Goal: Transaction & Acquisition: Purchase product/service

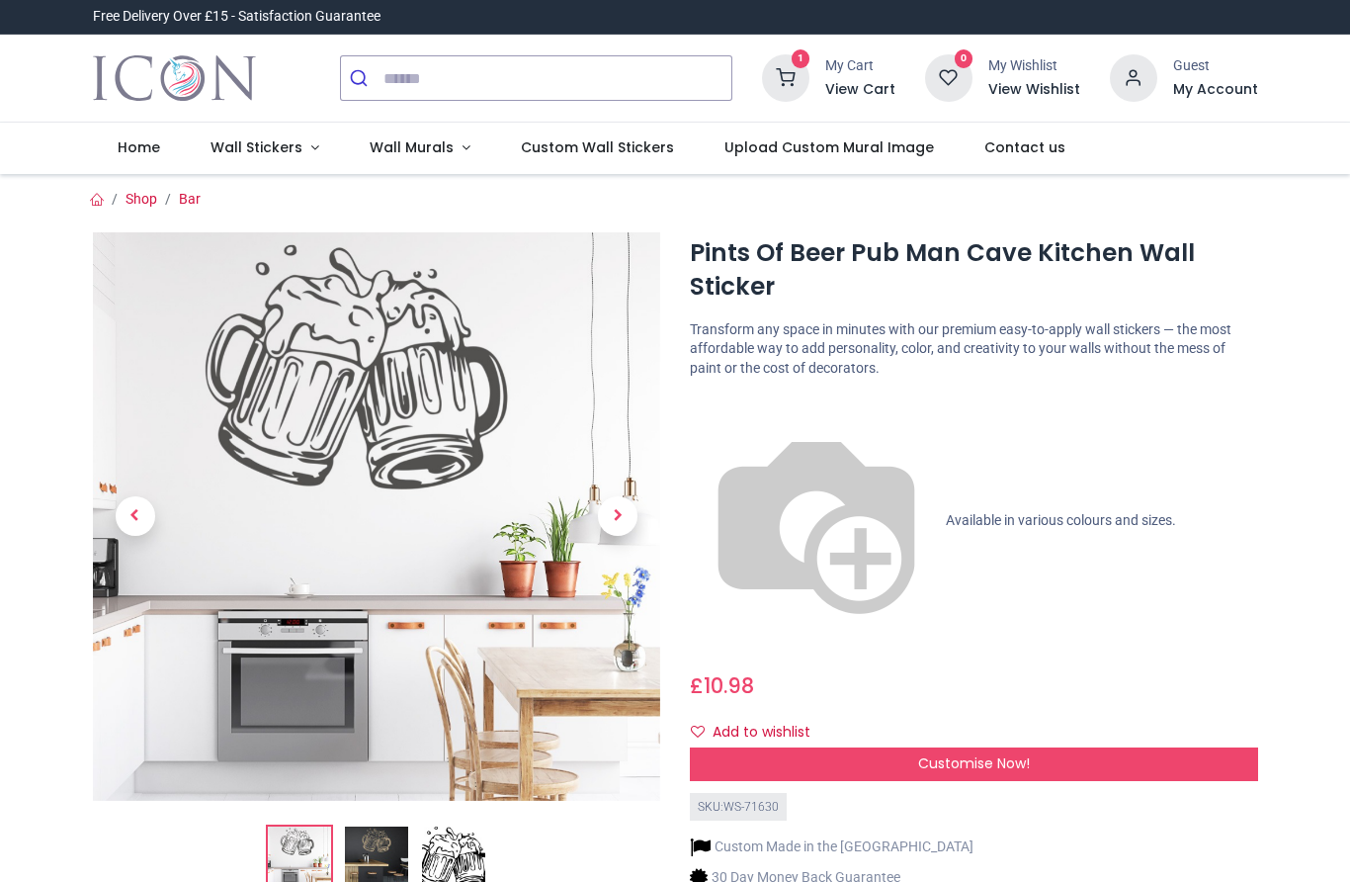
click at [385, 851] on img at bounding box center [376, 857] width 63 height 63
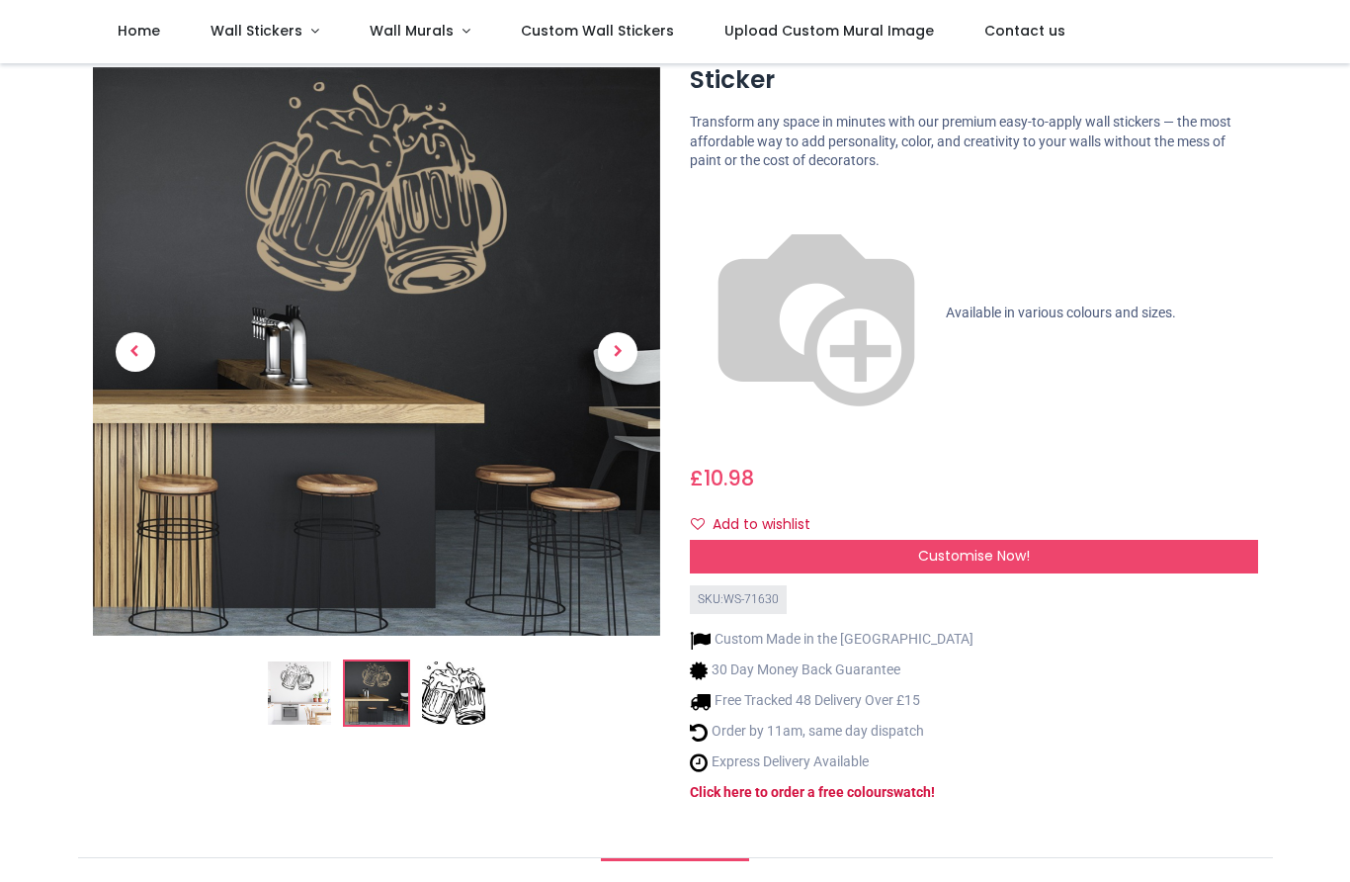
scroll to position [96, 0]
click at [1030, 541] on div "Customise Now!" at bounding box center [974, 558] width 568 height 34
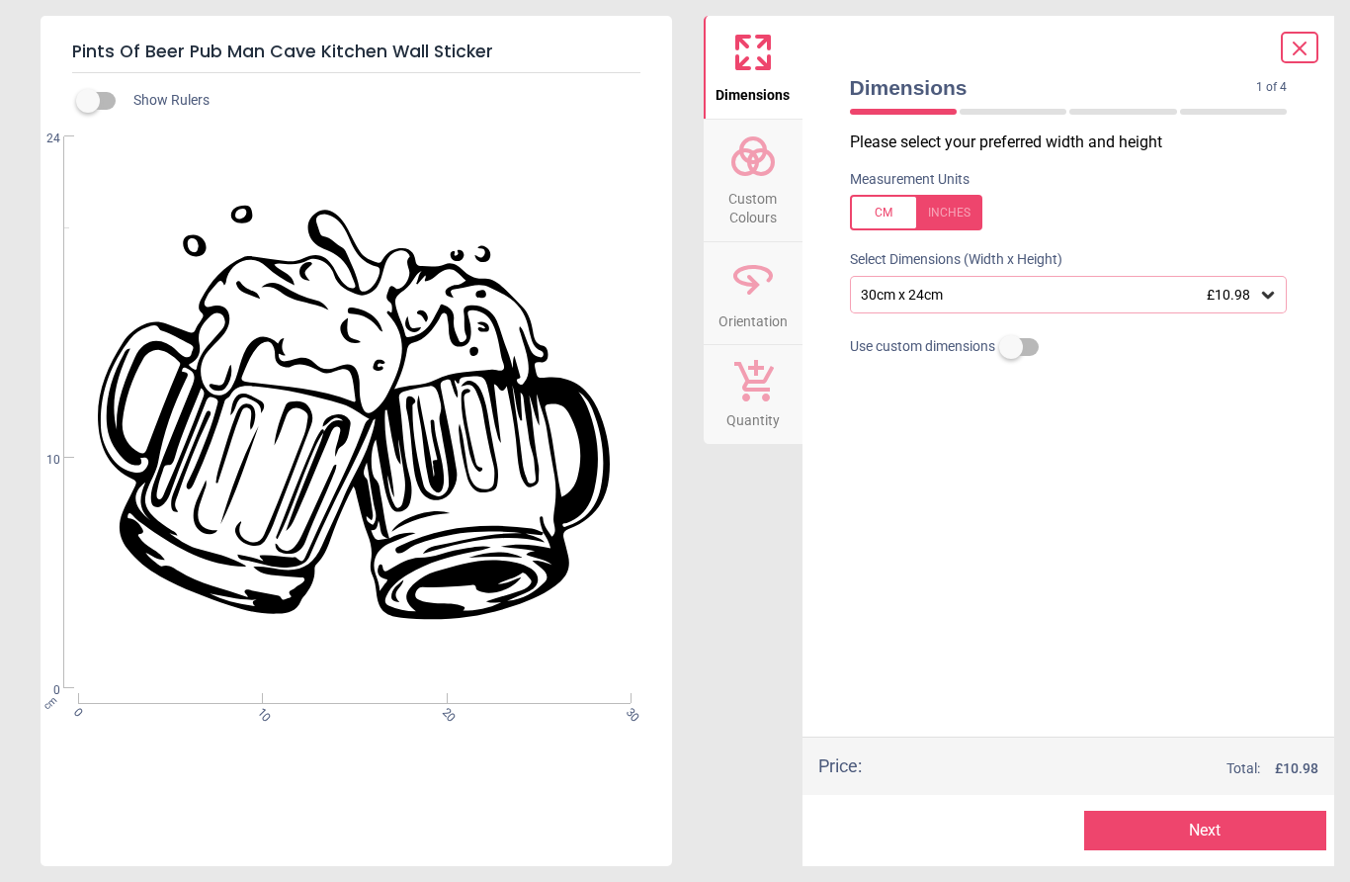
click at [1277, 290] on icon at bounding box center [1268, 295] width 20 height 20
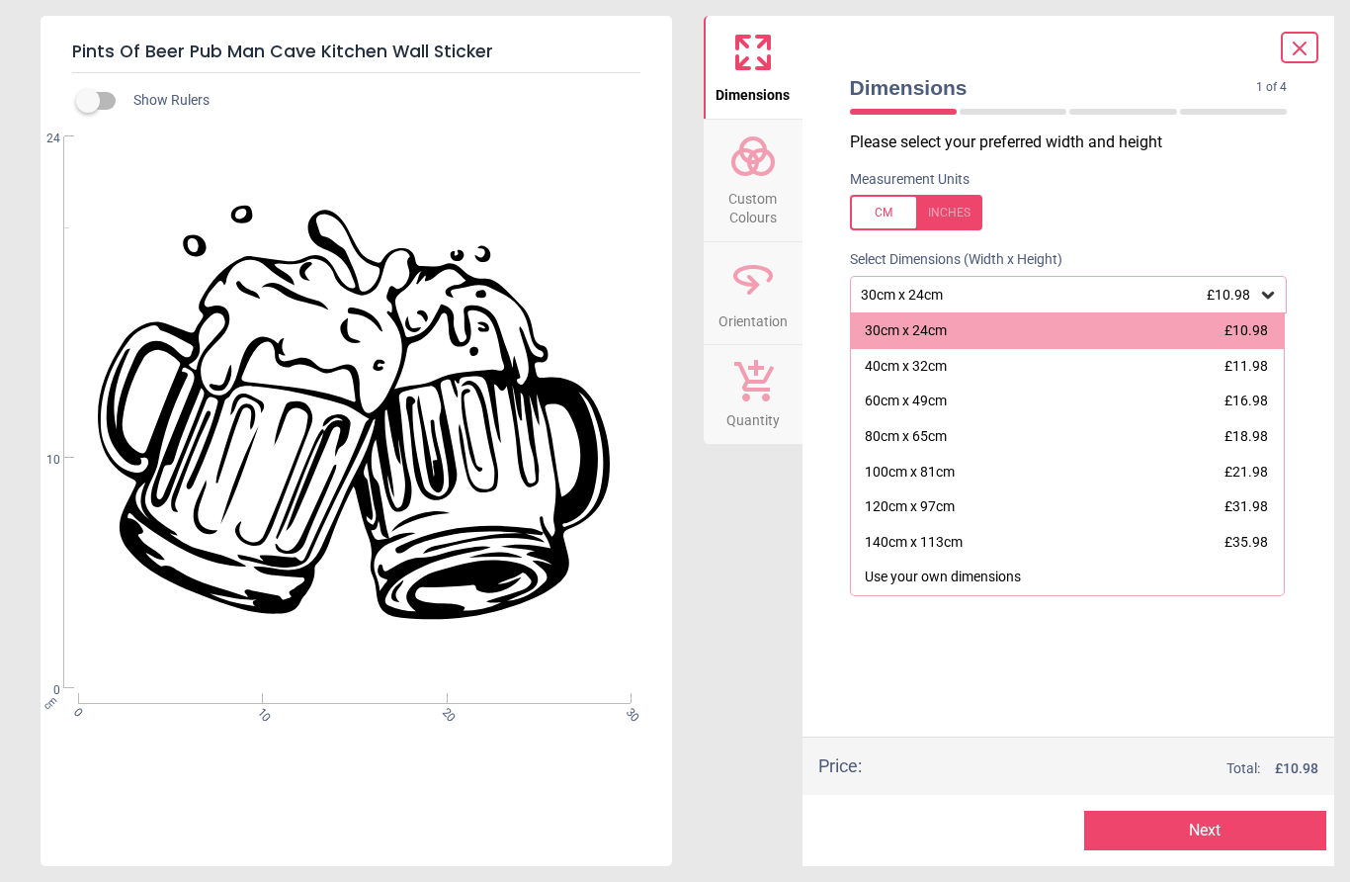
click at [941, 500] on div "120cm x 97cm" at bounding box center [910, 507] width 90 height 20
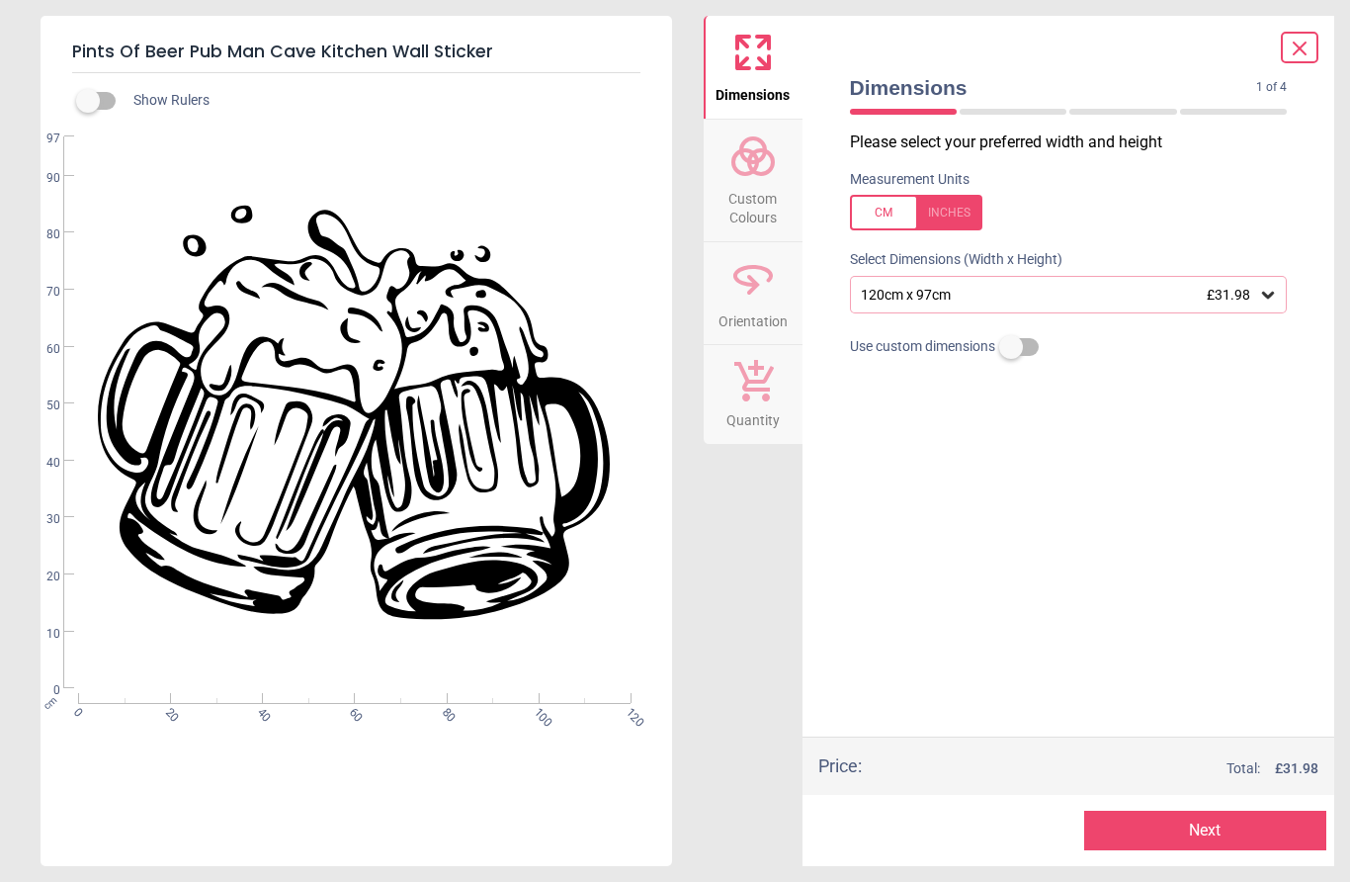
click at [1237, 831] on button "Next" at bounding box center [1205, 831] width 242 height 40
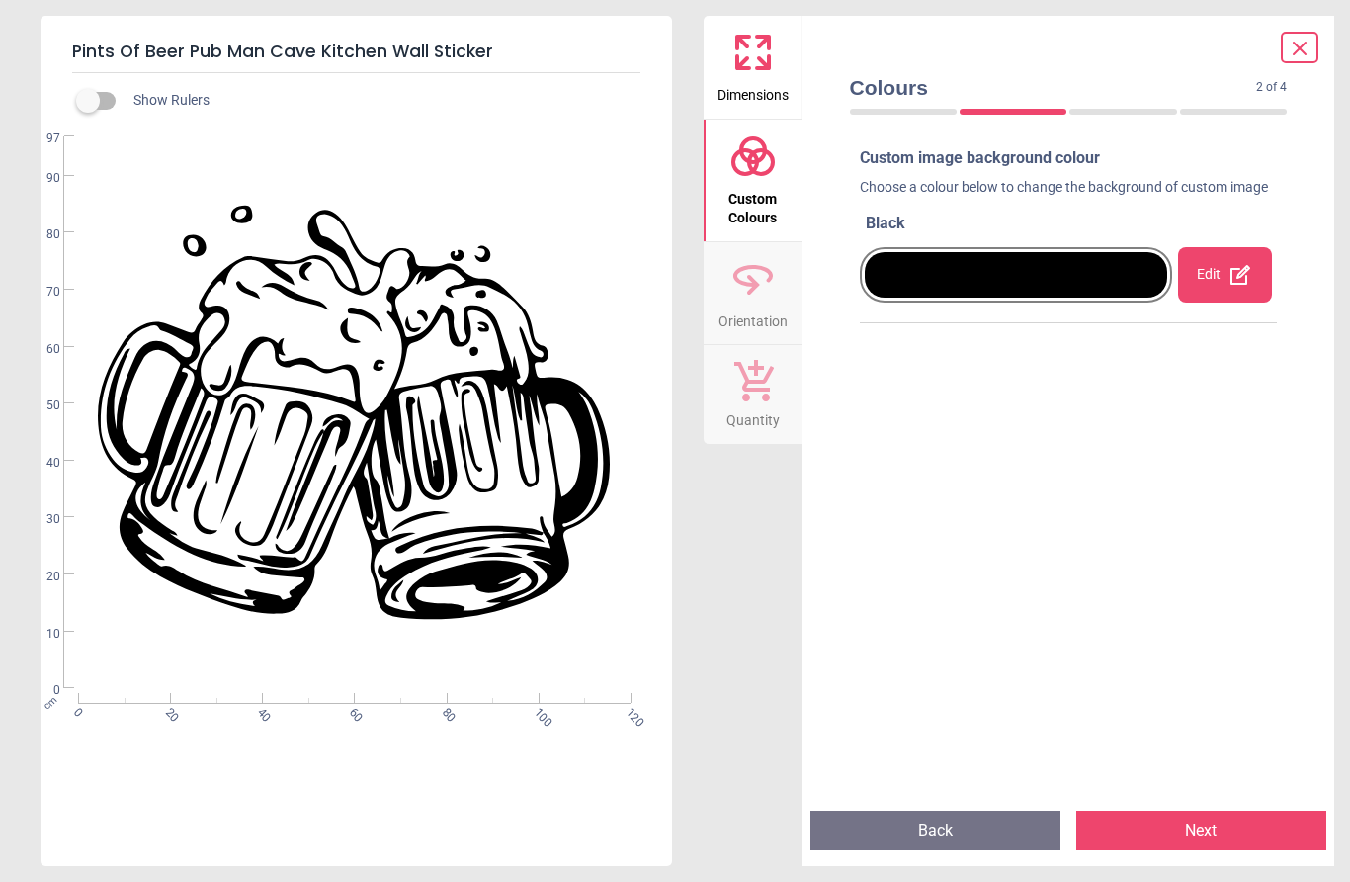
click at [1233, 270] on div "Edit" at bounding box center [1225, 274] width 94 height 55
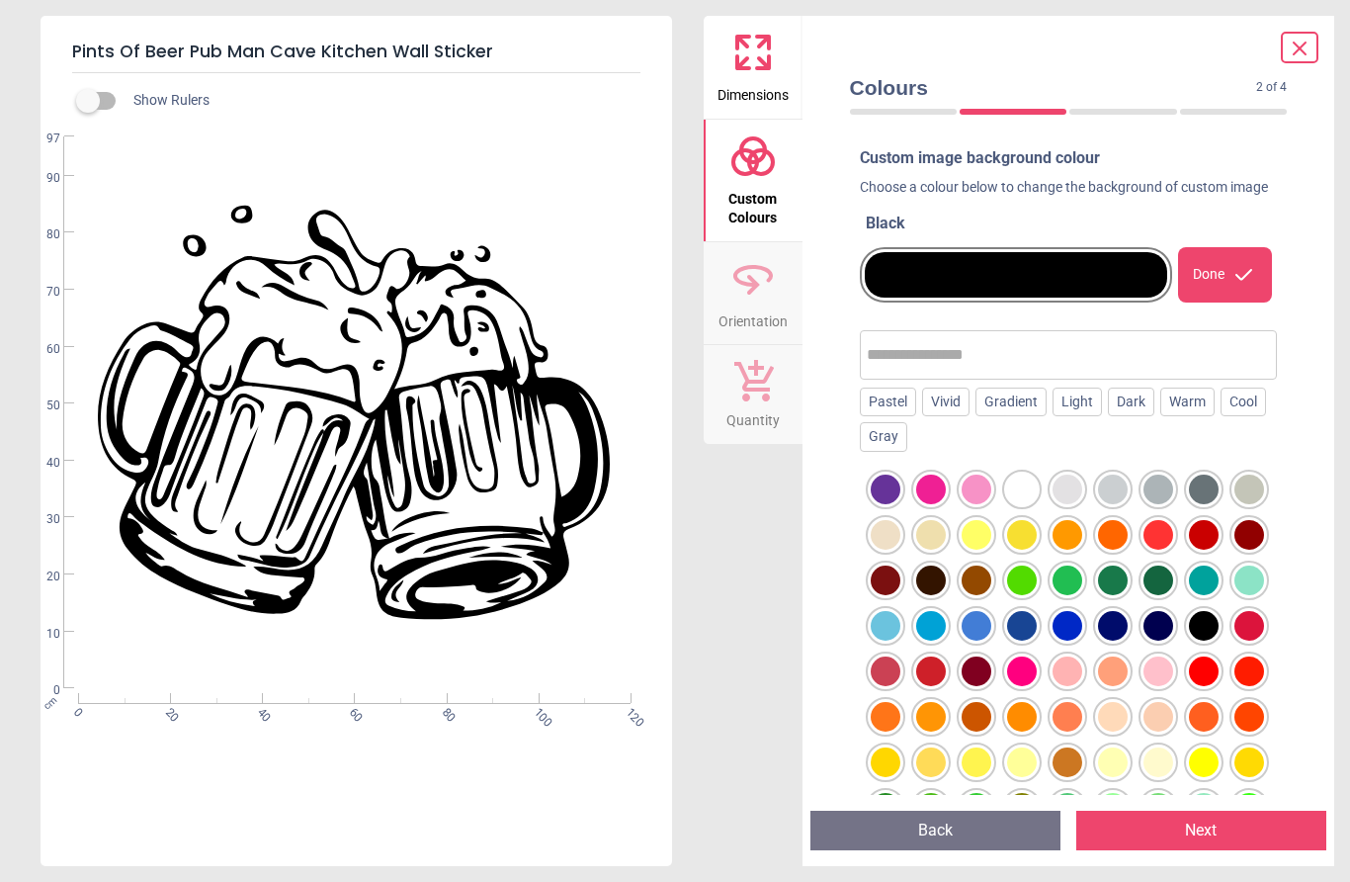
click at [1074, 777] on div at bounding box center [1068, 762] width 30 height 30
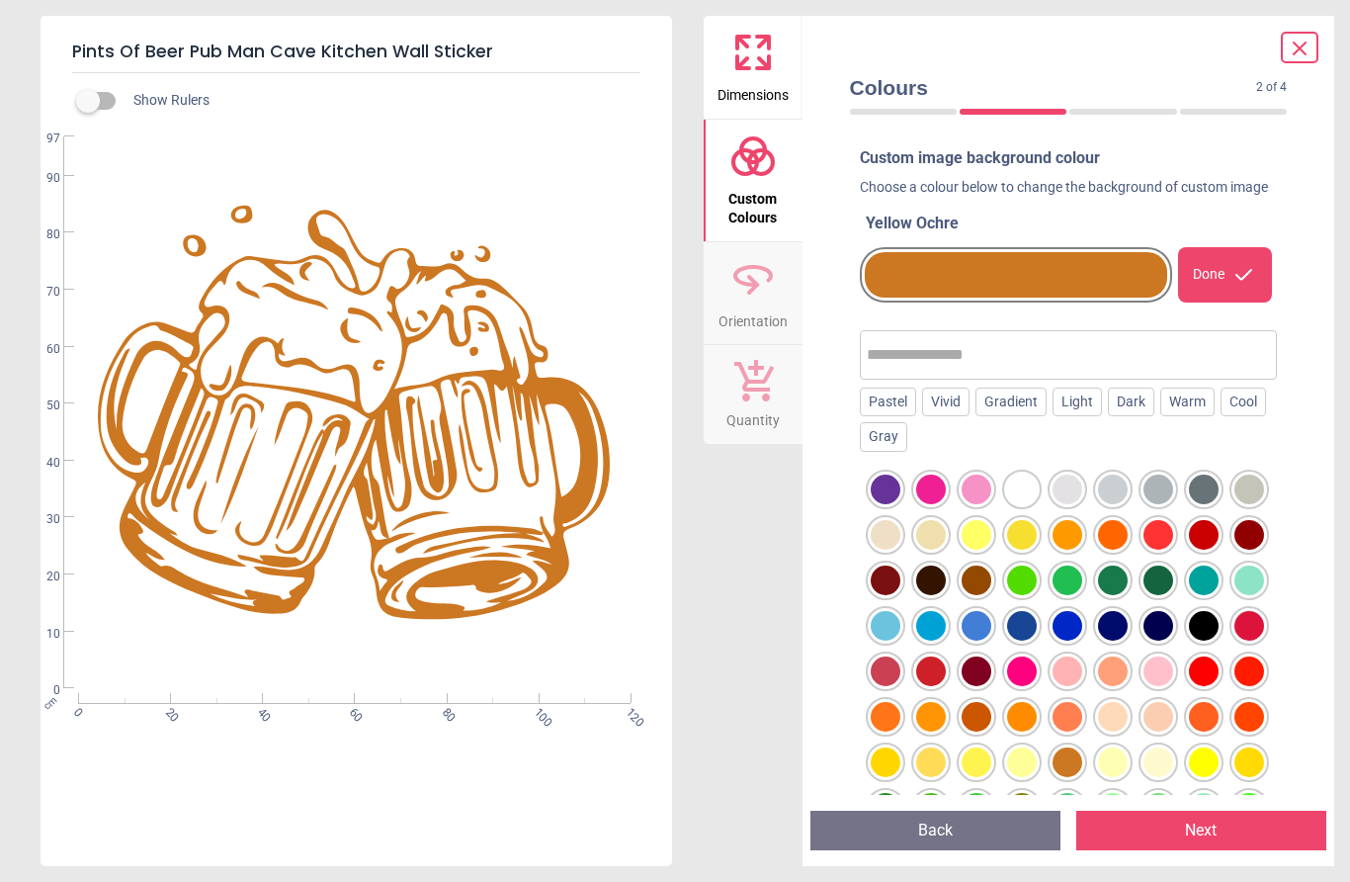
click at [1026, 729] on div at bounding box center [1022, 717] width 30 height 30
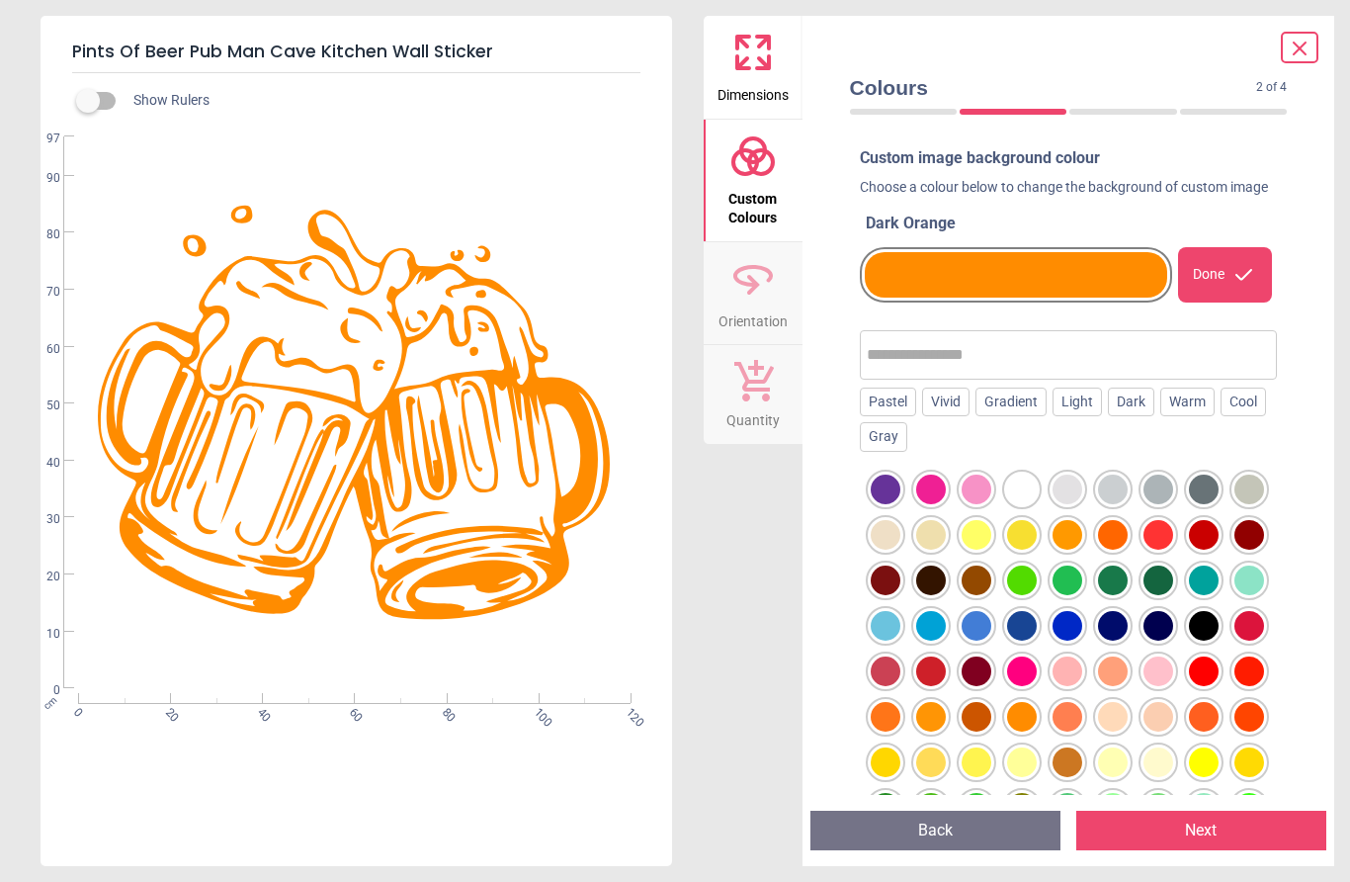
click at [925, 773] on div at bounding box center [931, 762] width 30 height 30
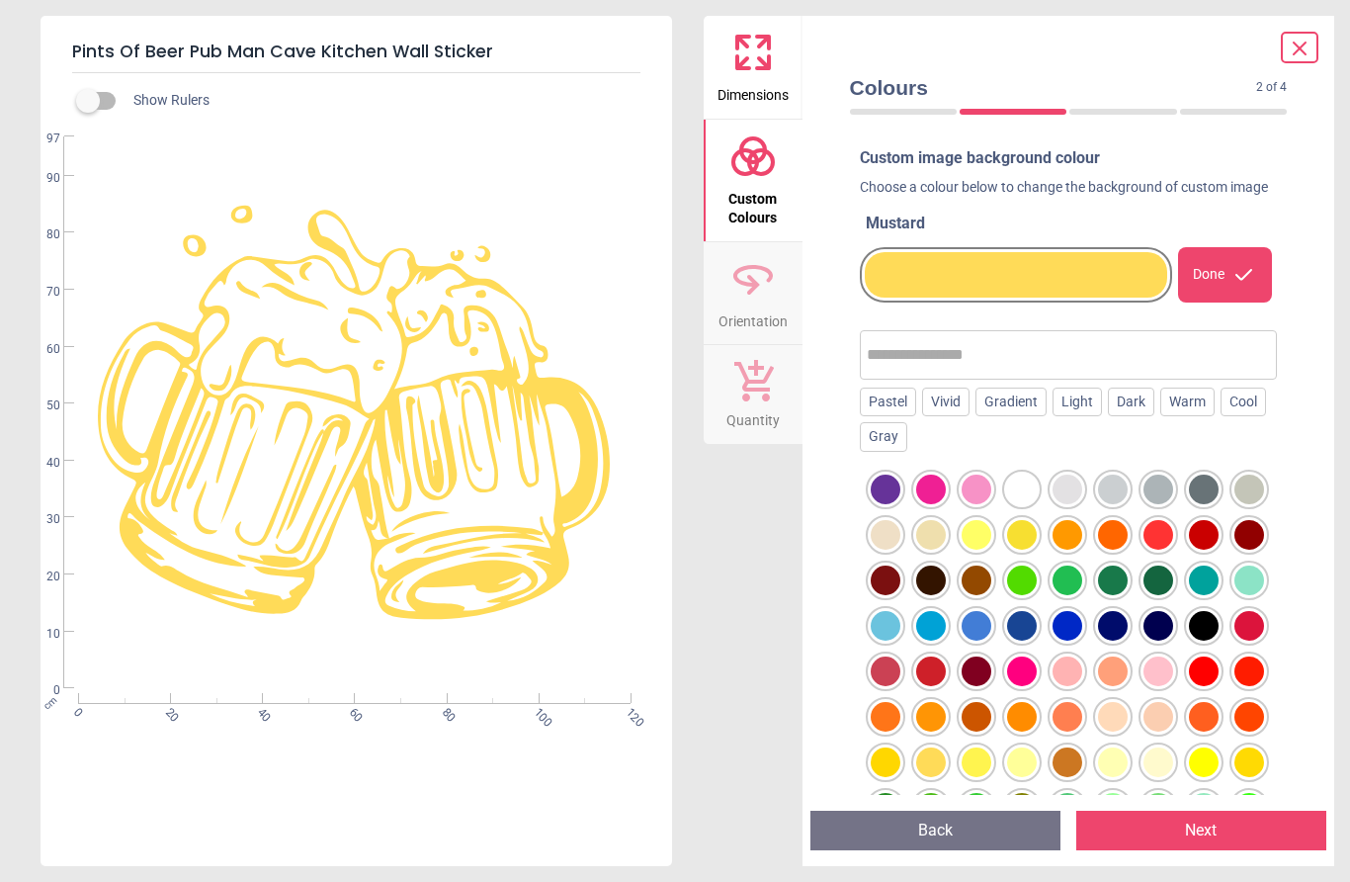
click at [1254, 774] on div at bounding box center [1250, 762] width 30 height 30
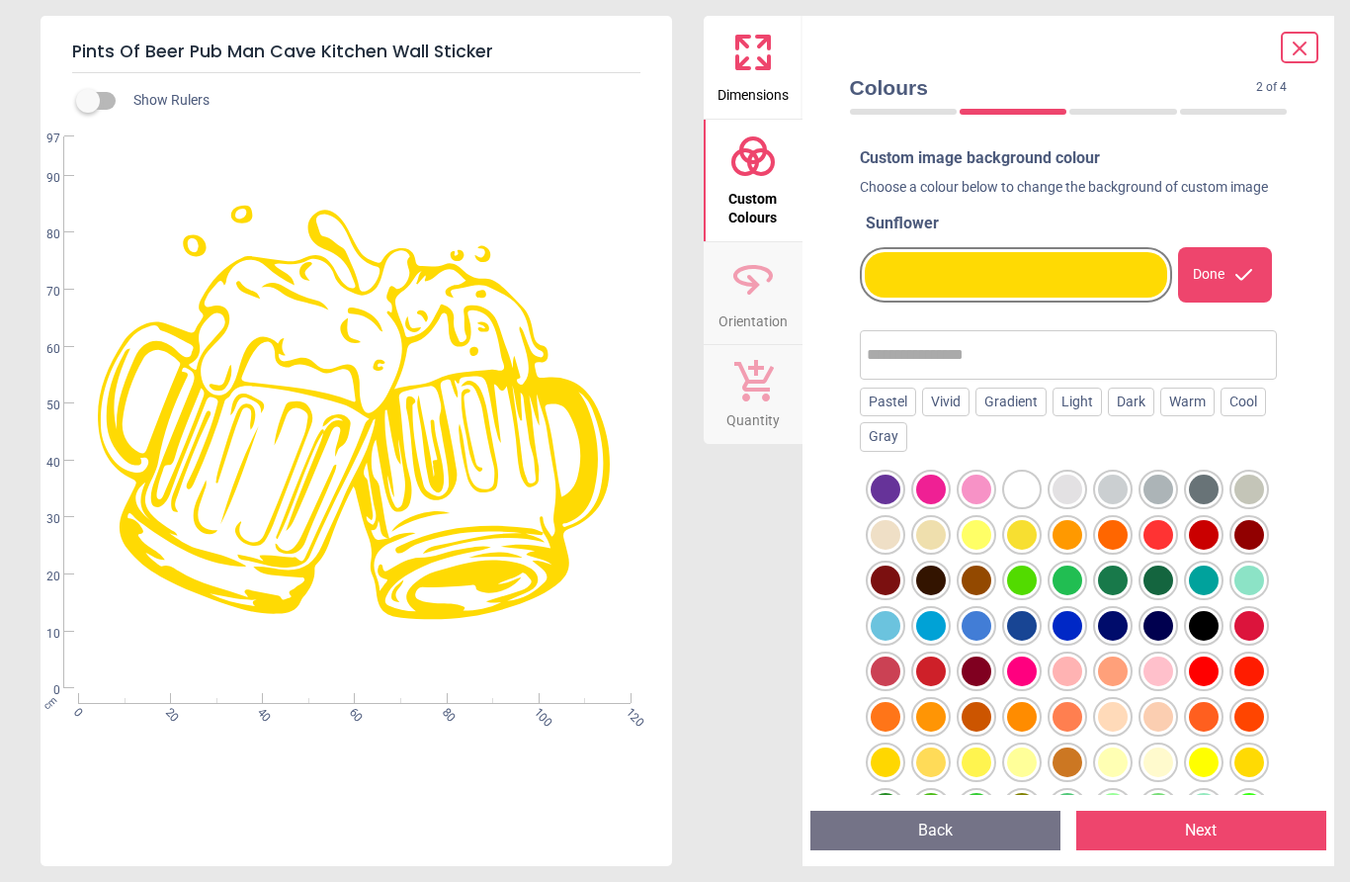
click at [1242, 500] on div at bounding box center [1250, 489] width 30 height 30
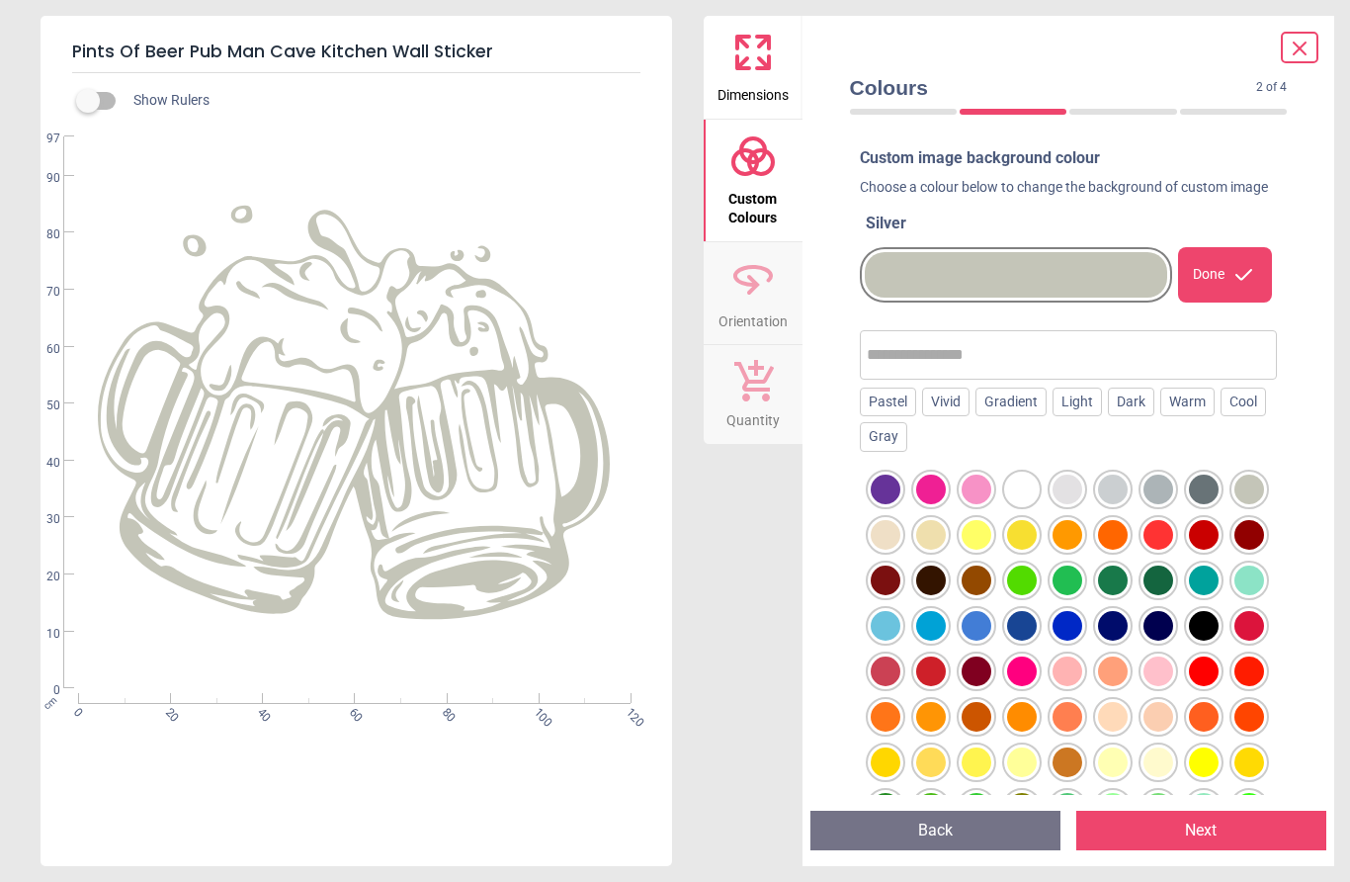
click at [1158, 594] on div at bounding box center [1159, 580] width 30 height 30
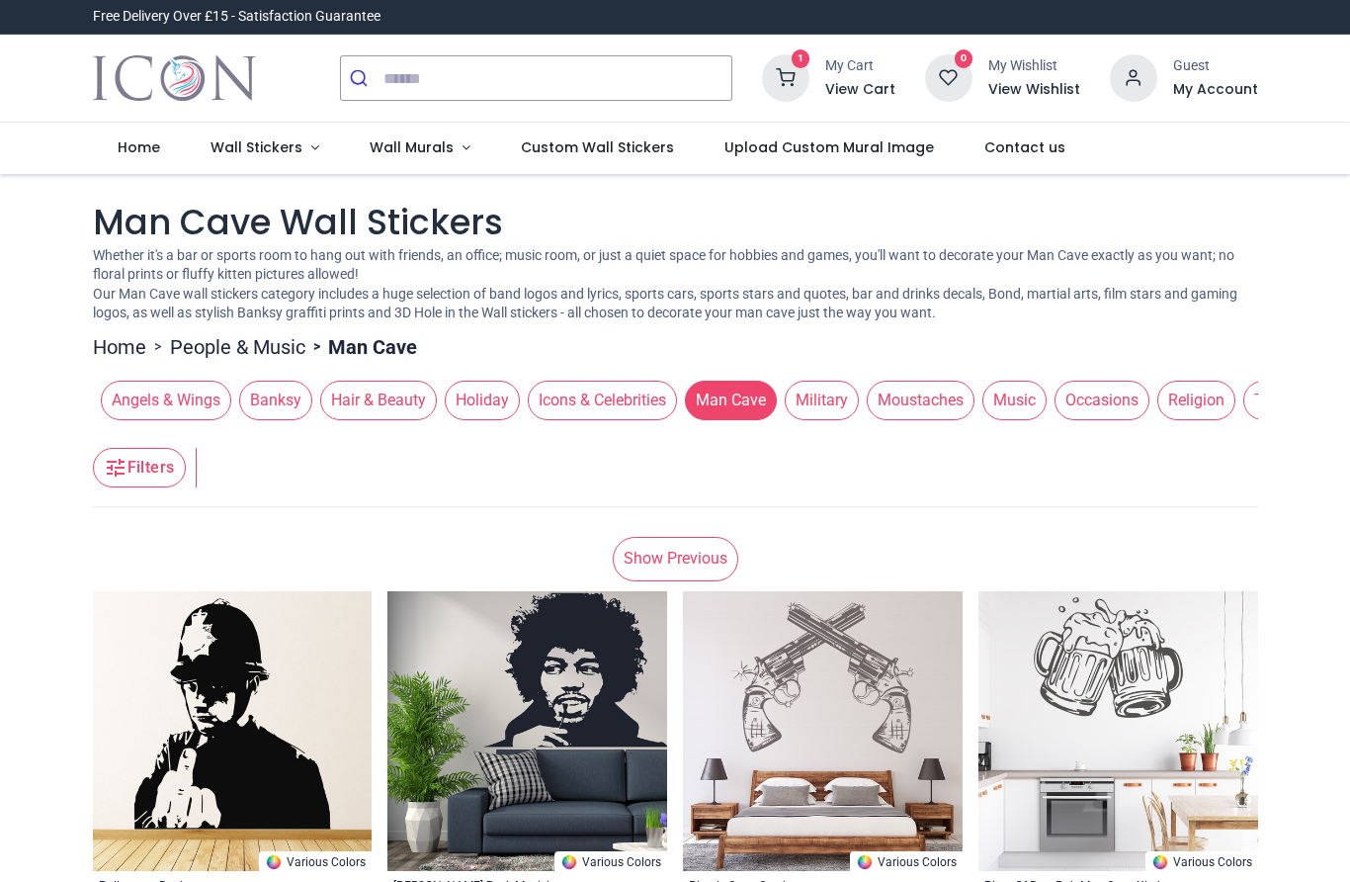
click at [270, 140] on span "Wall Stickers" at bounding box center [257, 147] width 92 height 20
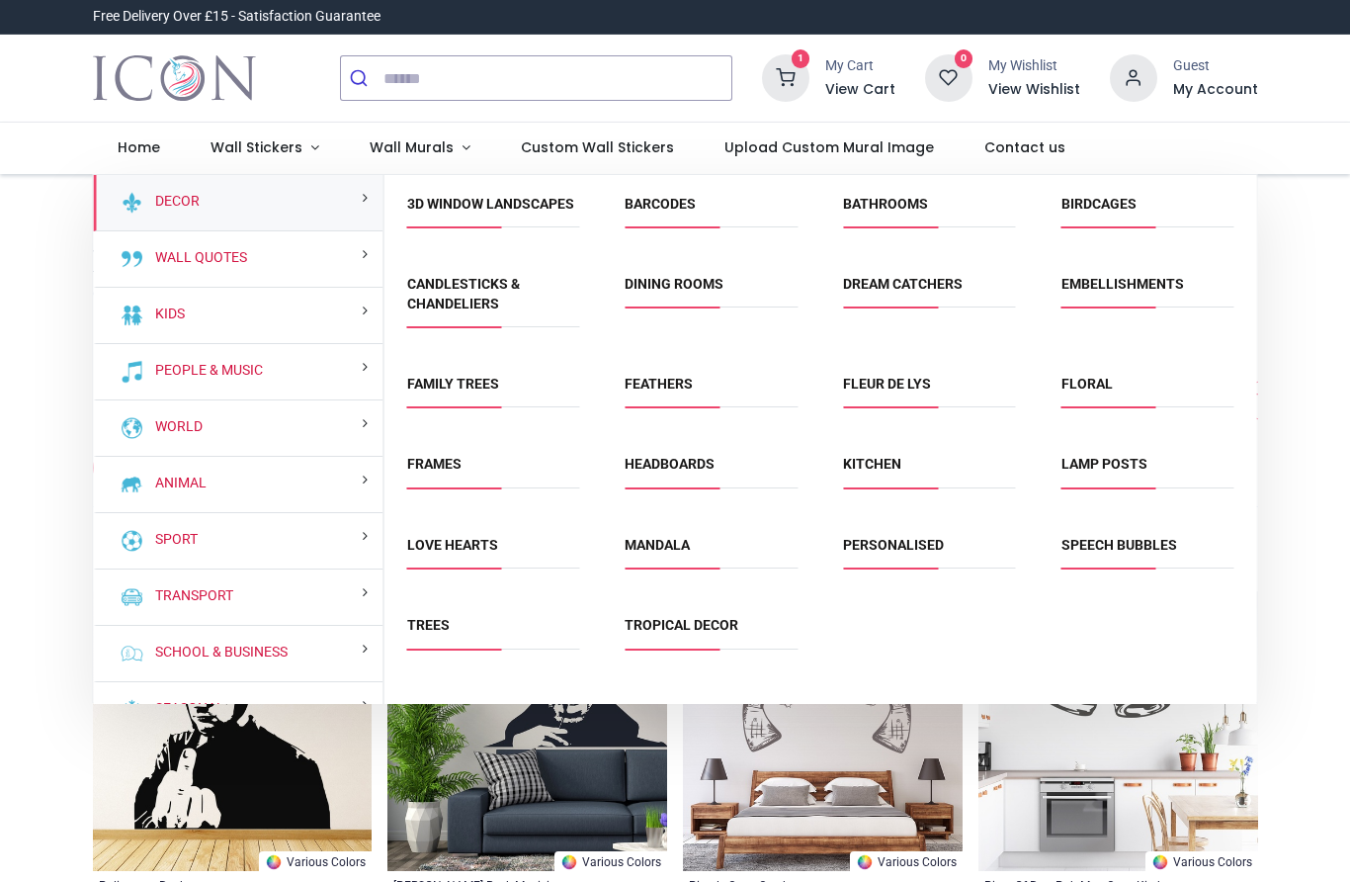
click at [290, 363] on div "People & Music" at bounding box center [239, 372] width 290 height 56
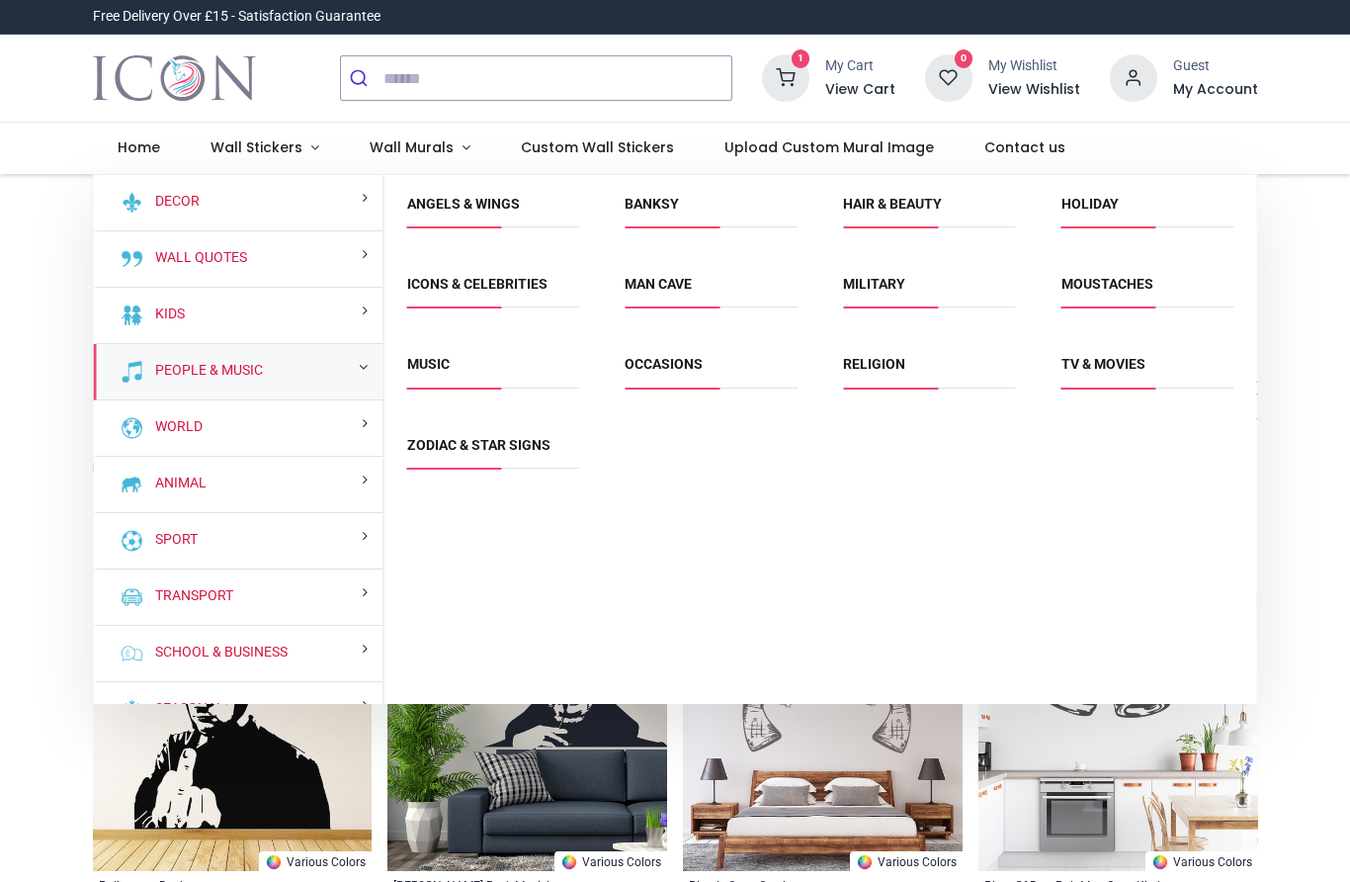
click at [1124, 362] on link "TV & Movies" at bounding box center [1104, 364] width 84 height 16
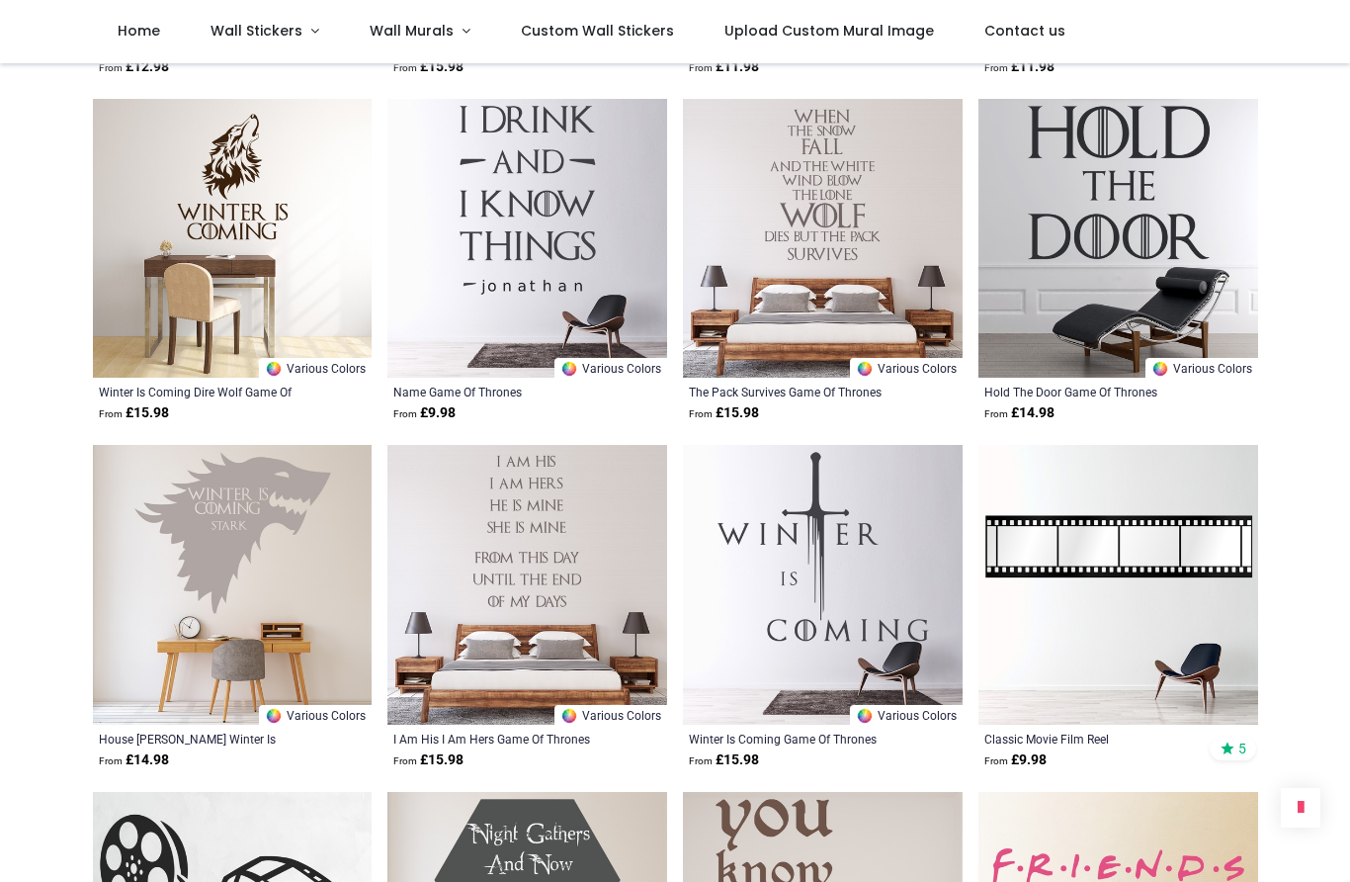
scroll to position [1764, 0]
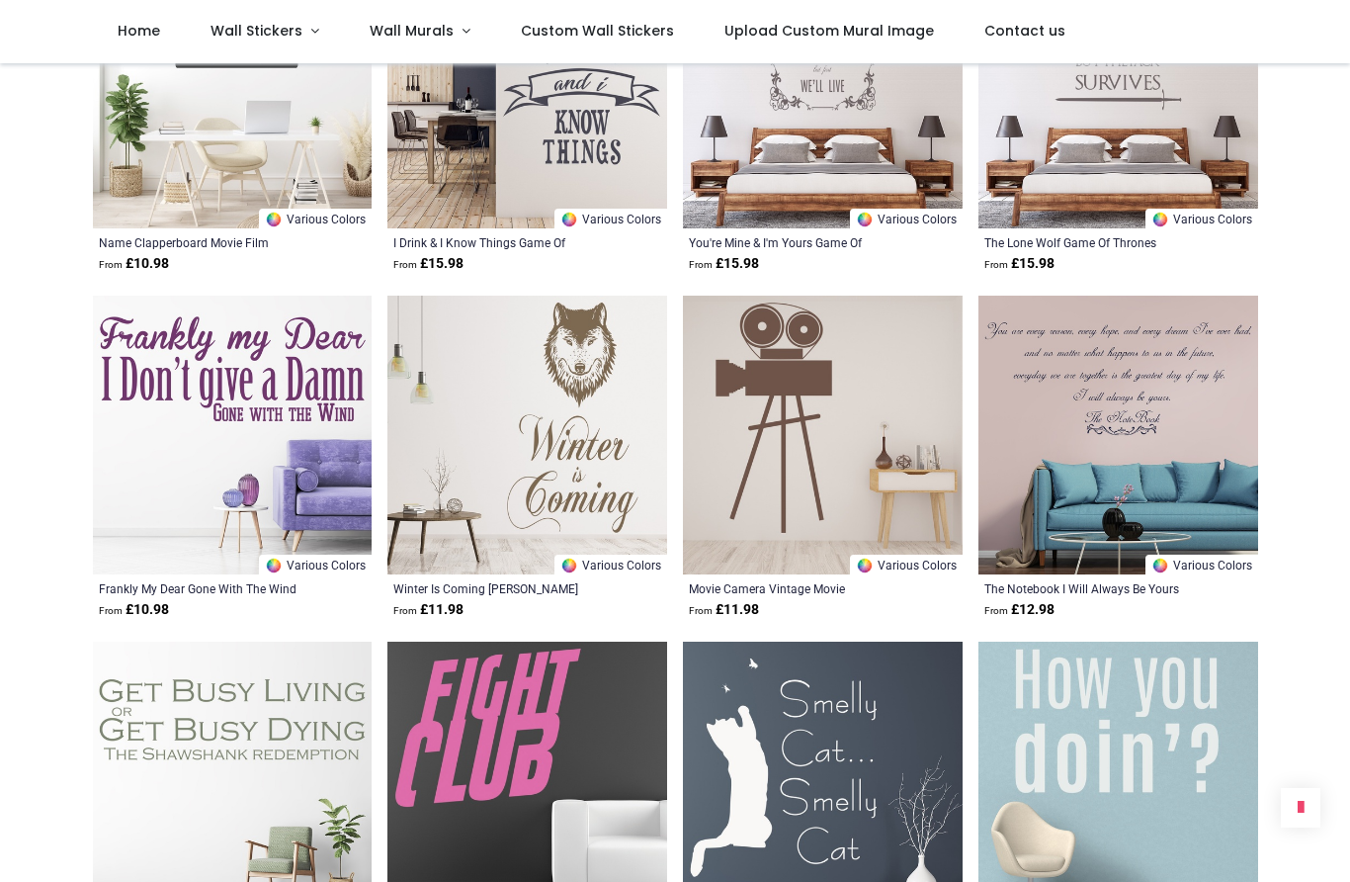
scroll to position [4341, 0]
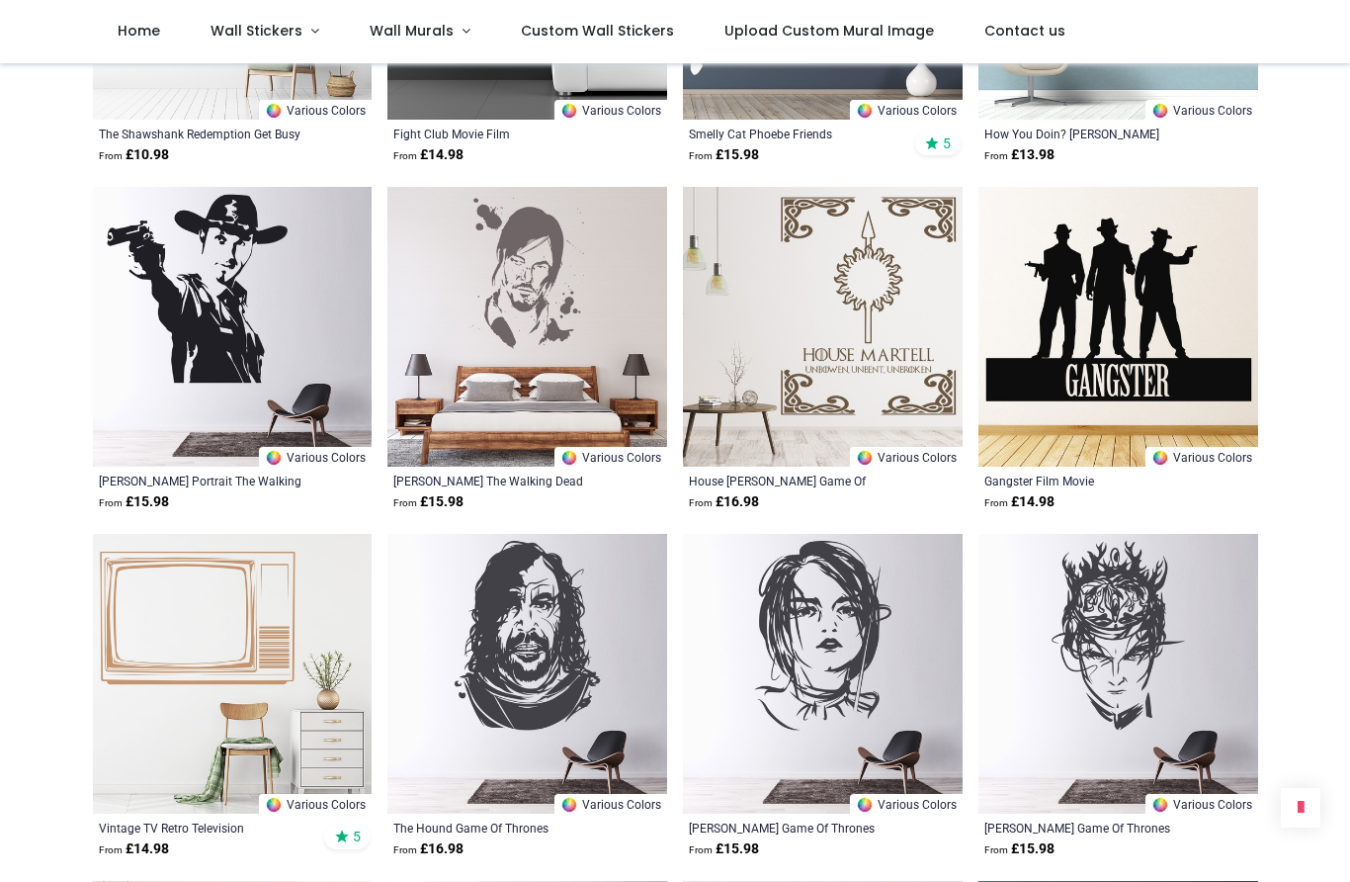
scroll to position [5142, 0]
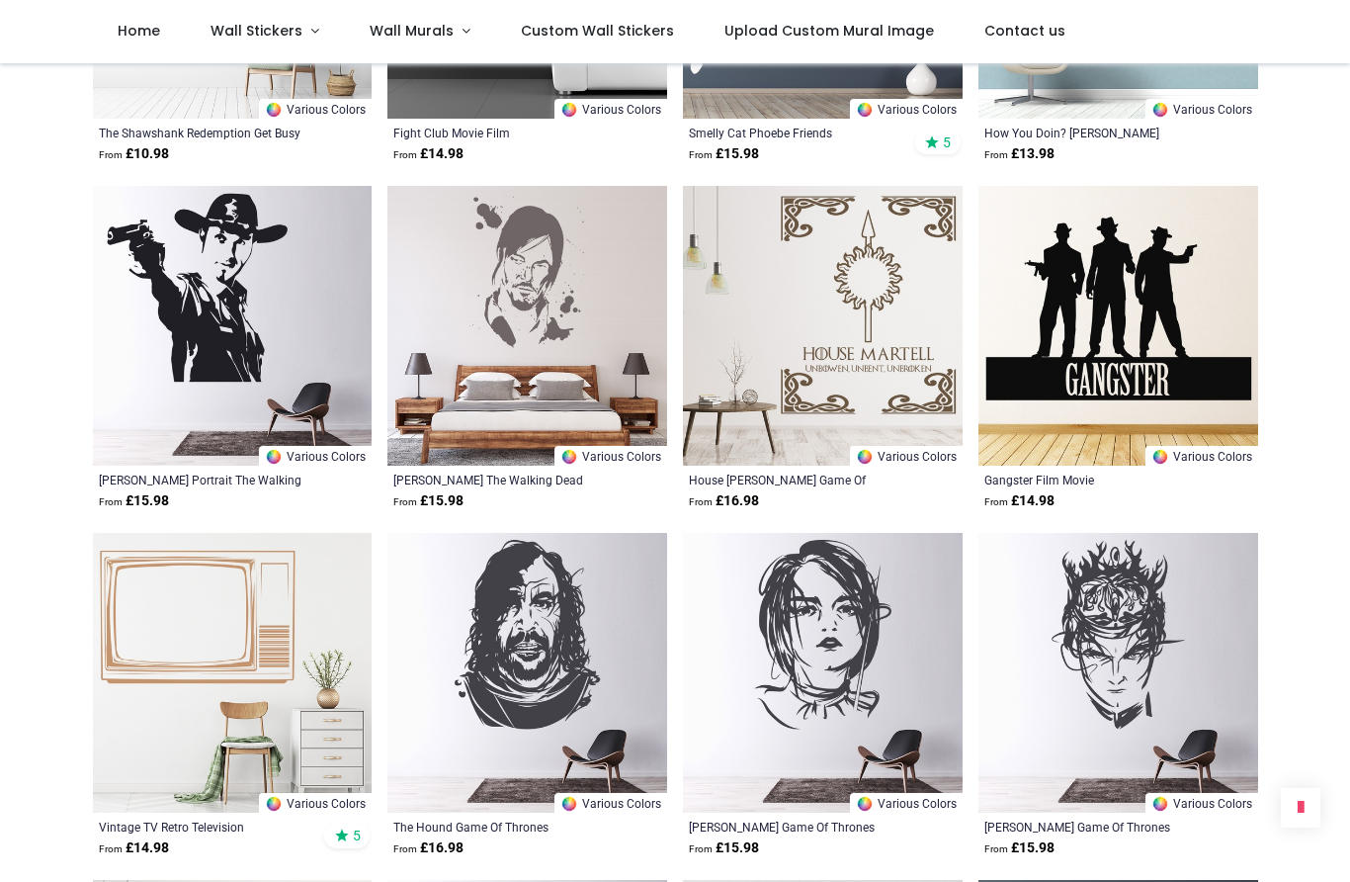
click at [997, 321] on img at bounding box center [1119, 326] width 280 height 280
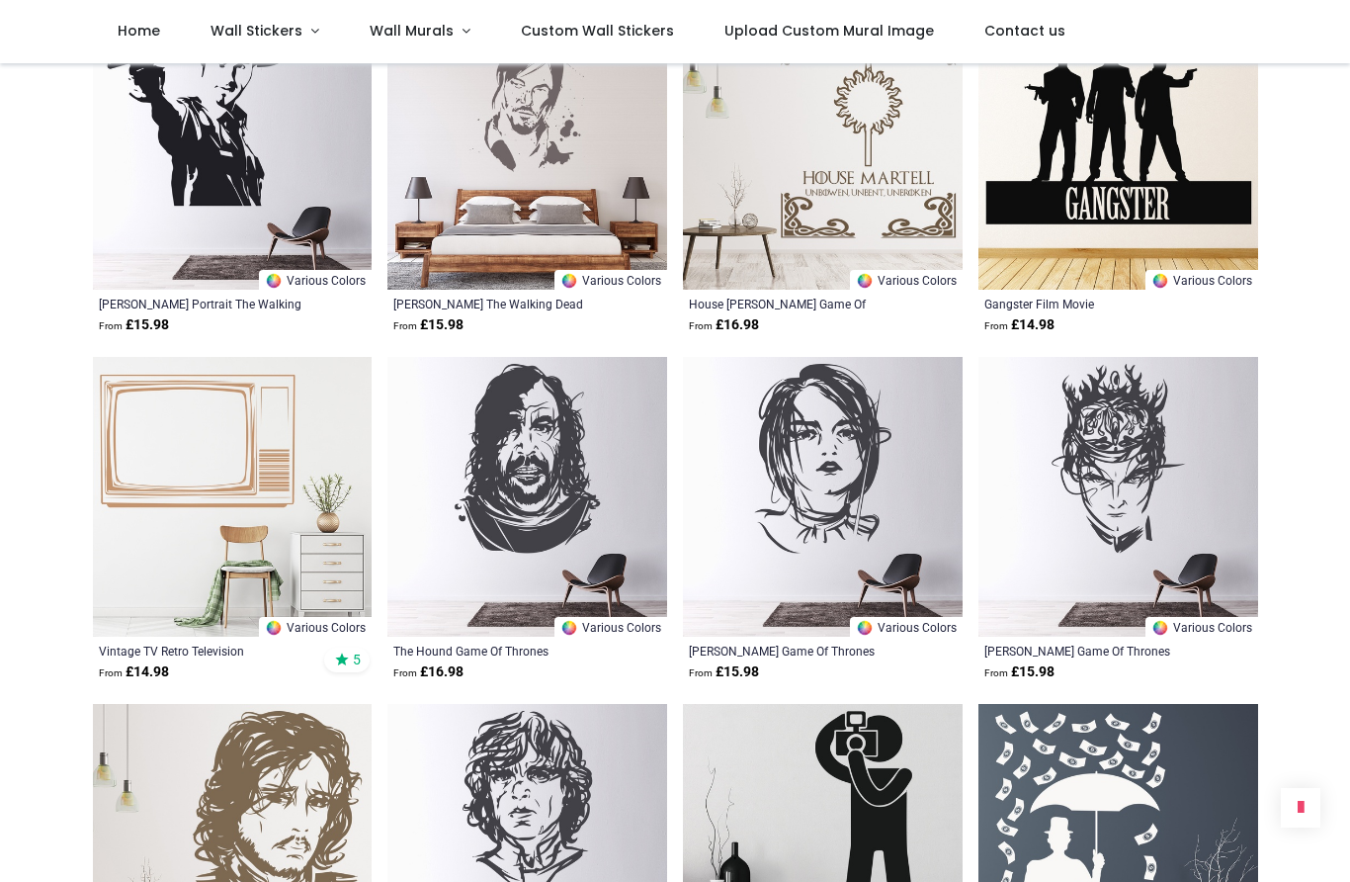
scroll to position [5304, 0]
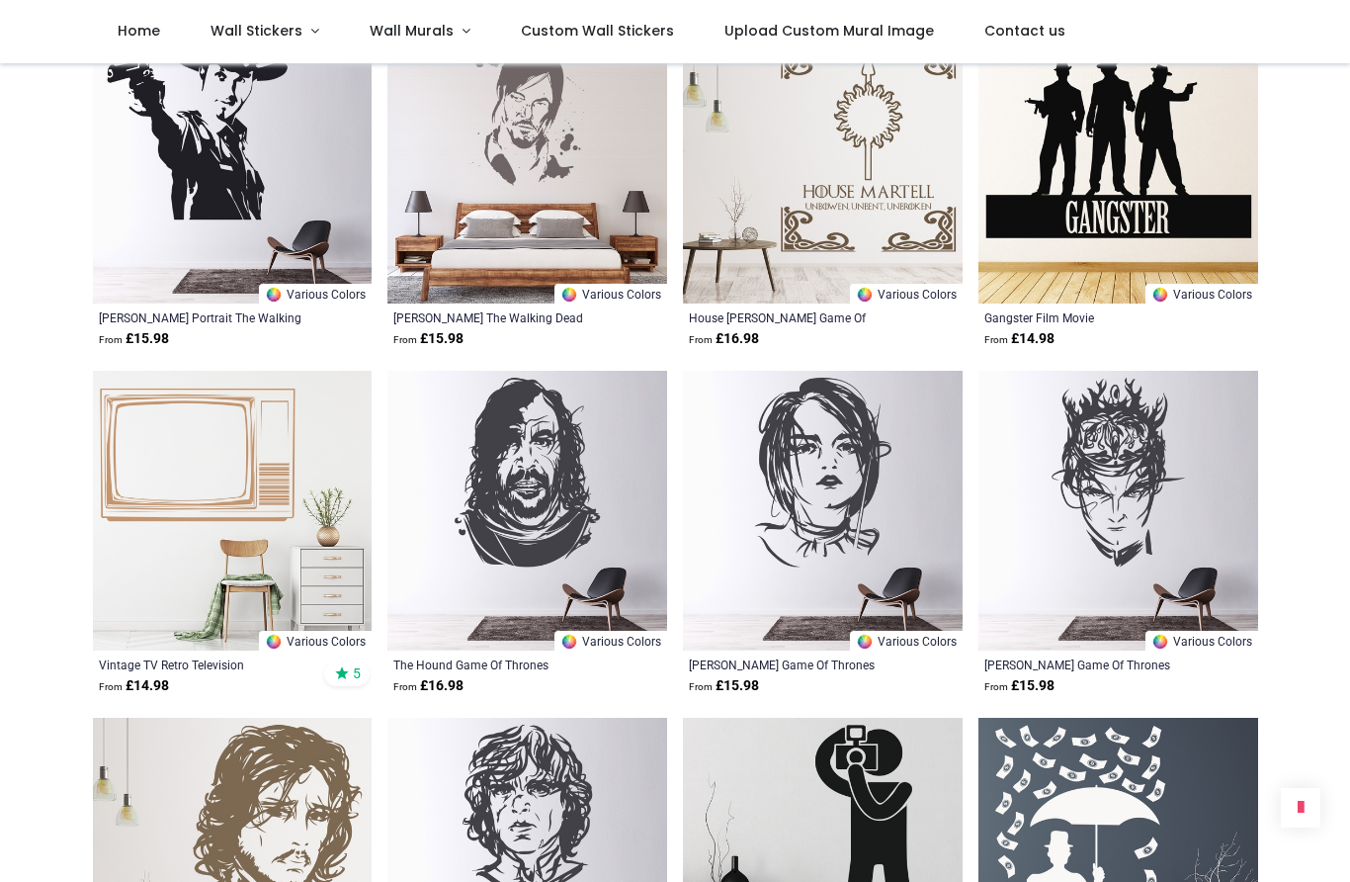
click at [270, 29] on span "Wall Stickers" at bounding box center [257, 31] width 92 height 20
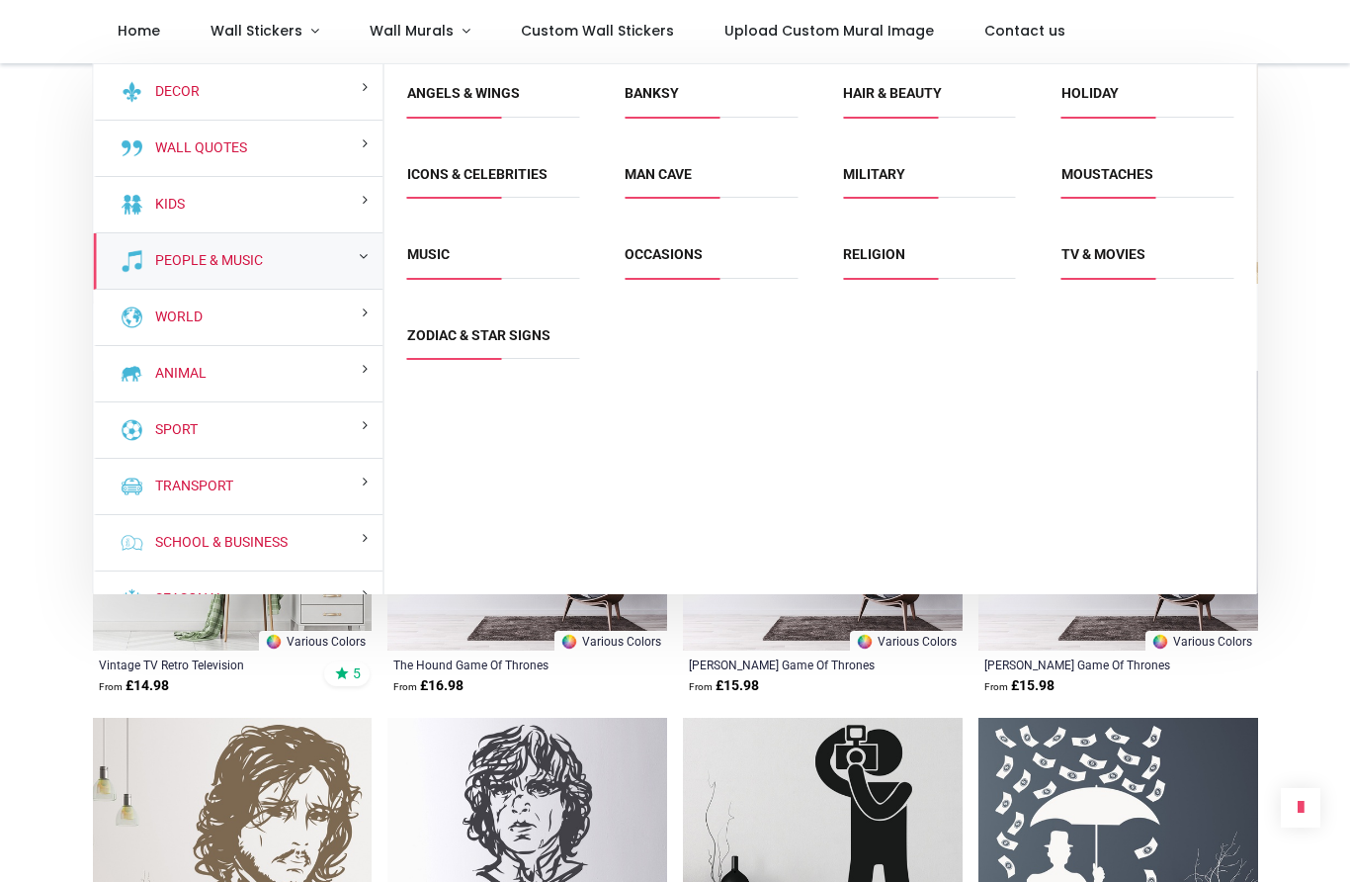
click at [294, 250] on div "People & Music" at bounding box center [239, 261] width 290 height 56
click at [450, 246] on link "Music" at bounding box center [428, 254] width 43 height 16
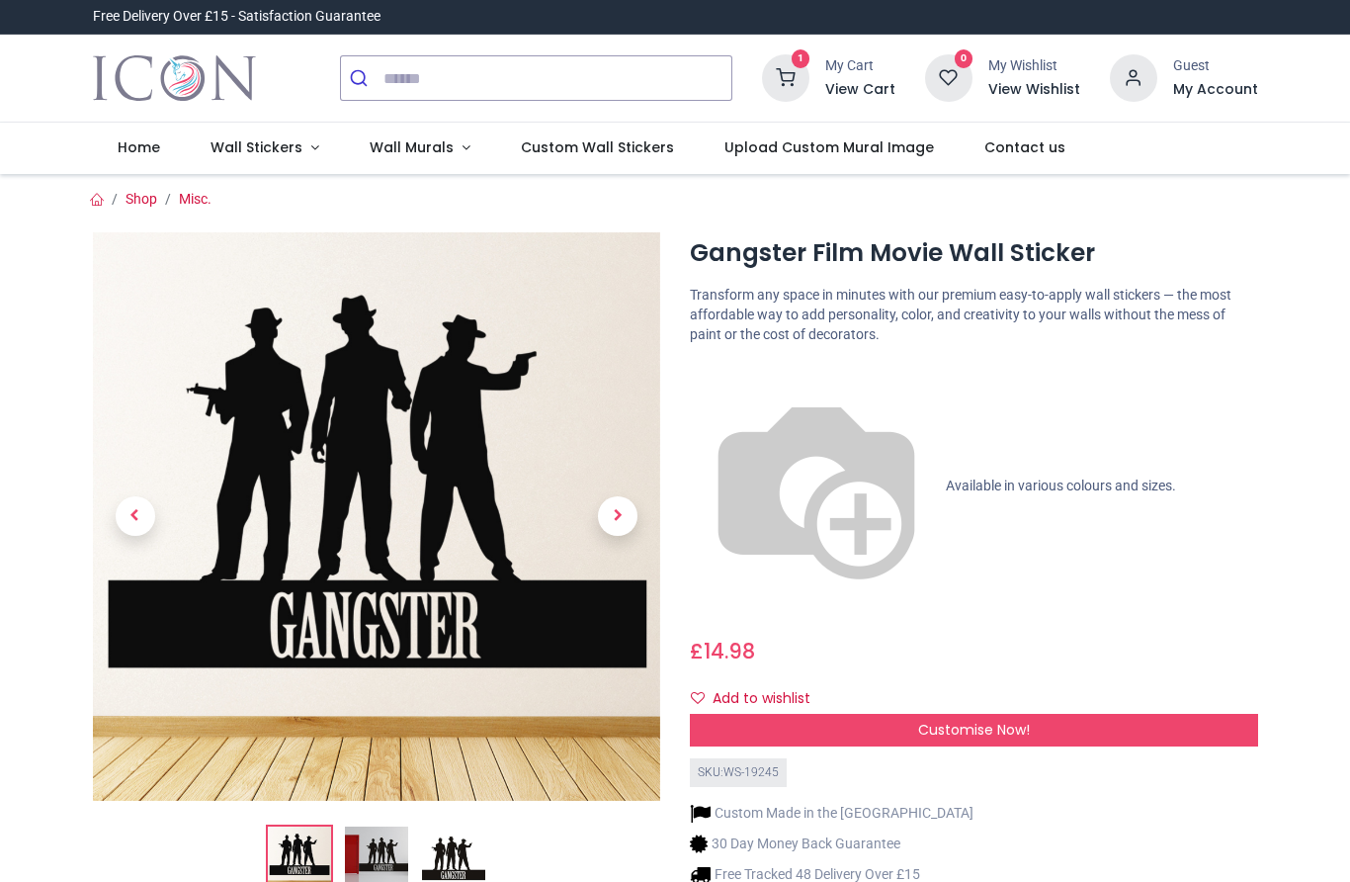
click at [371, 853] on img at bounding box center [376, 857] width 63 height 63
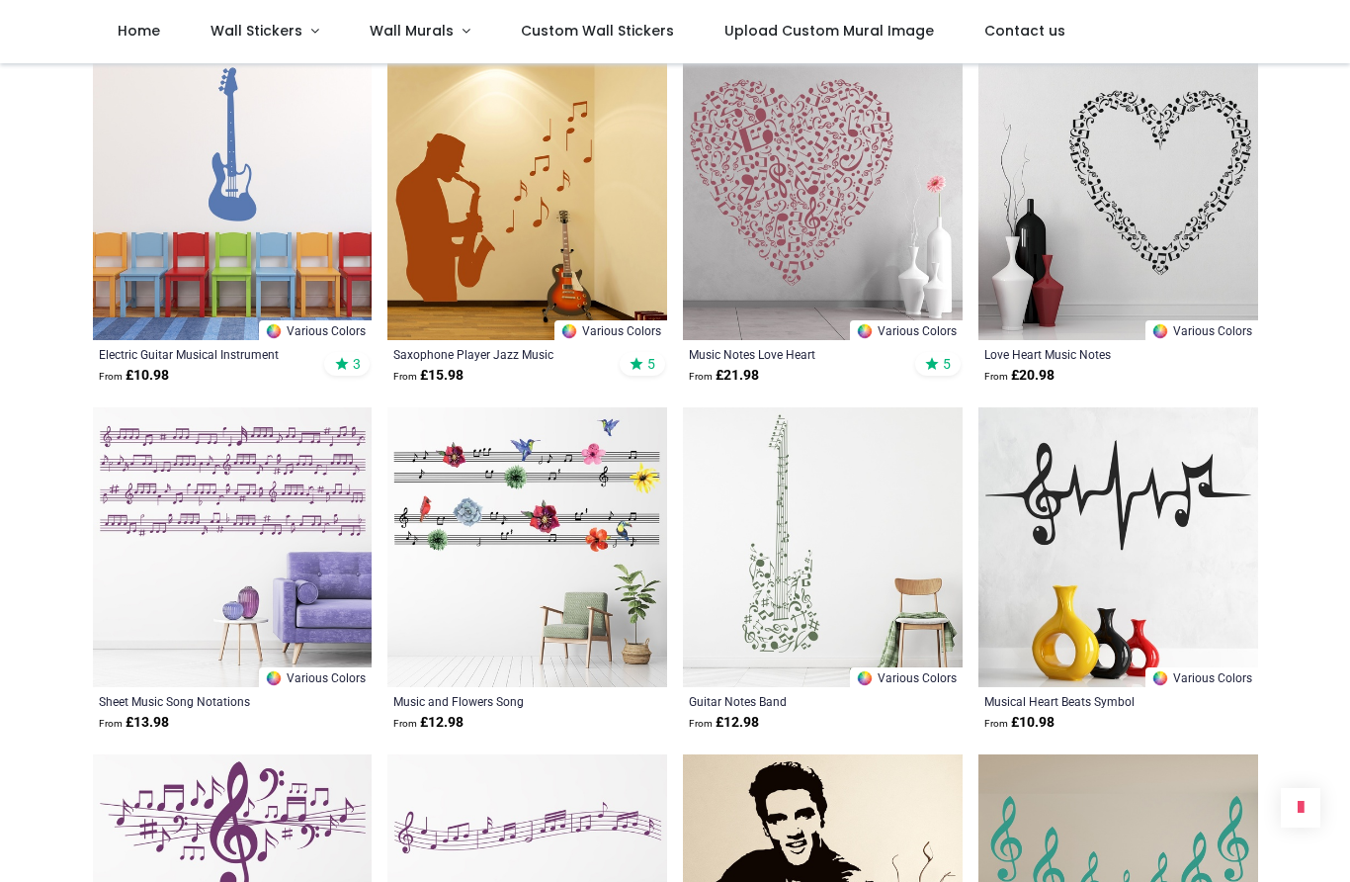
scroll to position [1435, 0]
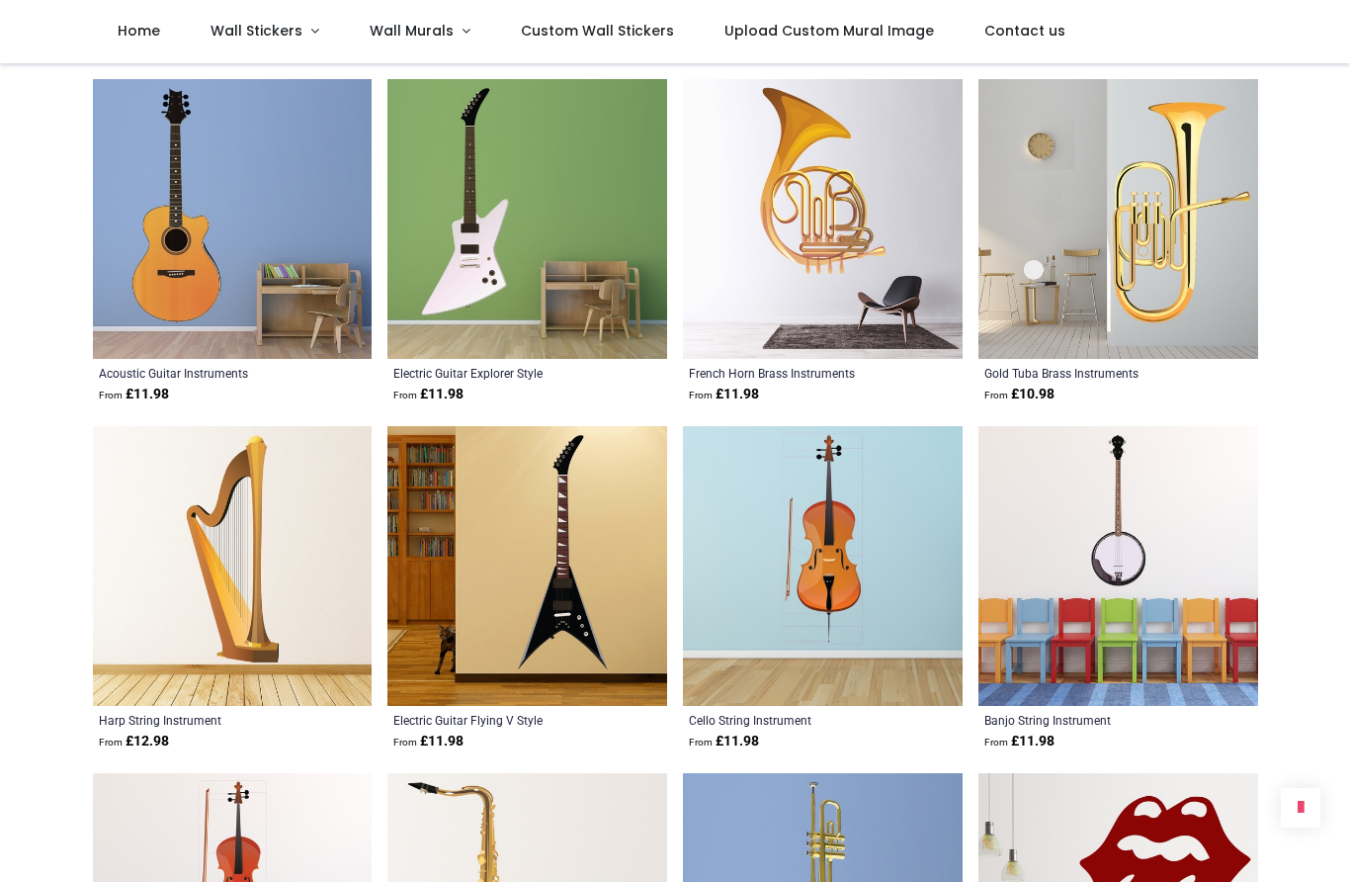
scroll to position [4190, 0]
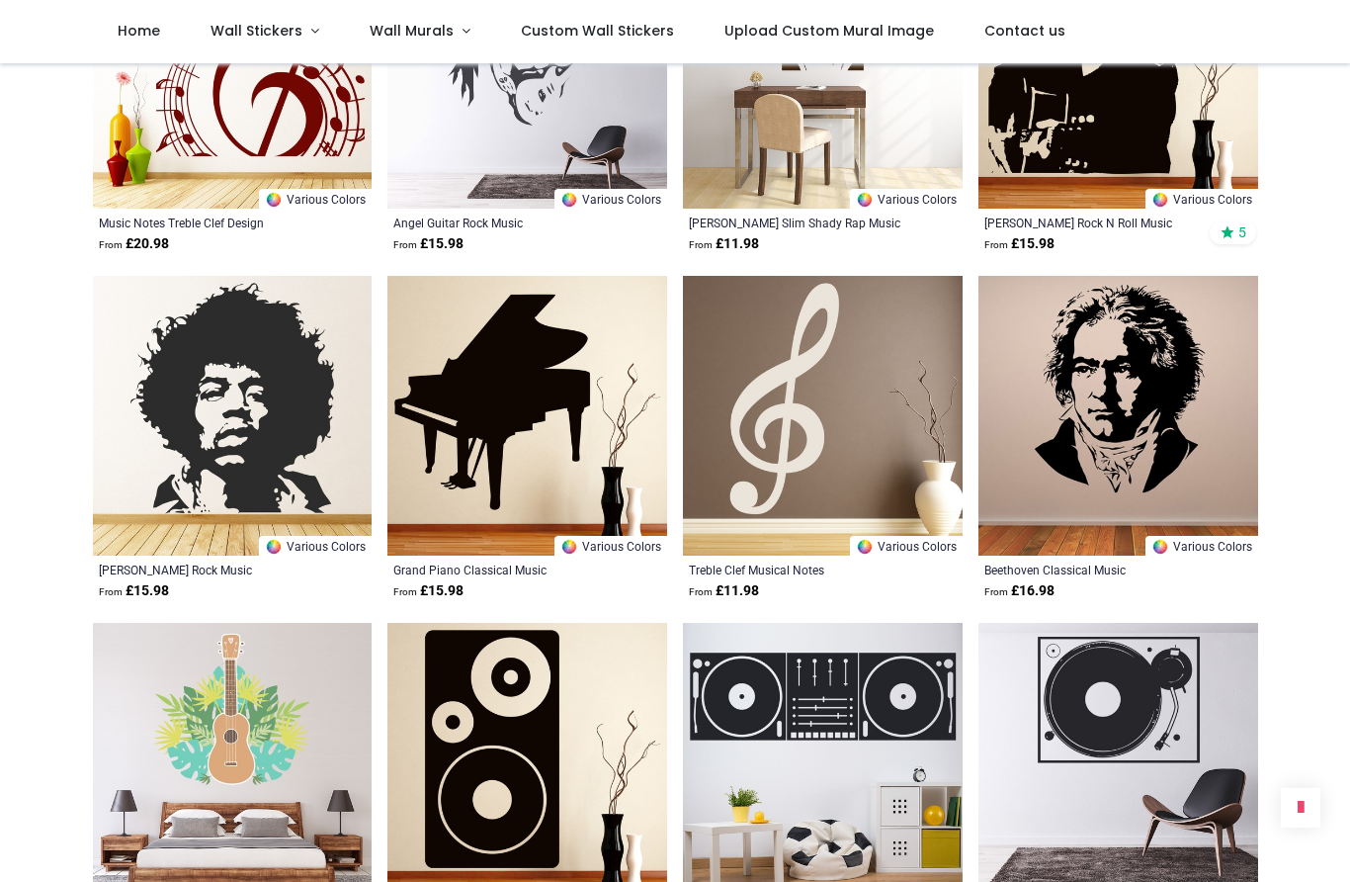
scroll to position [6420, 0]
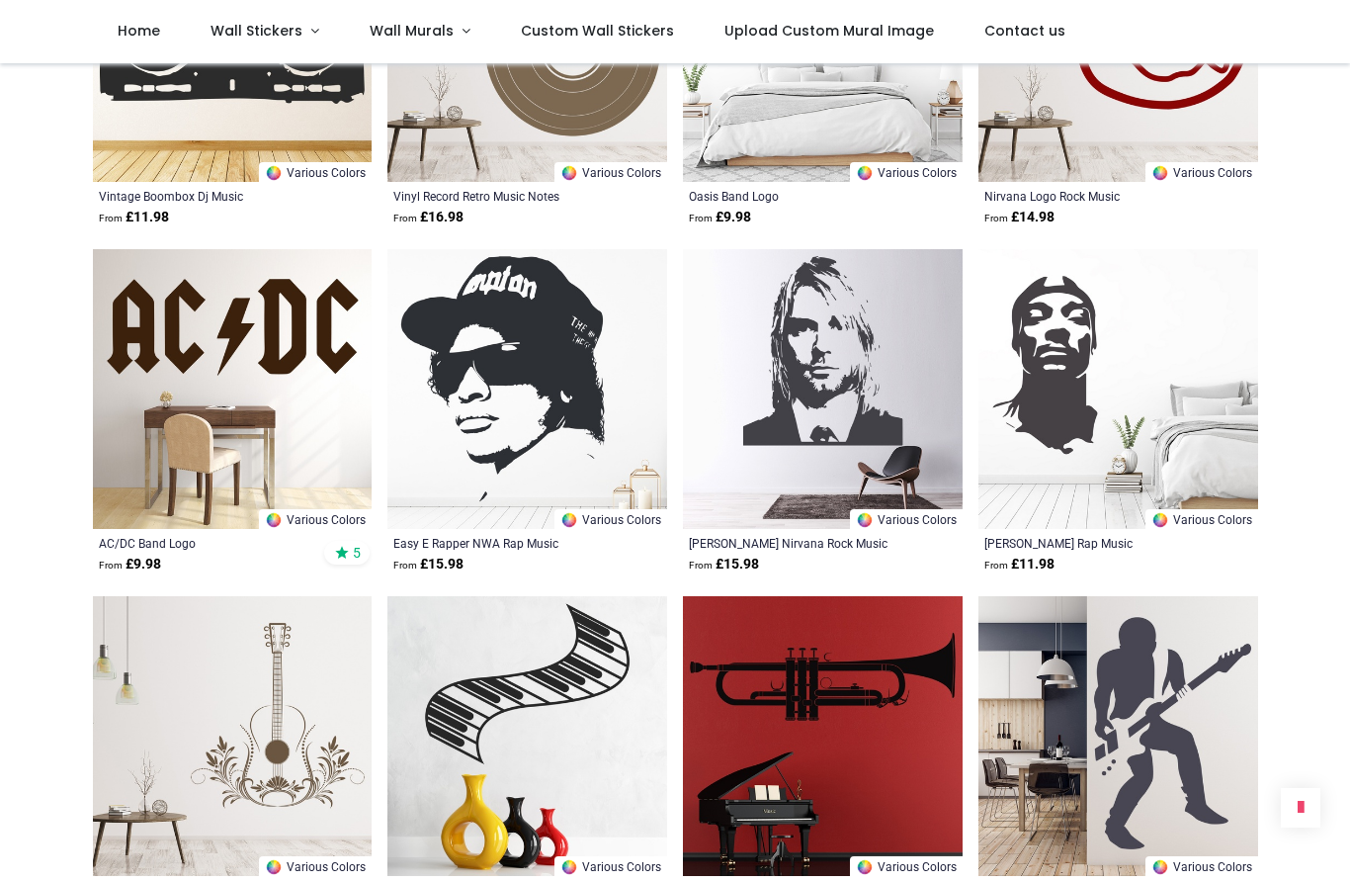
scroll to position [9223, 0]
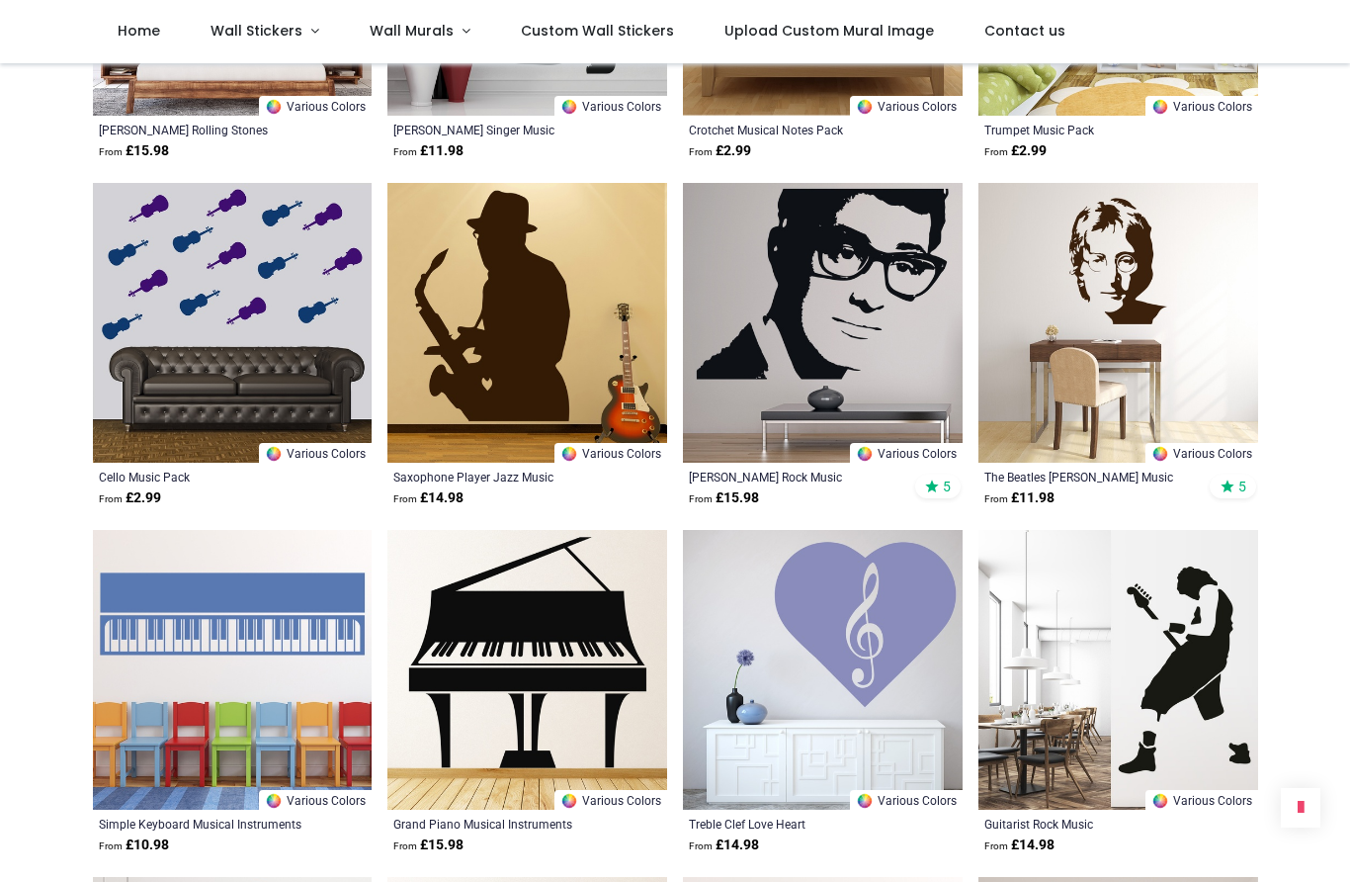
scroll to position [11012, 0]
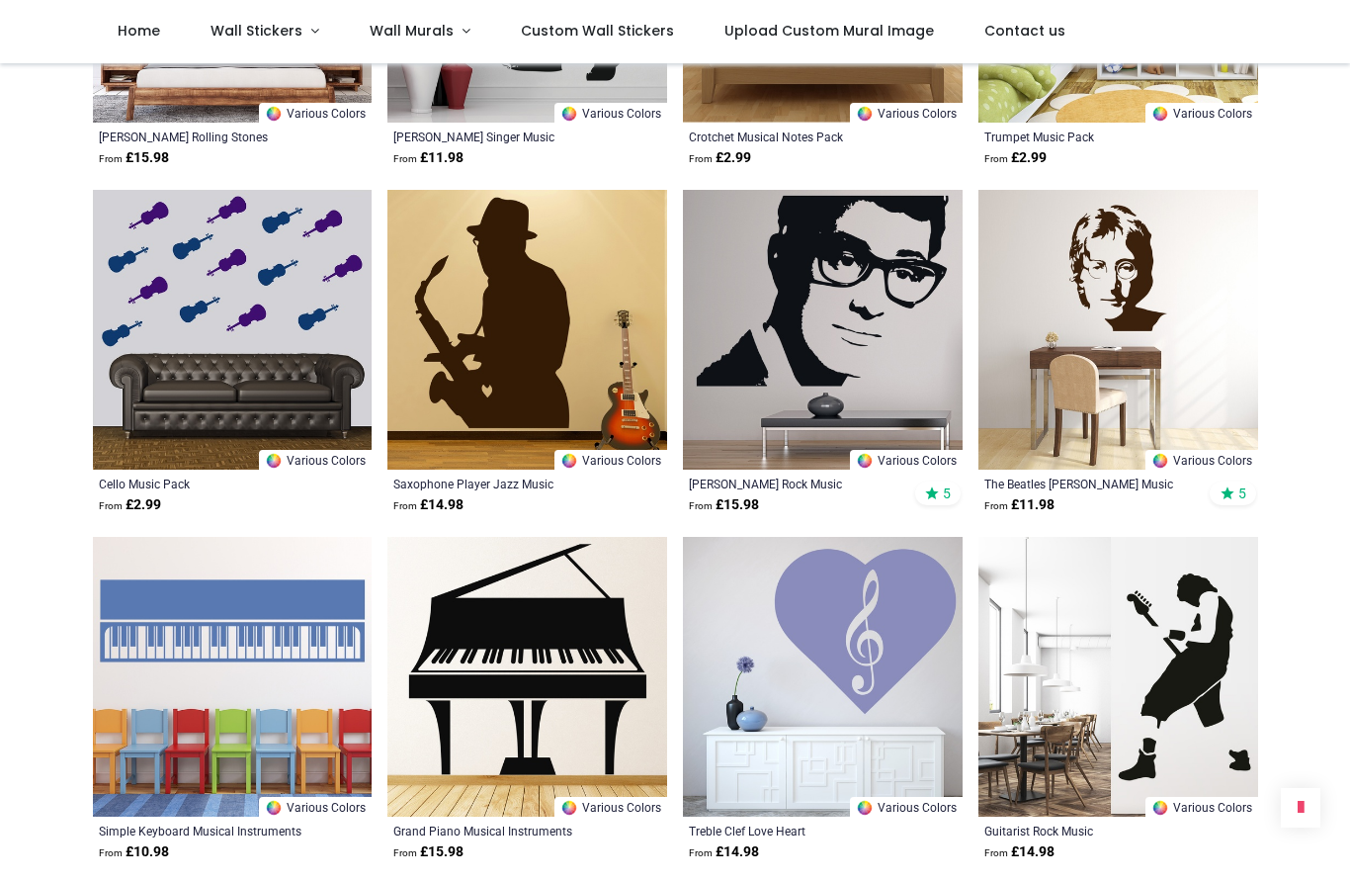
click at [277, 24] on span "Wall Stickers" at bounding box center [257, 31] width 92 height 20
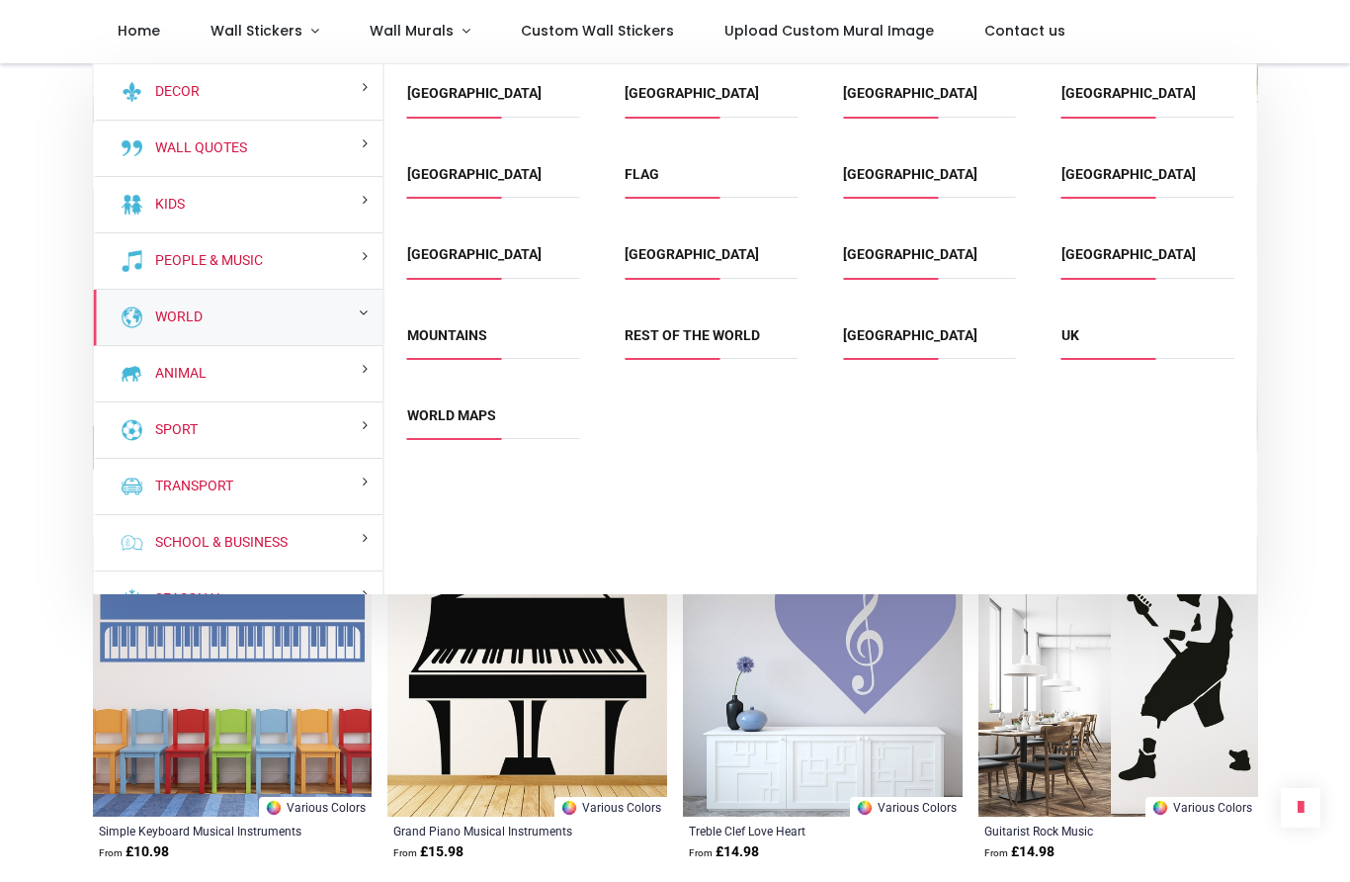
click at [284, 310] on div "World" at bounding box center [239, 318] width 290 height 56
click at [474, 332] on link "Mountains" at bounding box center [447, 335] width 80 height 16
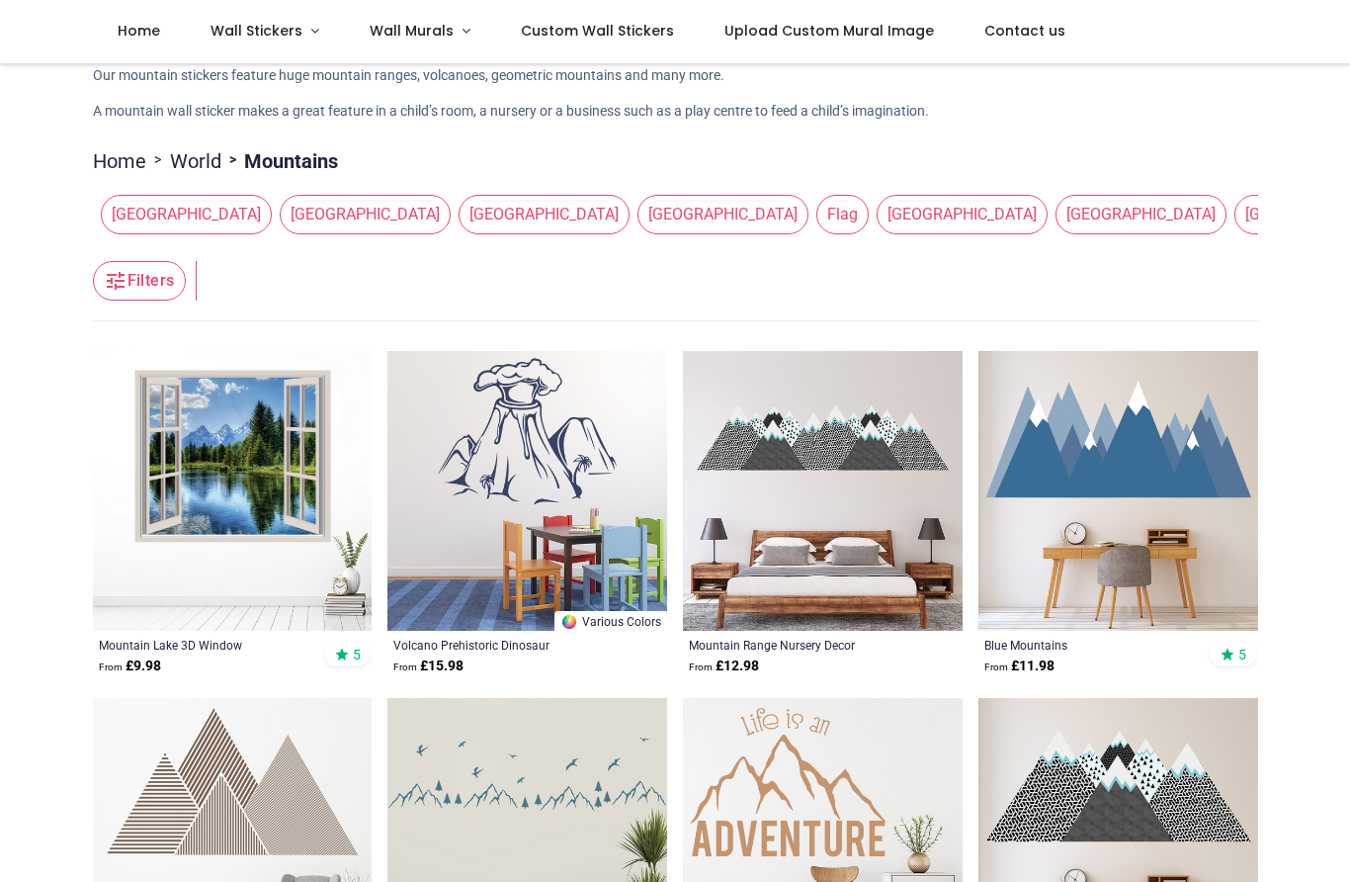
scroll to position [102, 0]
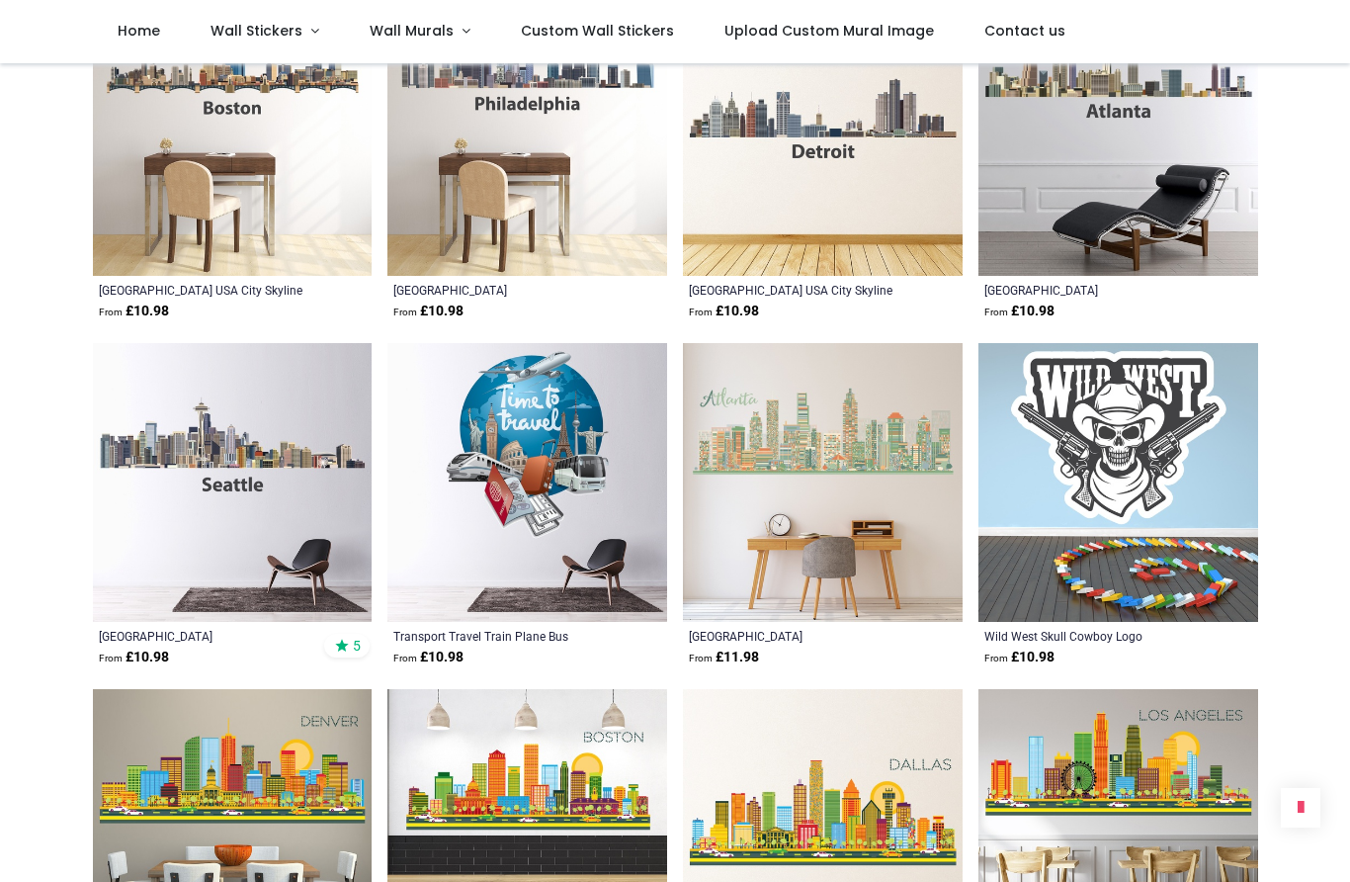
scroll to position [1847, 0]
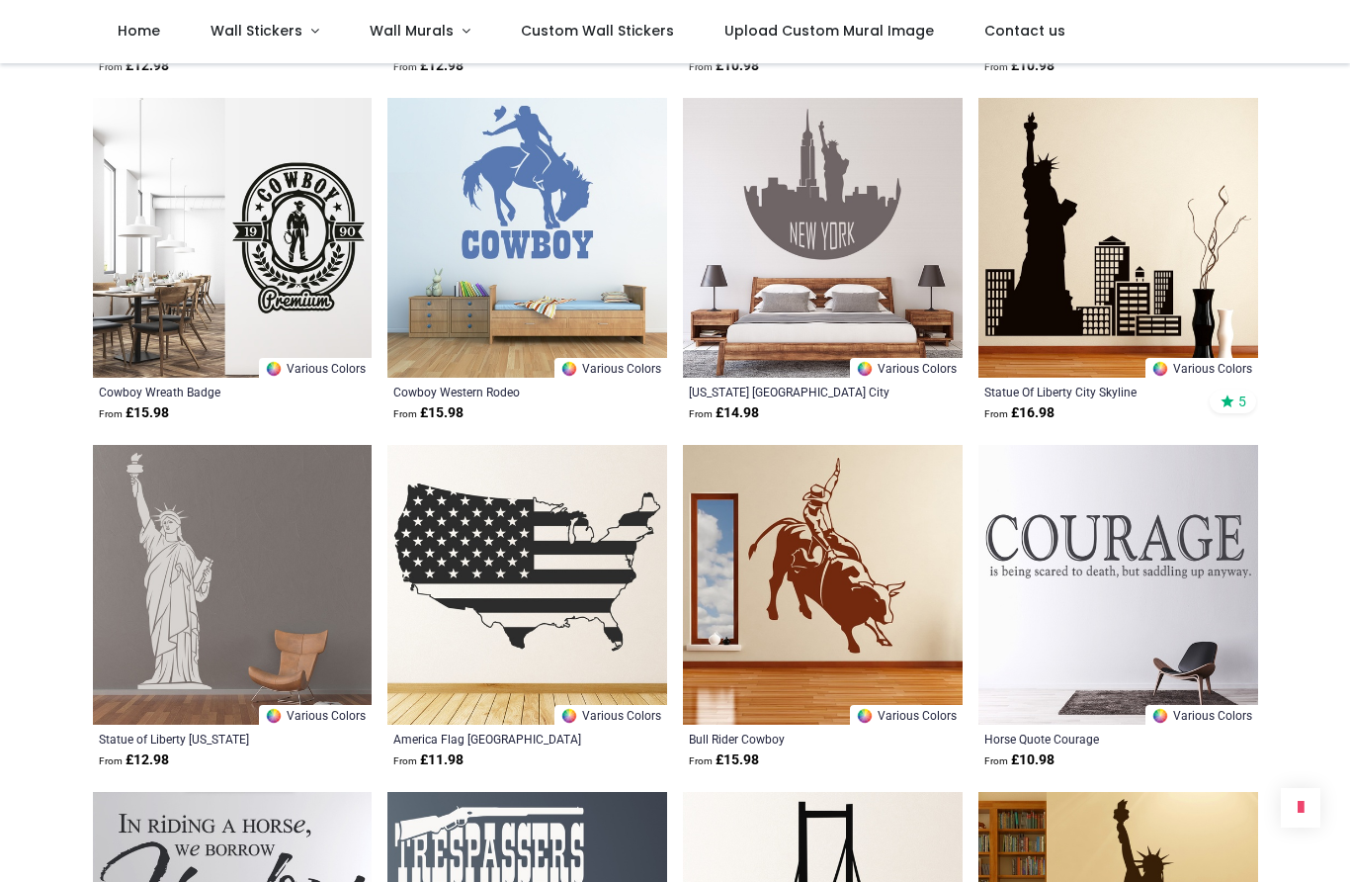
scroll to position [4174, 0]
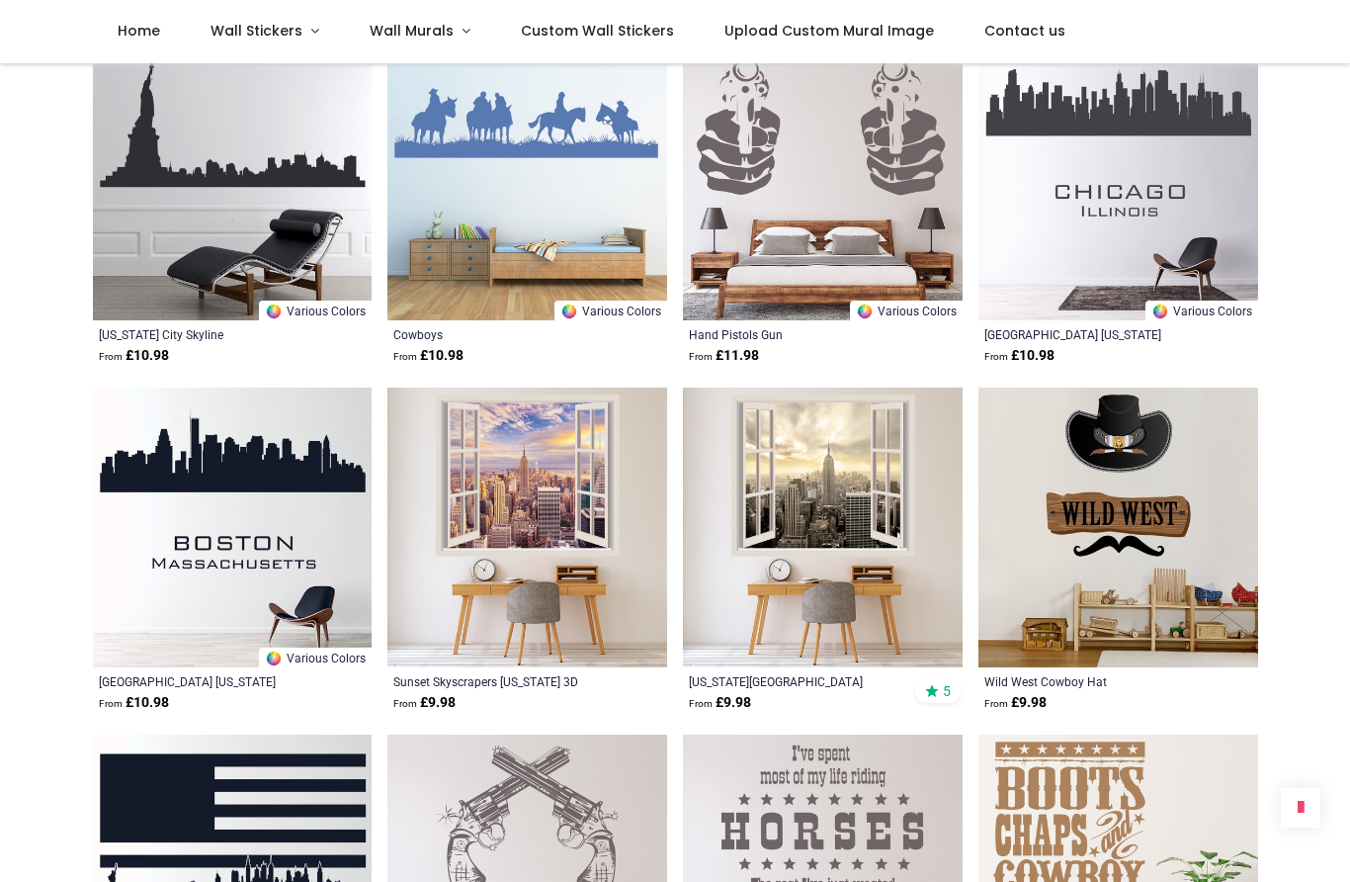
scroll to position [5268, 0]
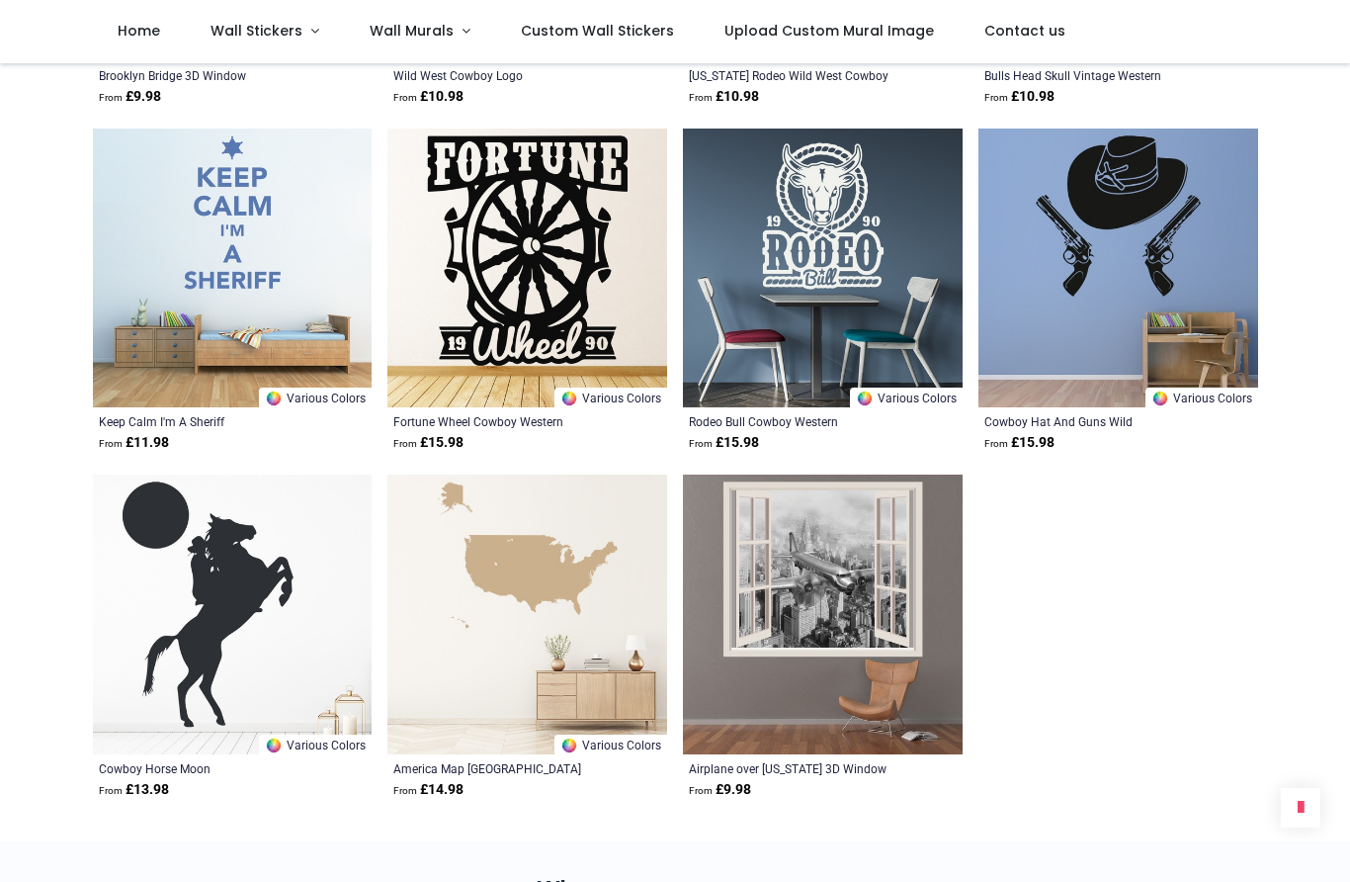
scroll to position [8978, 0]
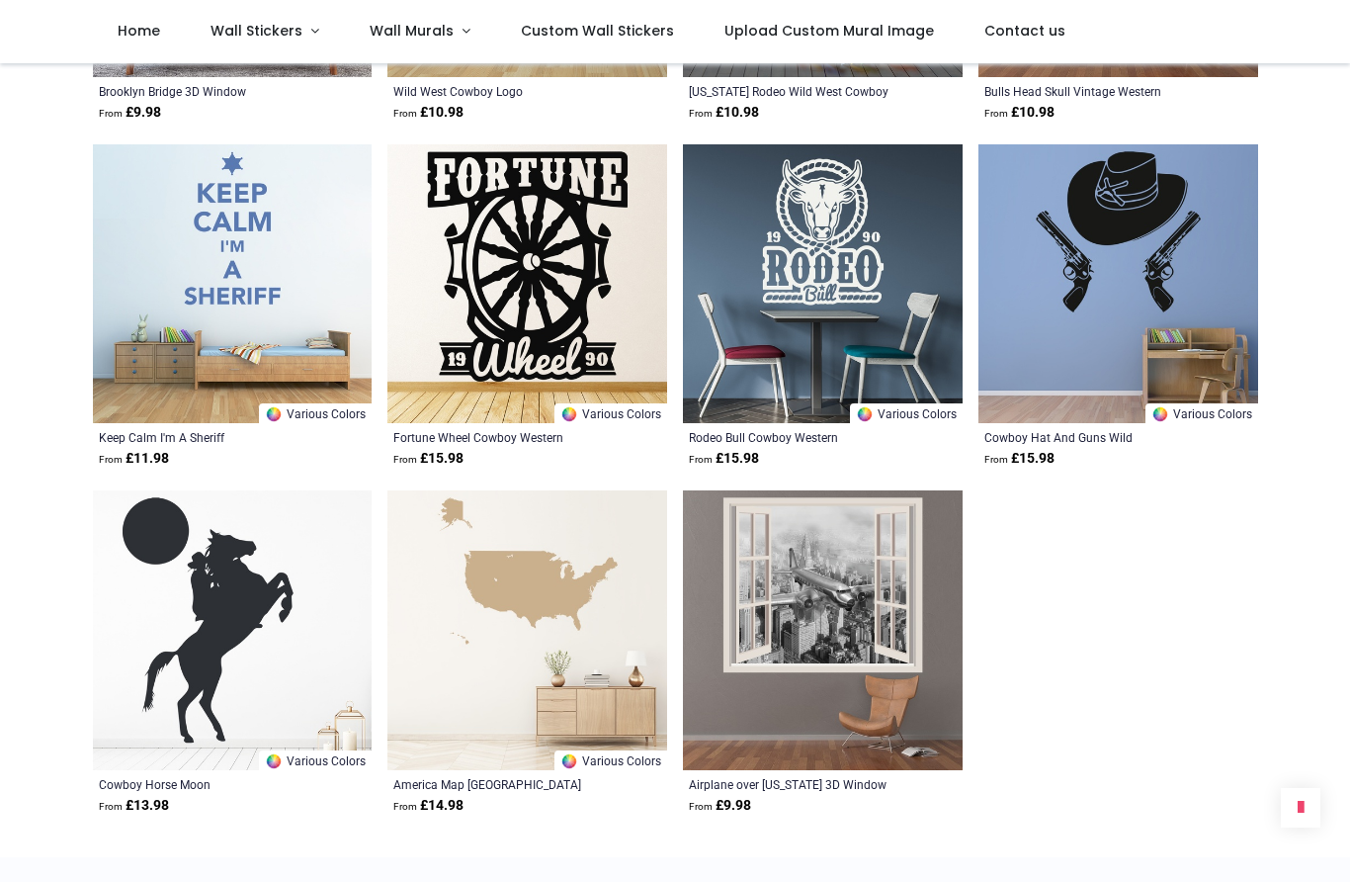
click at [254, 29] on span "Wall Stickers" at bounding box center [257, 31] width 92 height 20
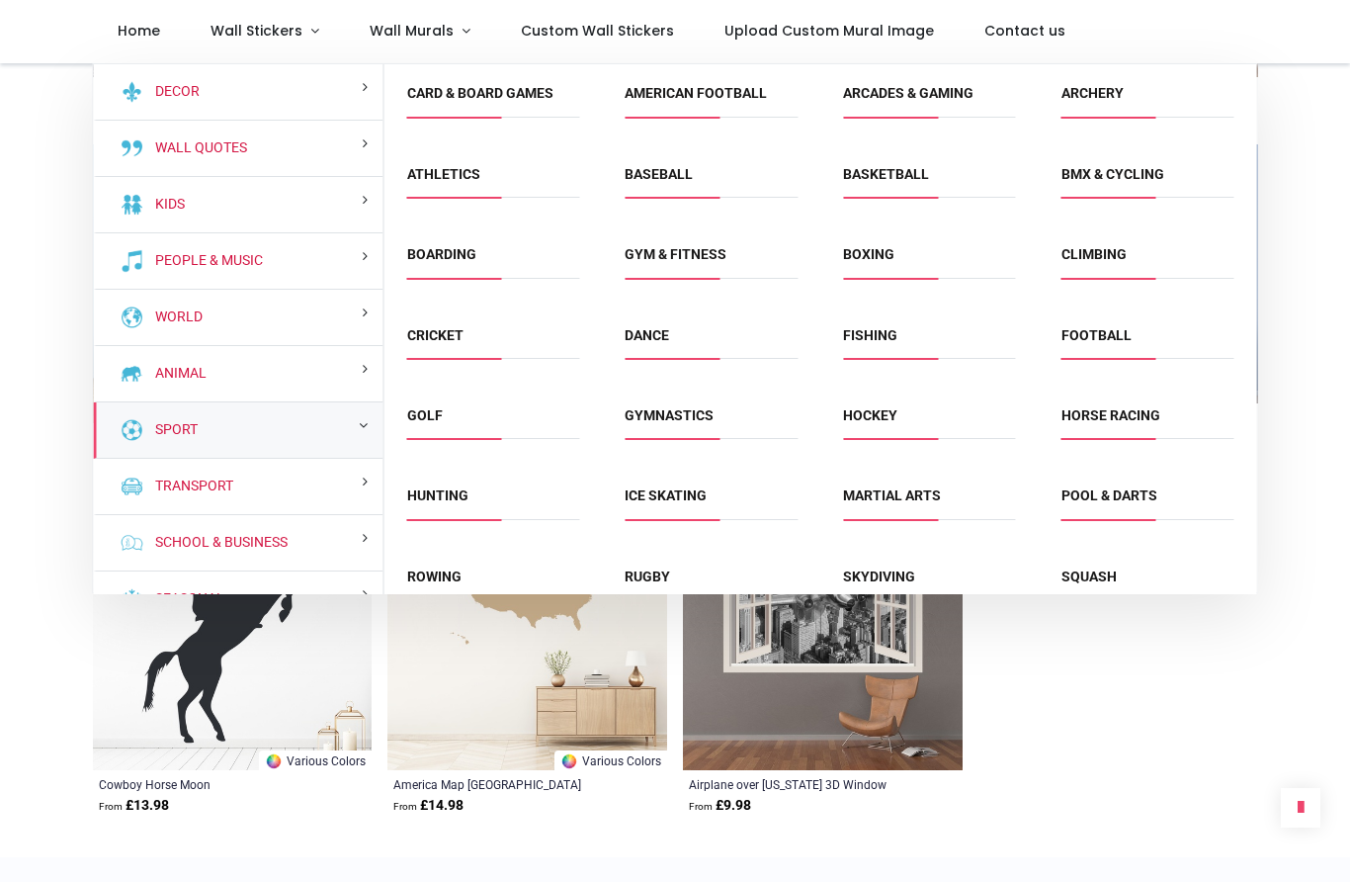
click at [191, 426] on link "Sport" at bounding box center [172, 430] width 50 height 20
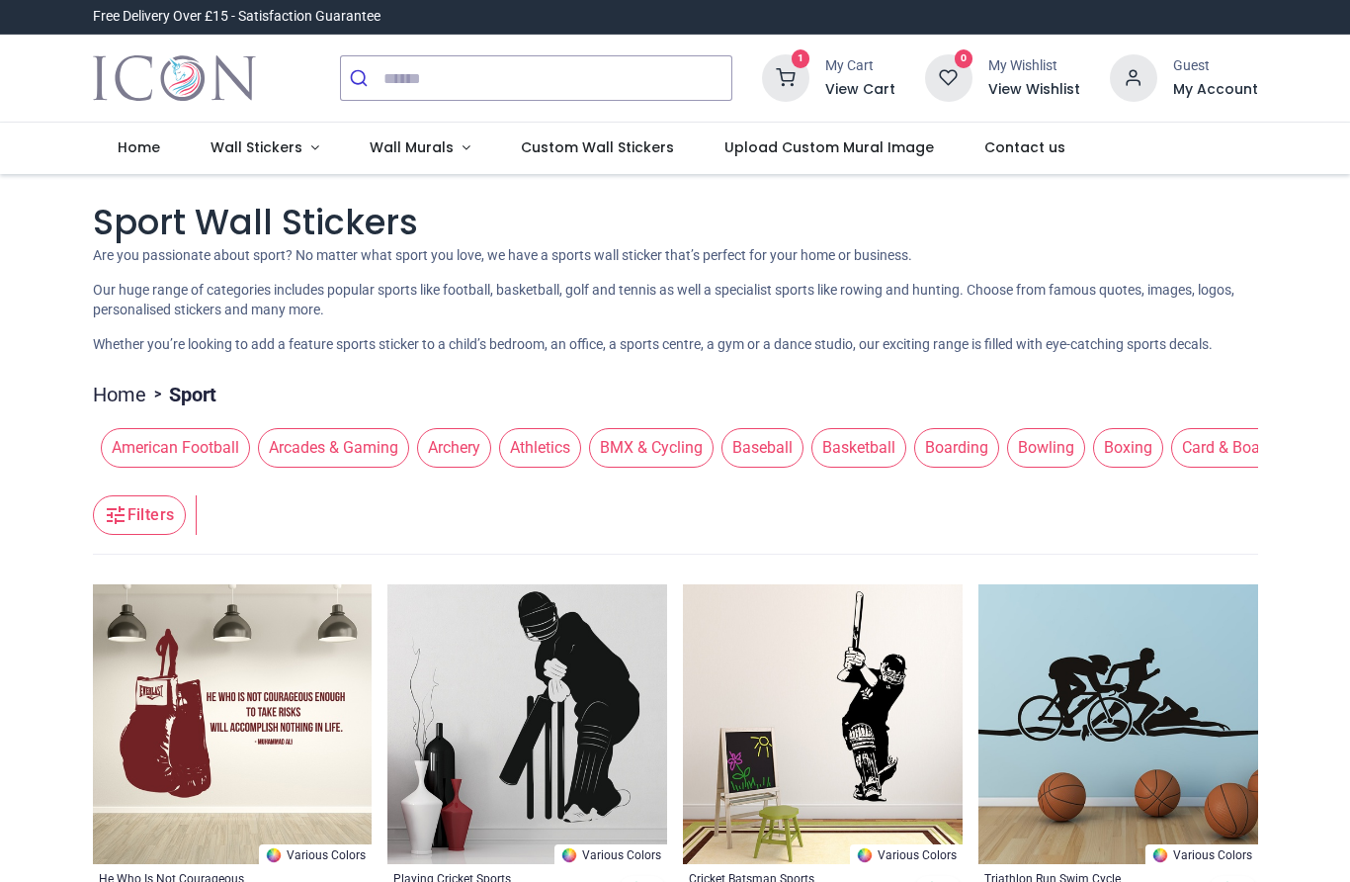
click at [276, 145] on span "Wall Stickers" at bounding box center [257, 147] width 92 height 20
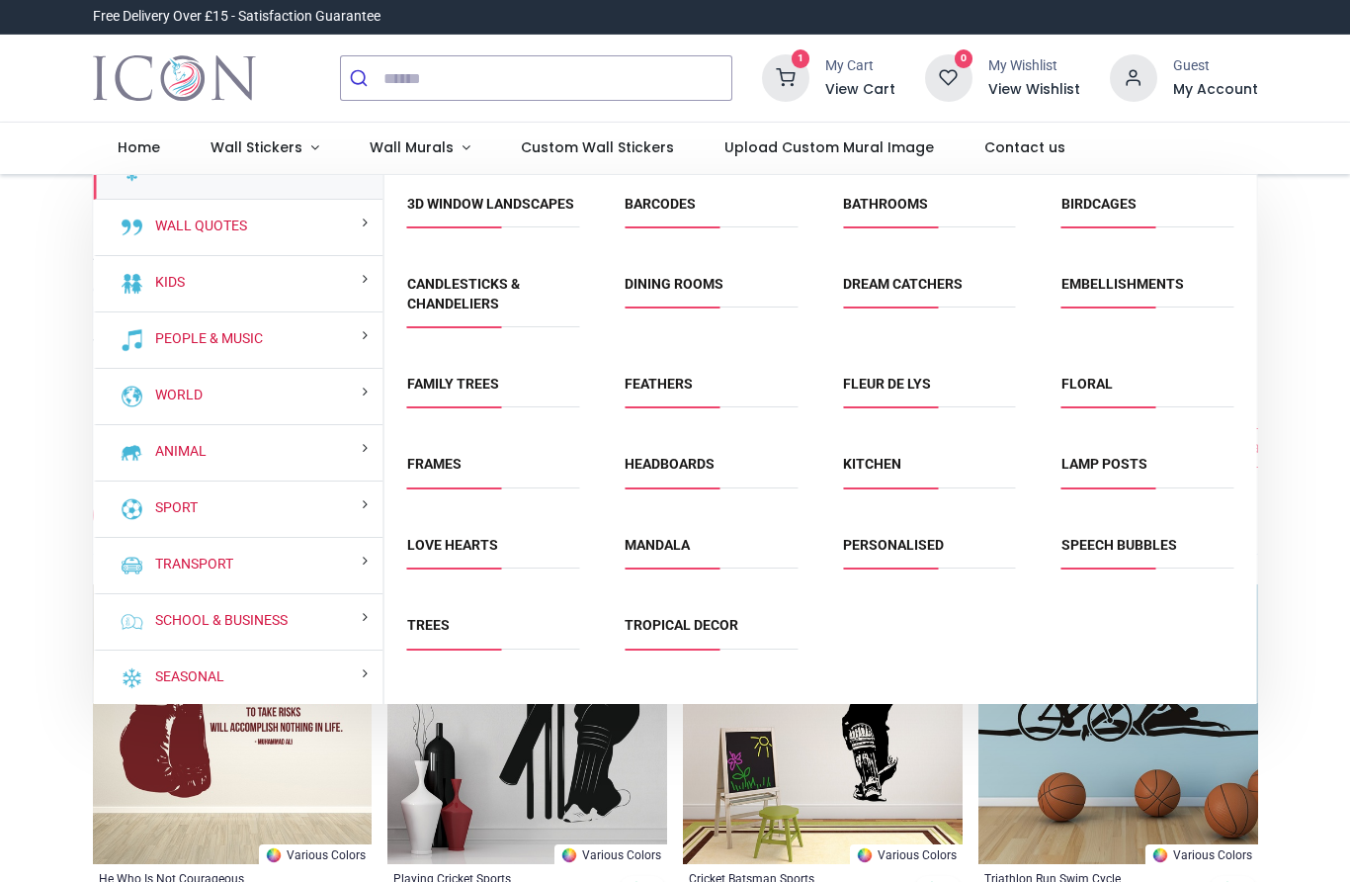
scroll to position [29, 0]
click at [194, 565] on link "Transport" at bounding box center [190, 567] width 86 height 20
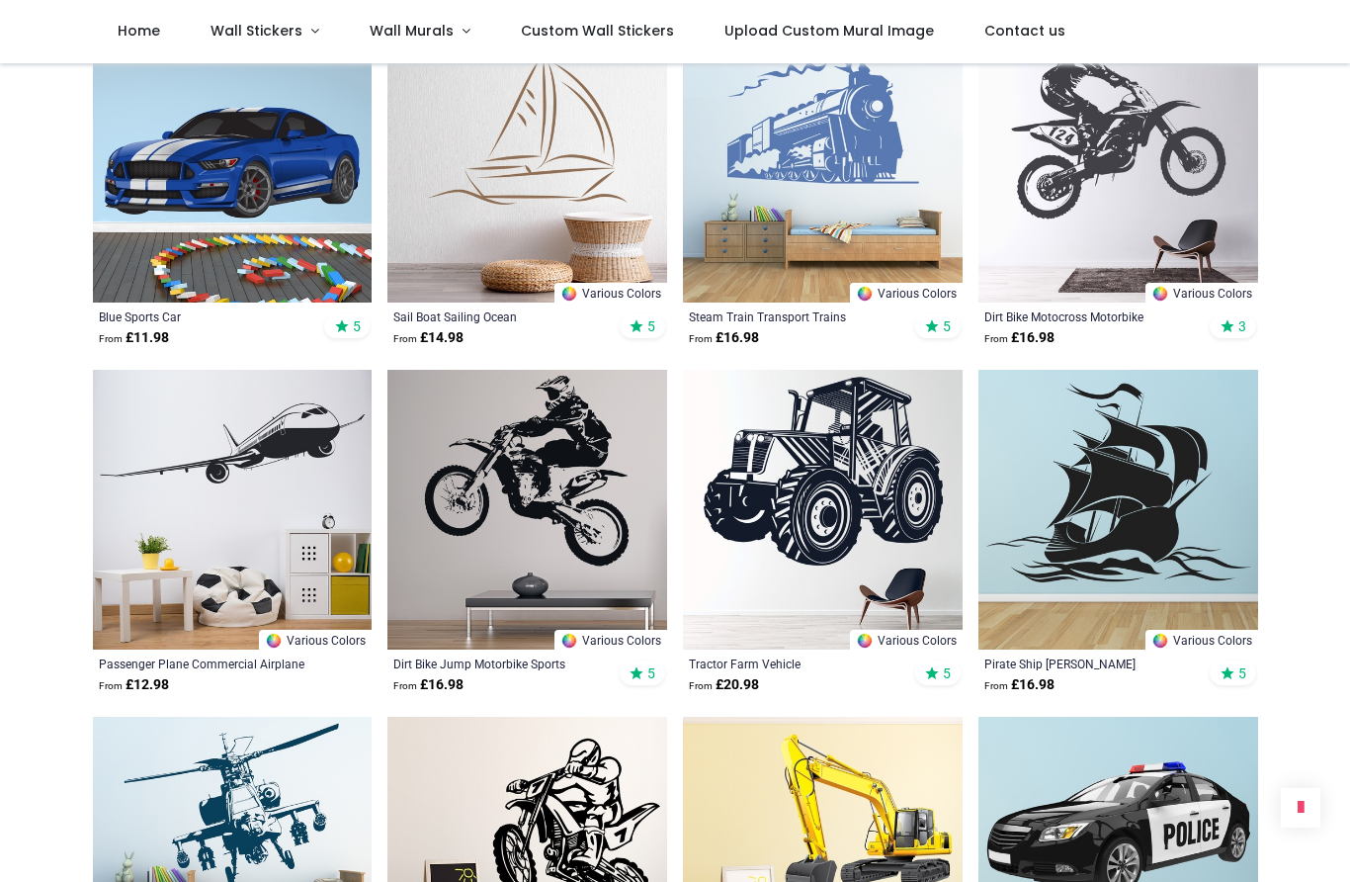
scroll to position [1474, 0]
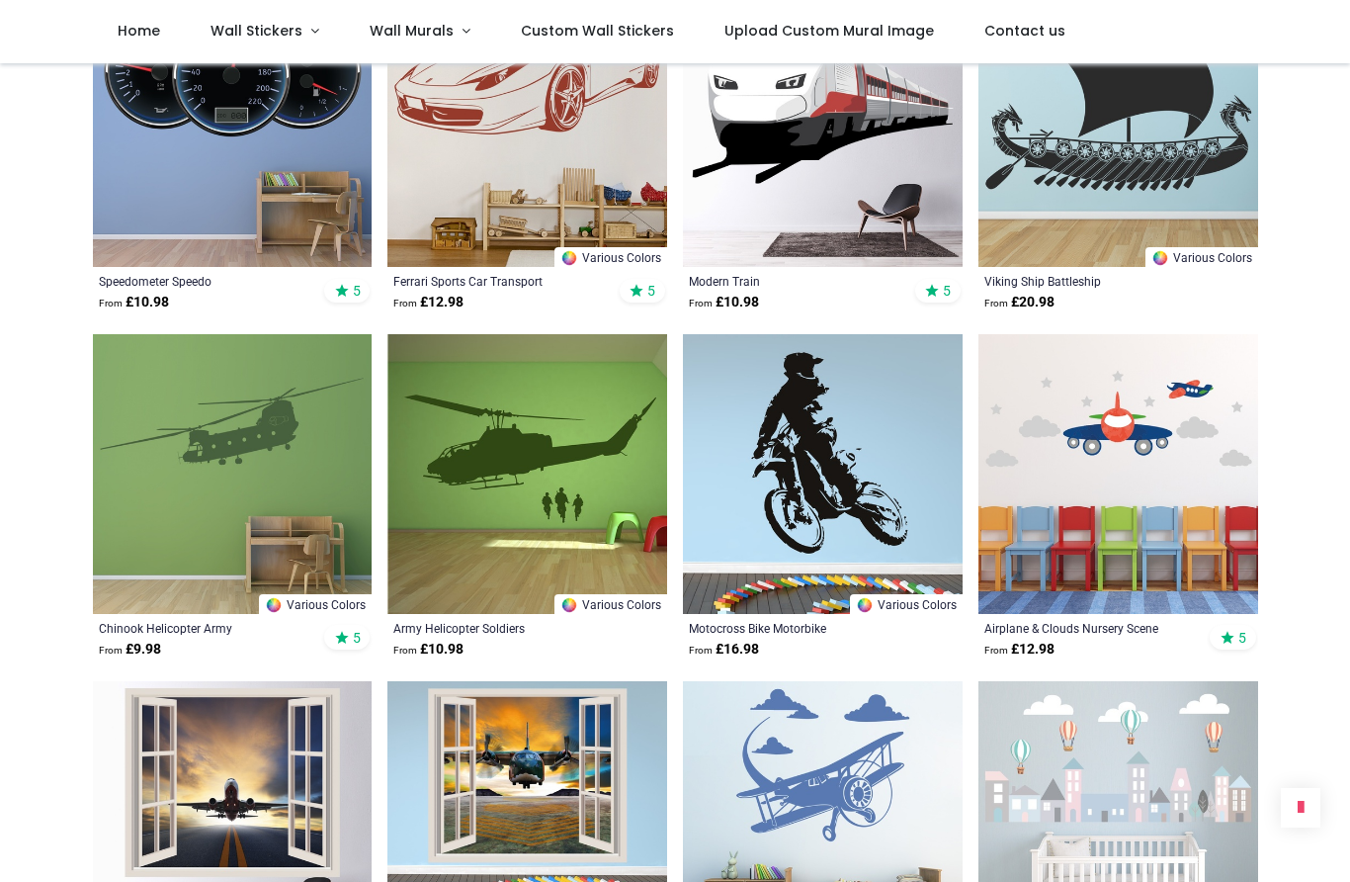
scroll to position [2898, 0]
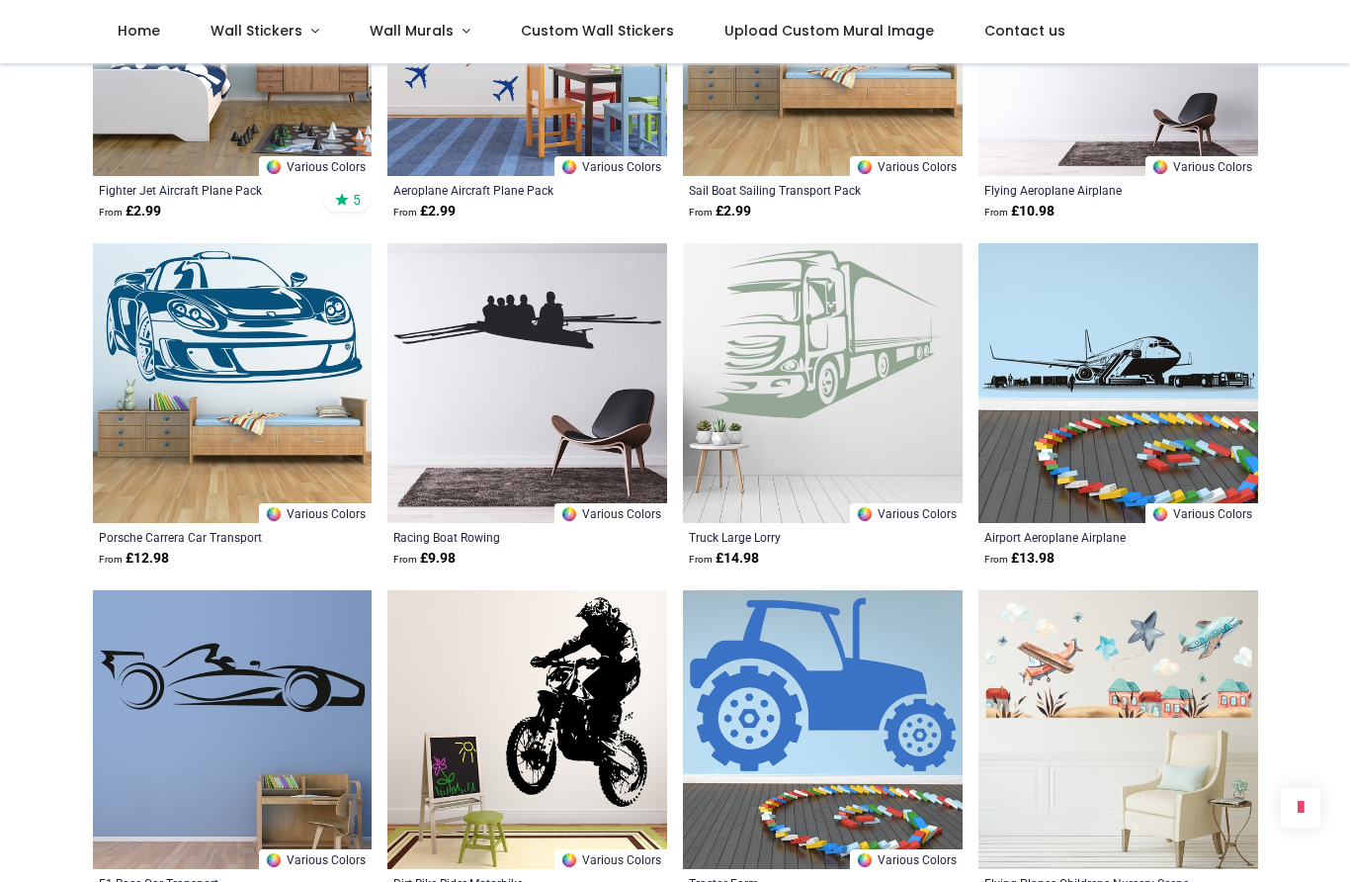
scroll to position [5779, 0]
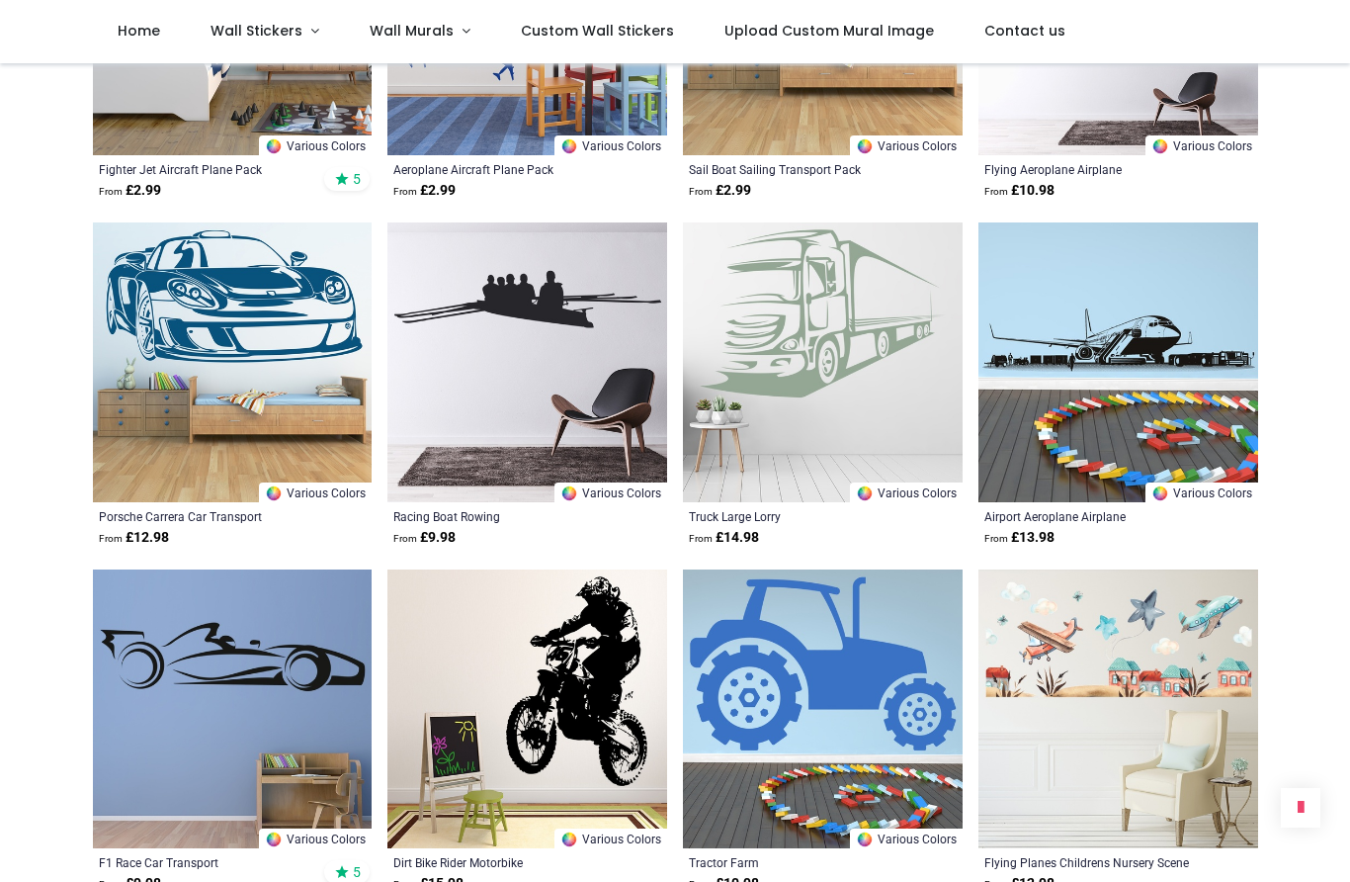
click at [818, 344] on img at bounding box center [823, 362] width 280 height 280
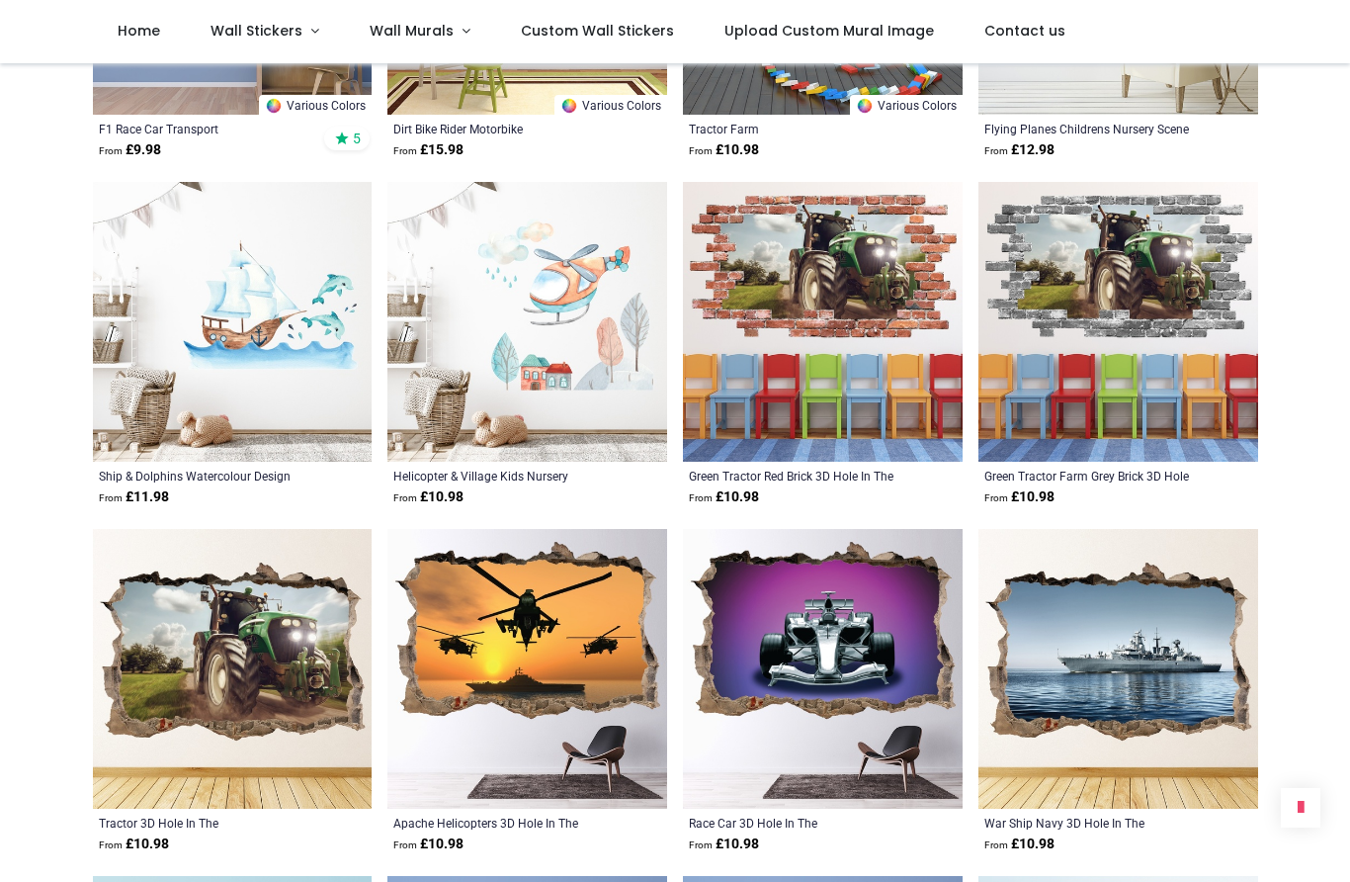
scroll to position [6514, 0]
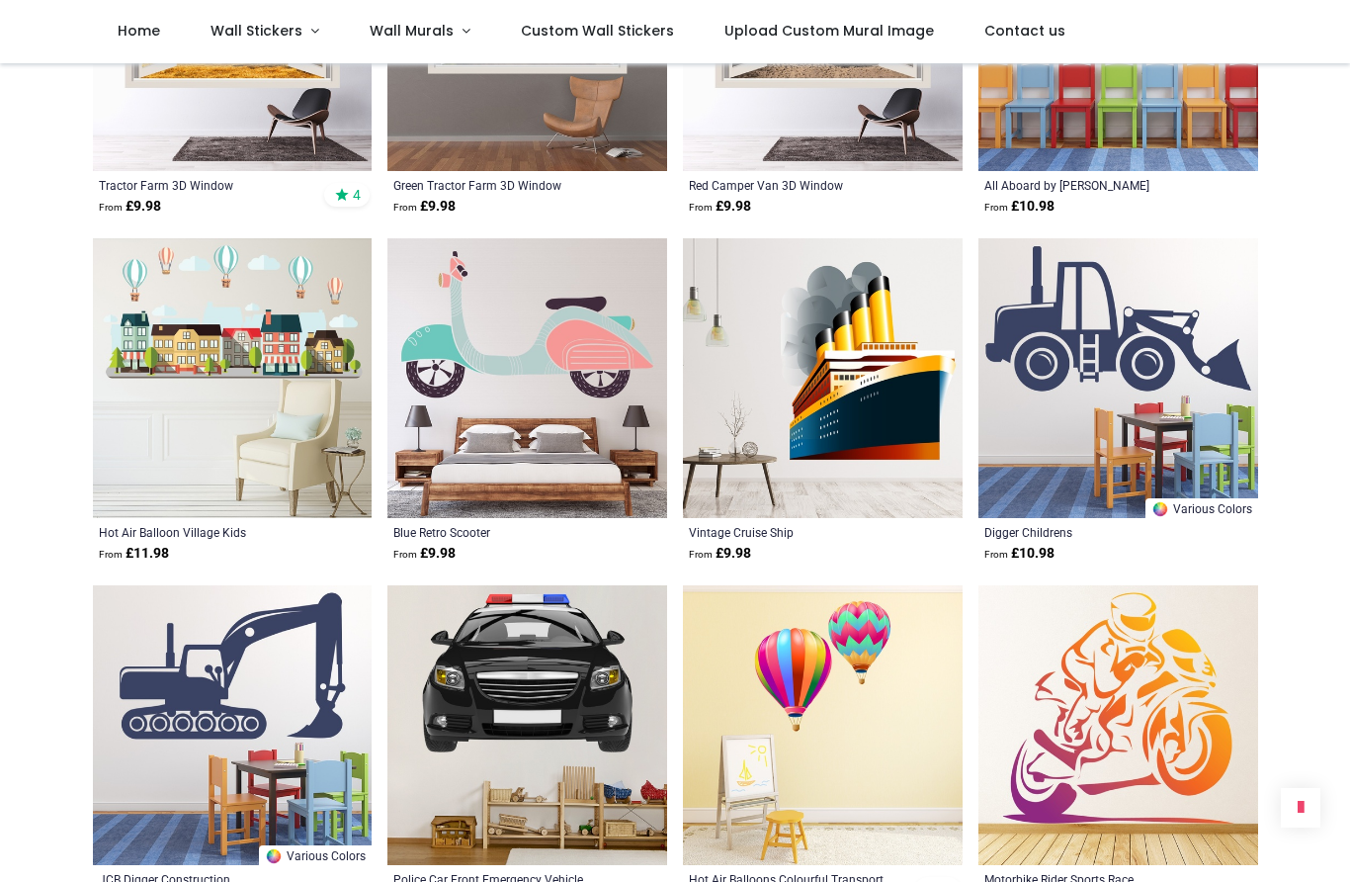
scroll to position [7845, 0]
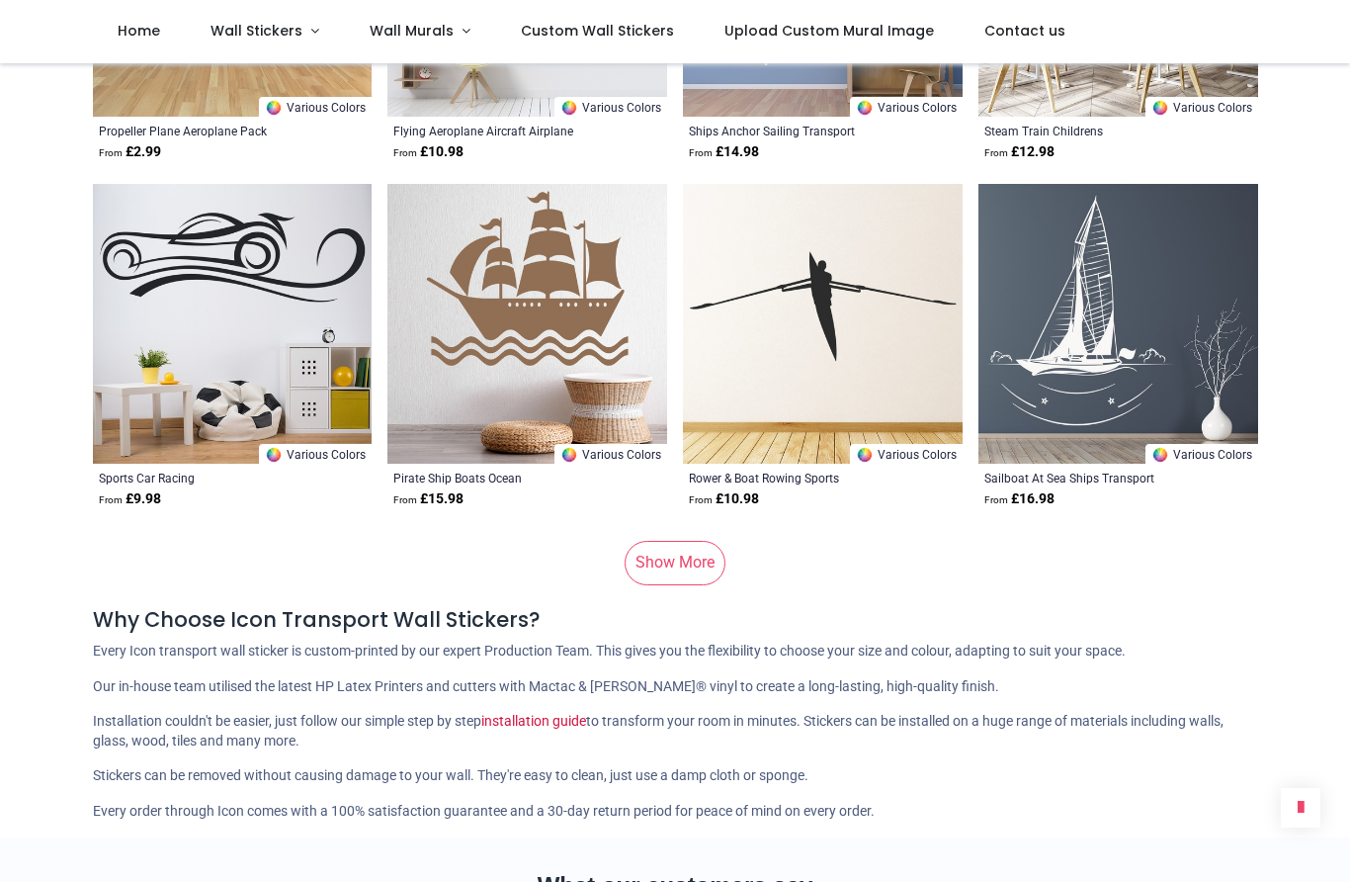
scroll to position [12081, 0]
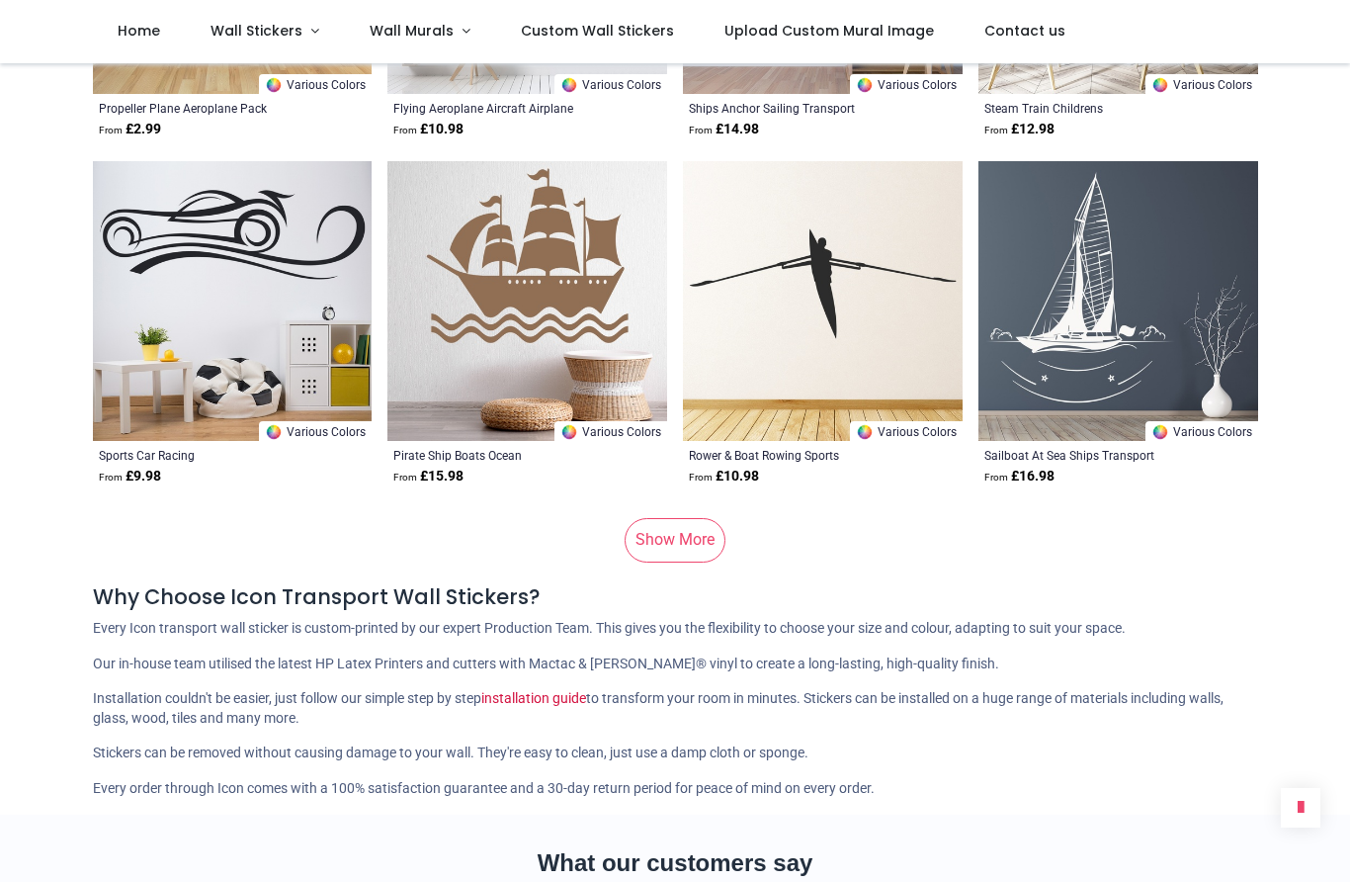
click at [673, 539] on link "Show More" at bounding box center [675, 539] width 101 height 43
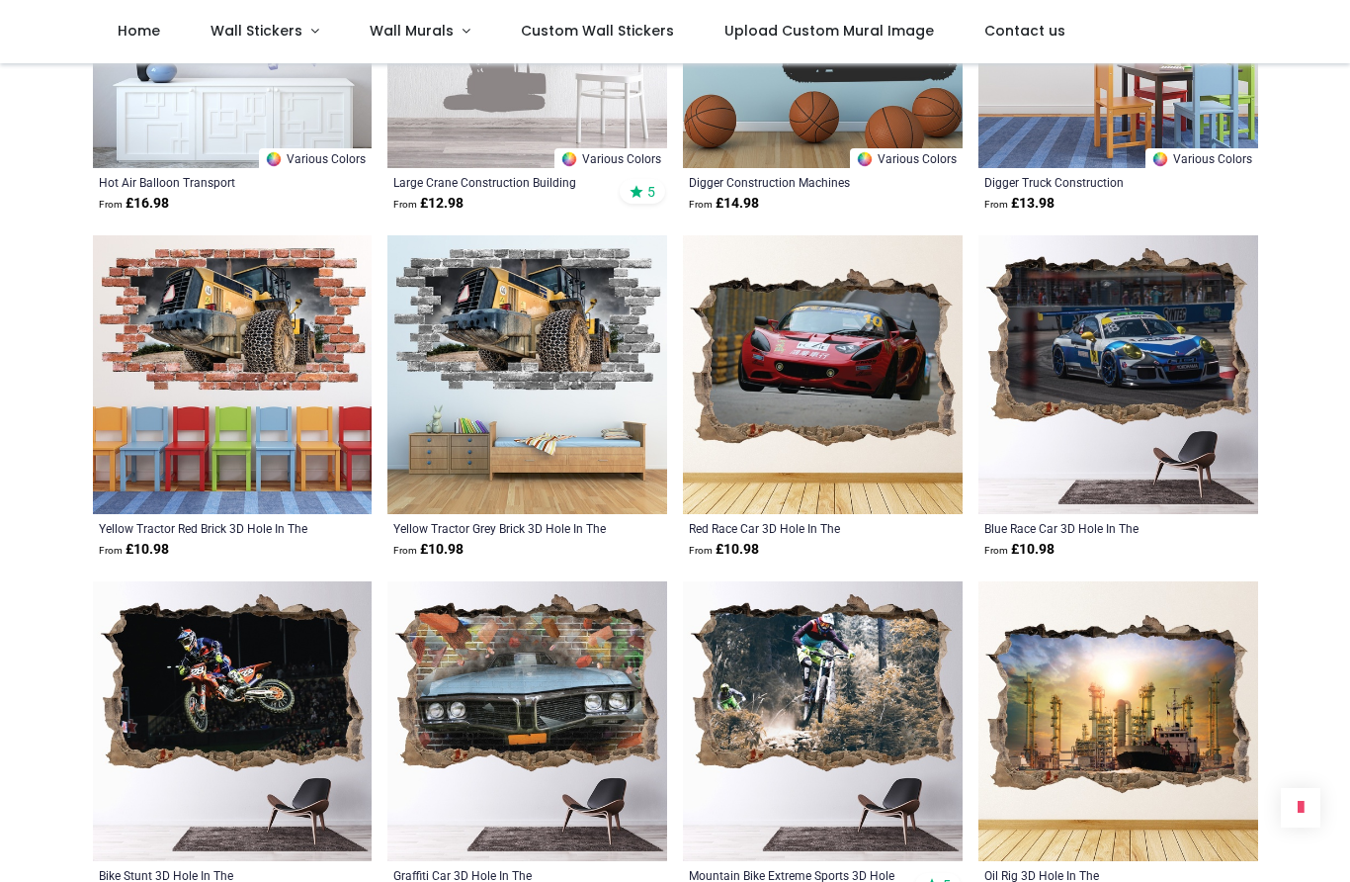
scroll to position [13049, 0]
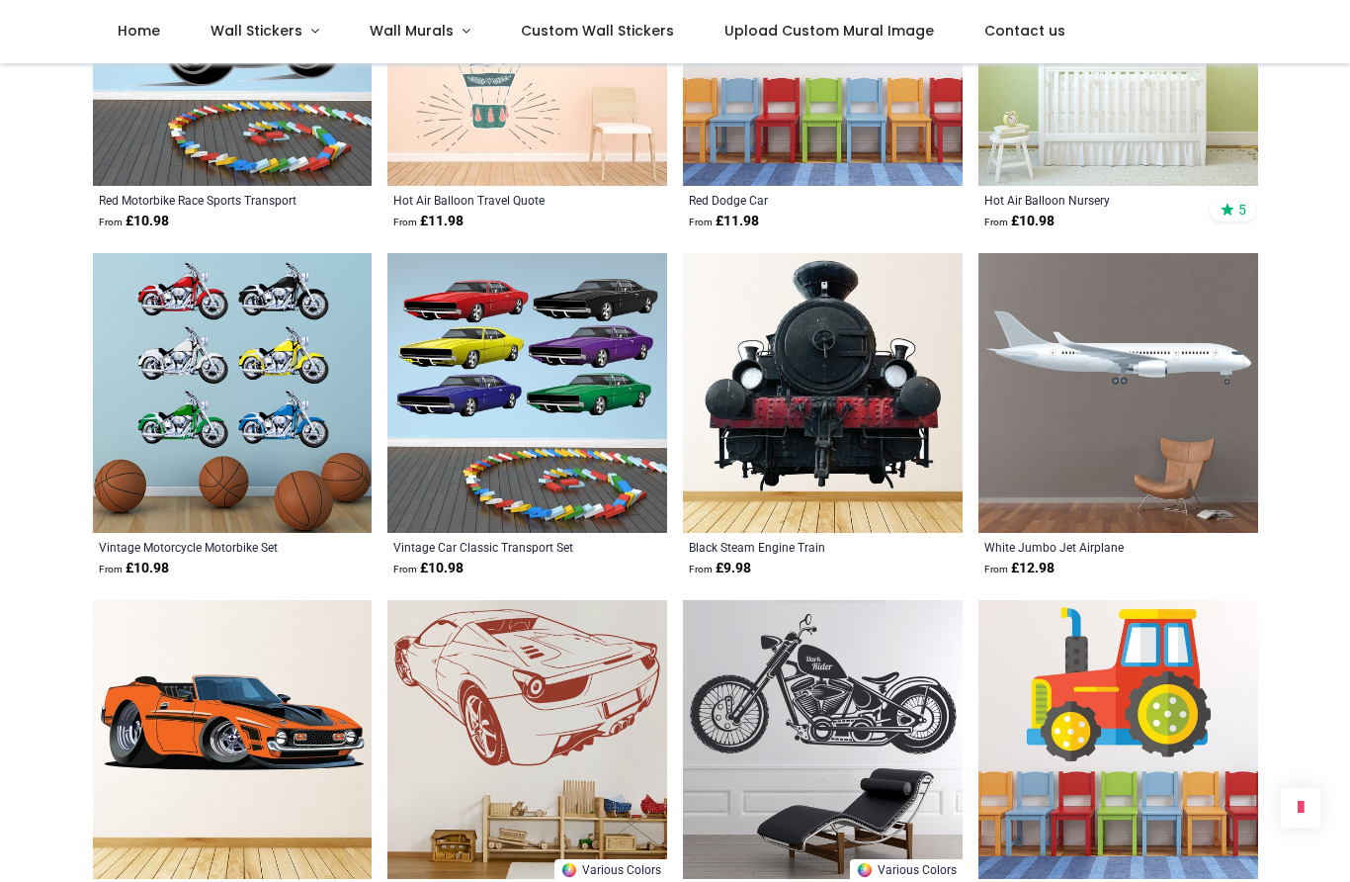
scroll to position [15458, 0]
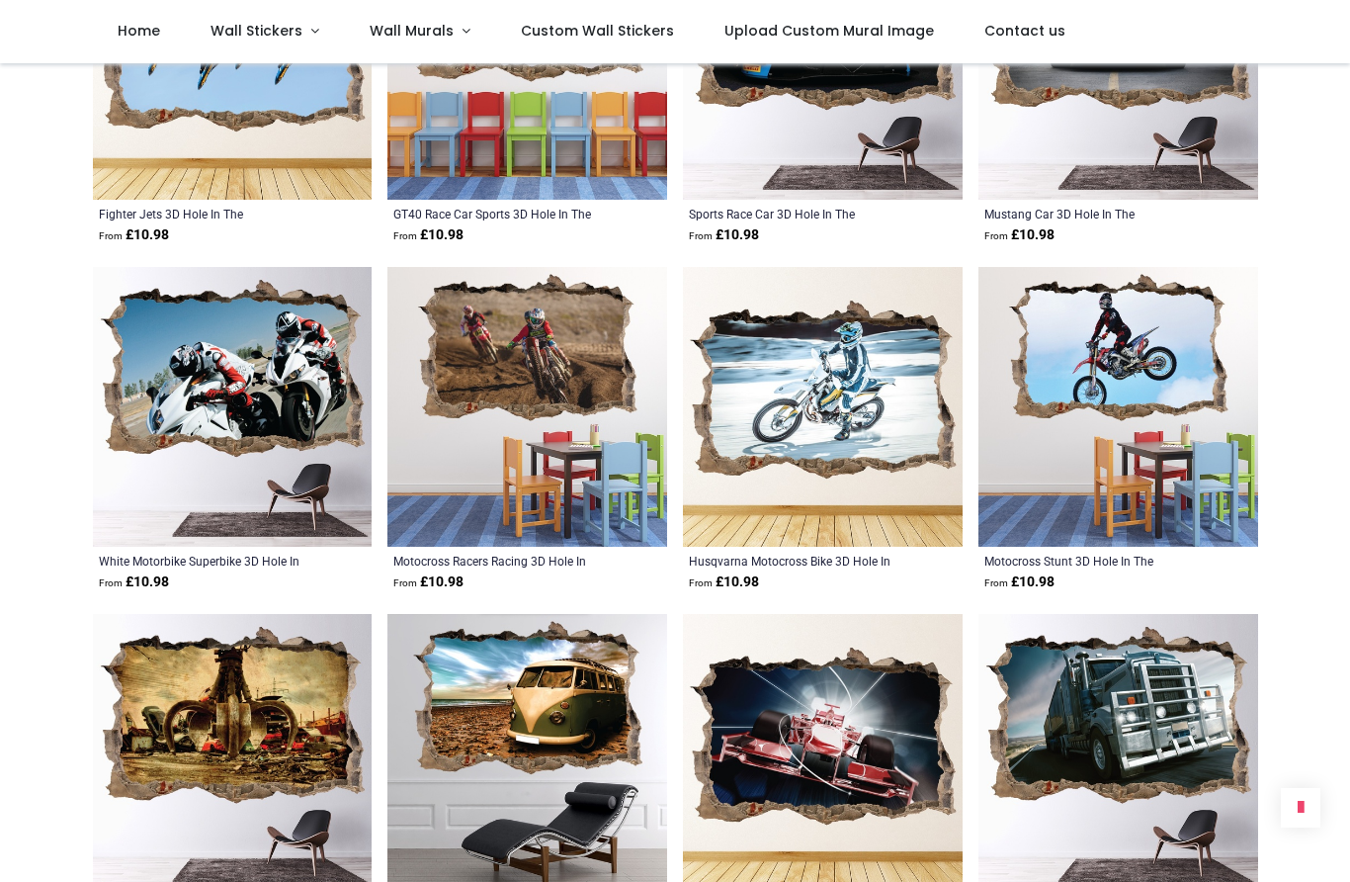
scroll to position [18217, 0]
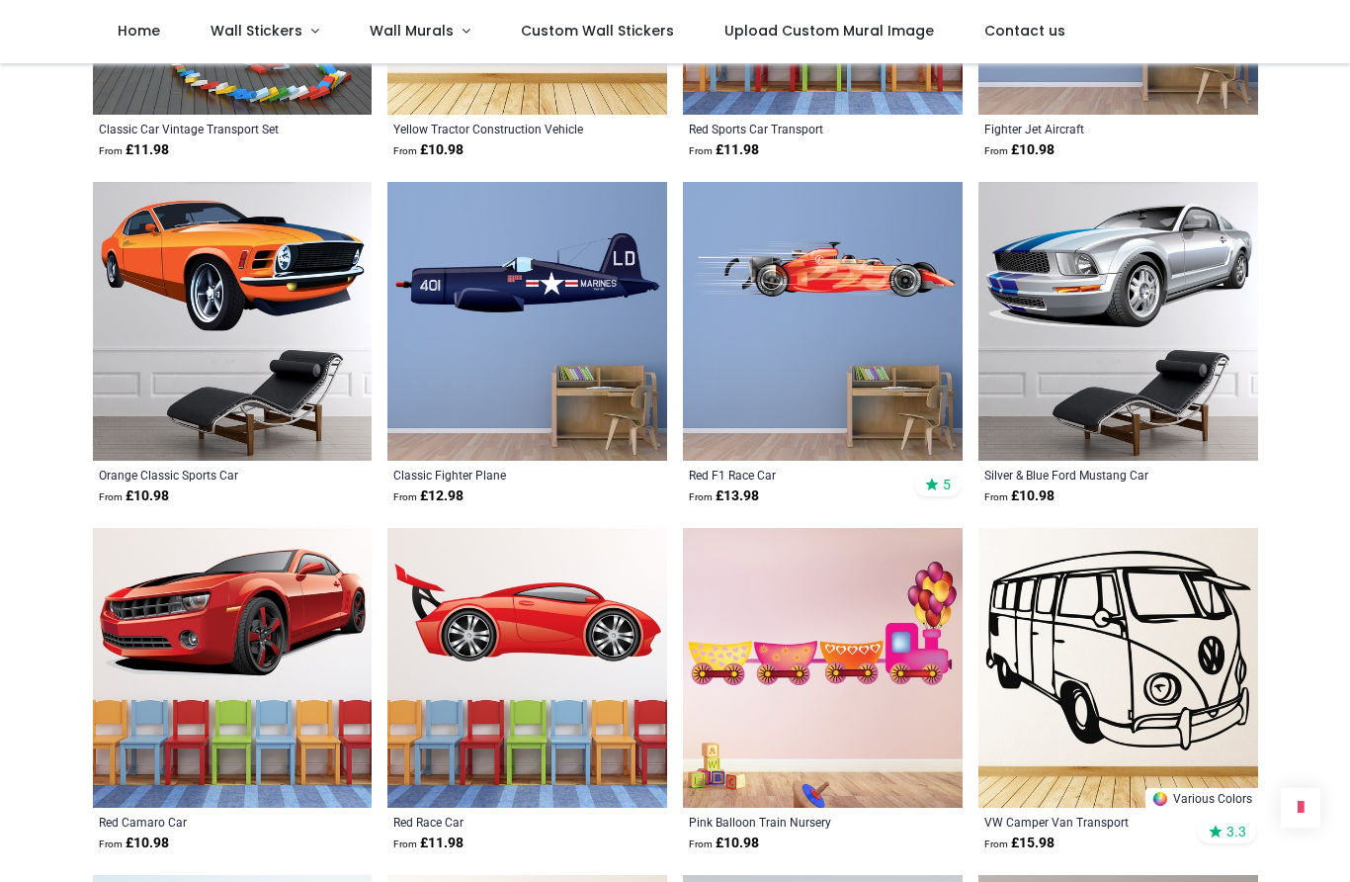
scroll to position [21422, 0]
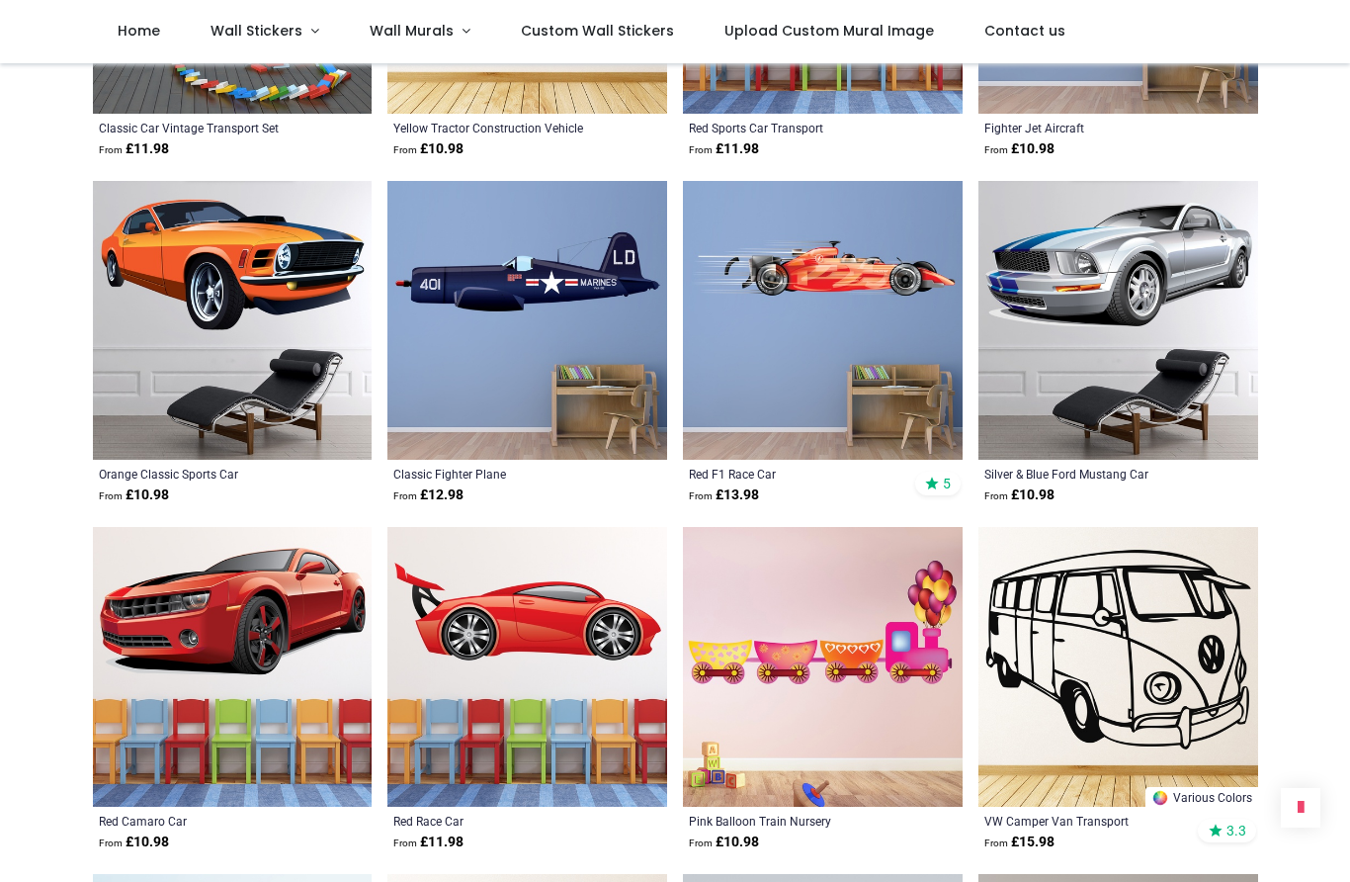
click at [279, 29] on span "Wall Stickers" at bounding box center [257, 31] width 92 height 20
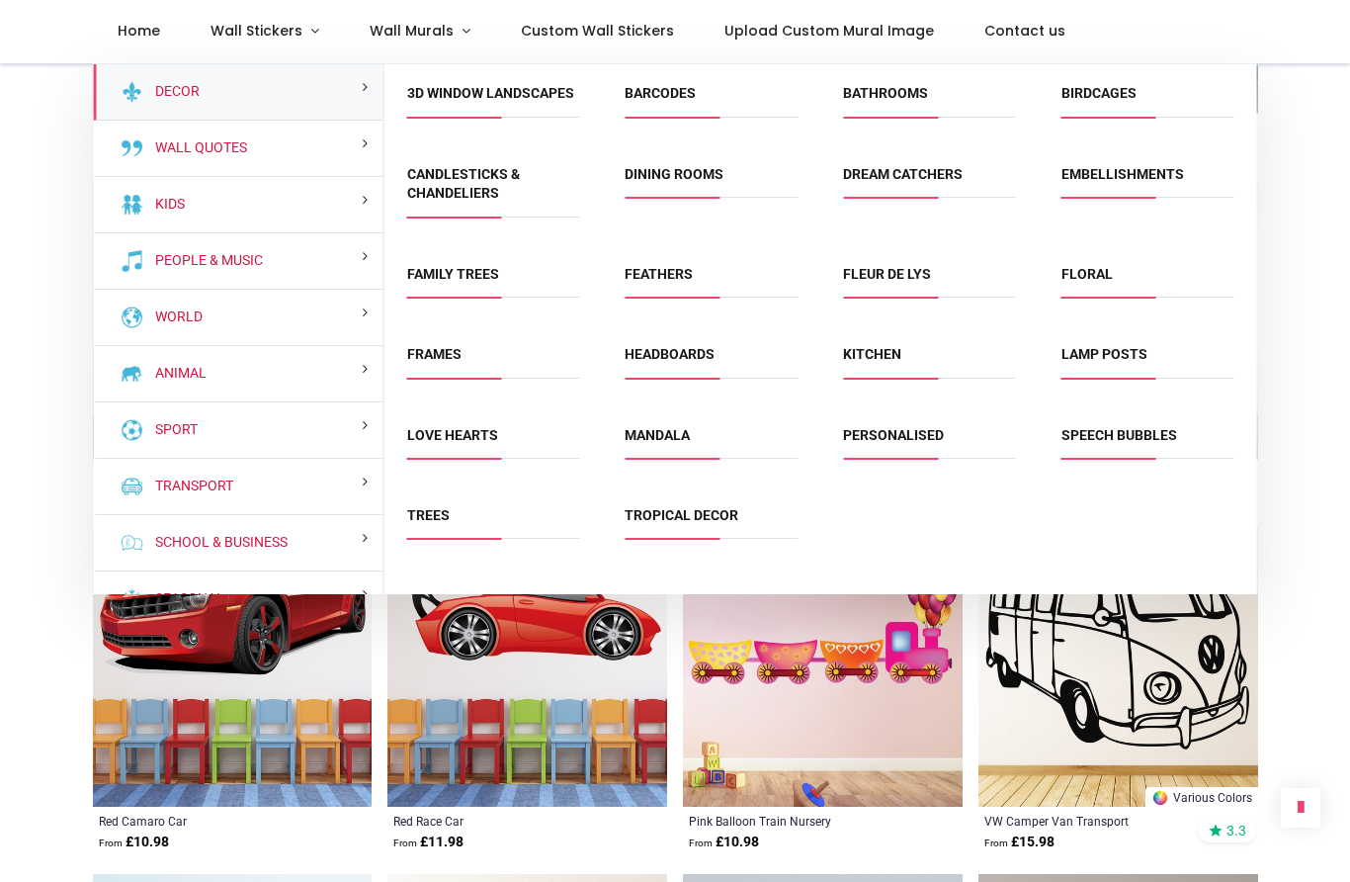
scroll to position [0, 0]
click at [330, 79] on div "Decor" at bounding box center [239, 92] width 290 height 56
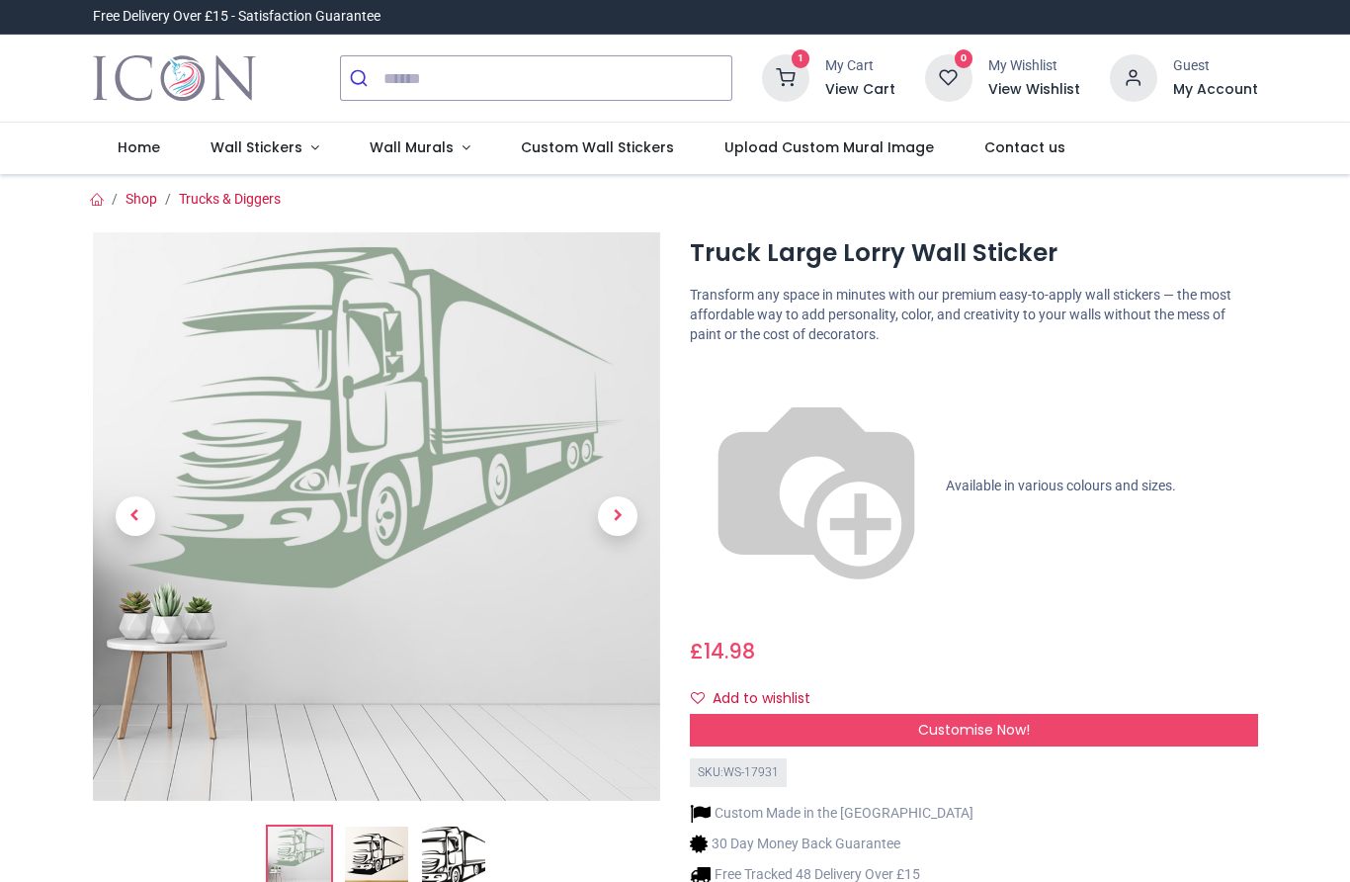
click at [1052, 714] on div "Customise Now!" at bounding box center [974, 731] width 568 height 34
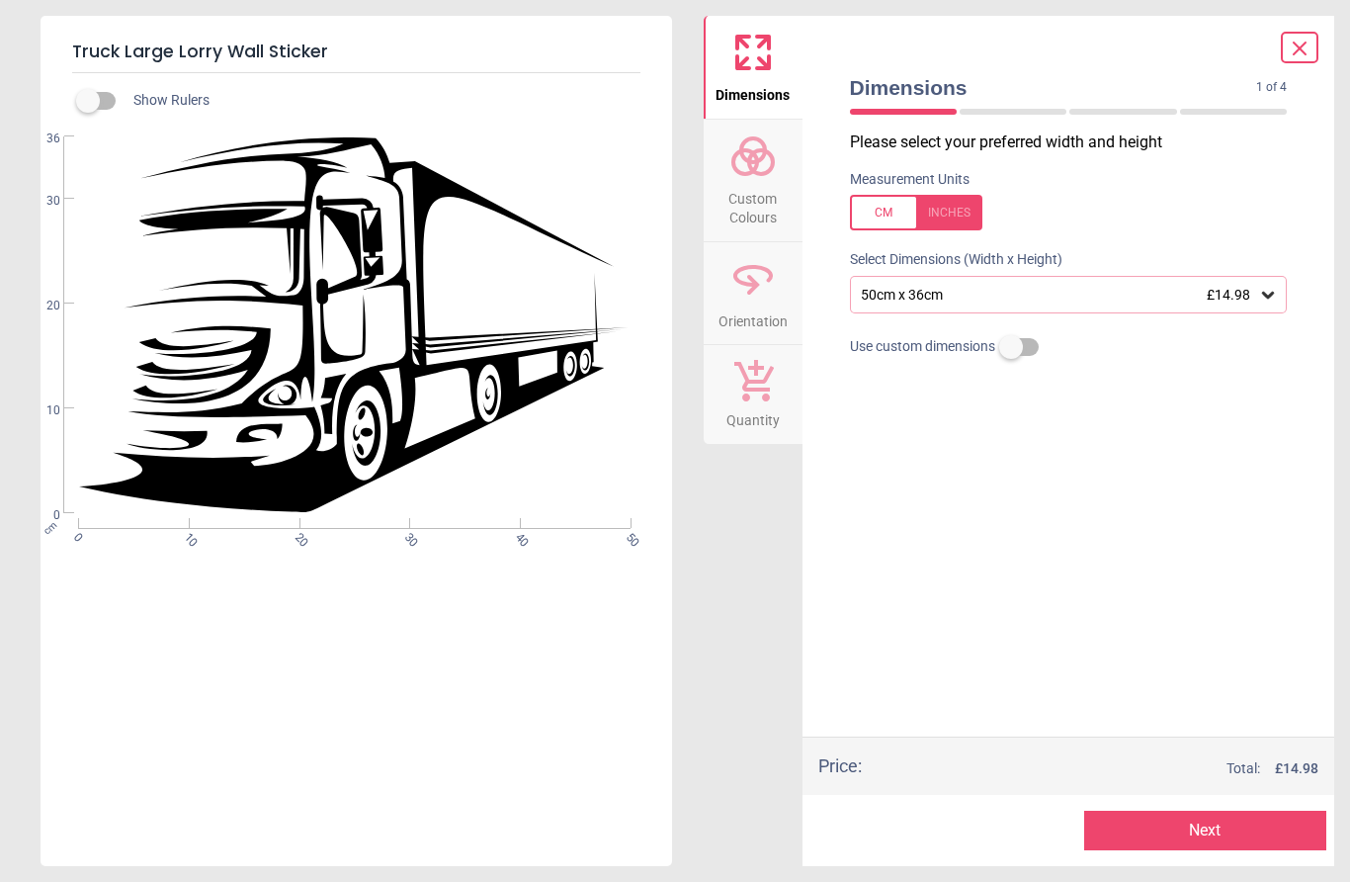
click at [1279, 283] on div "50cm x 36cm £14.98" at bounding box center [1069, 295] width 438 height 38
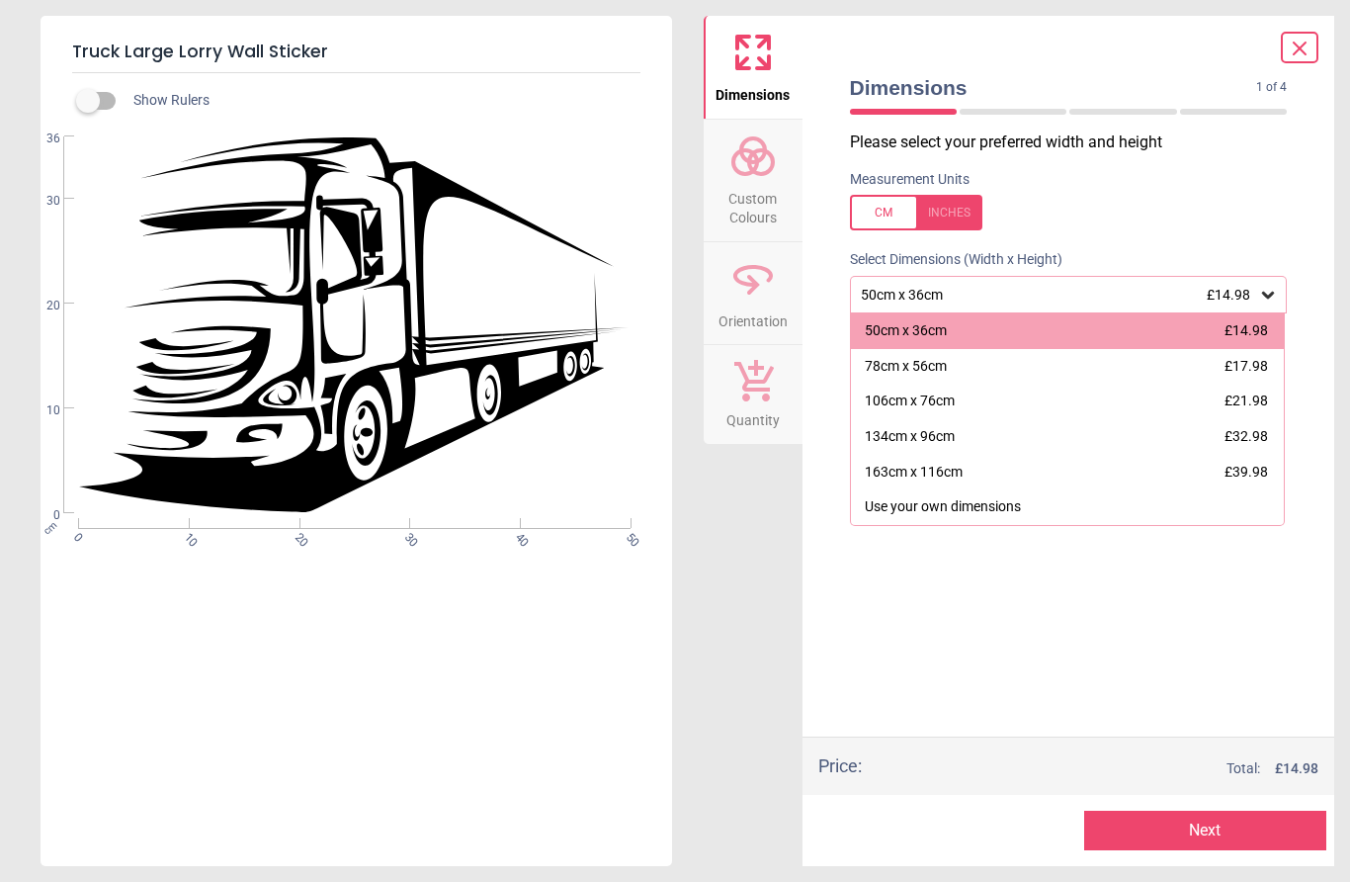
click at [946, 463] on div "163cm x 116cm" at bounding box center [914, 473] width 98 height 20
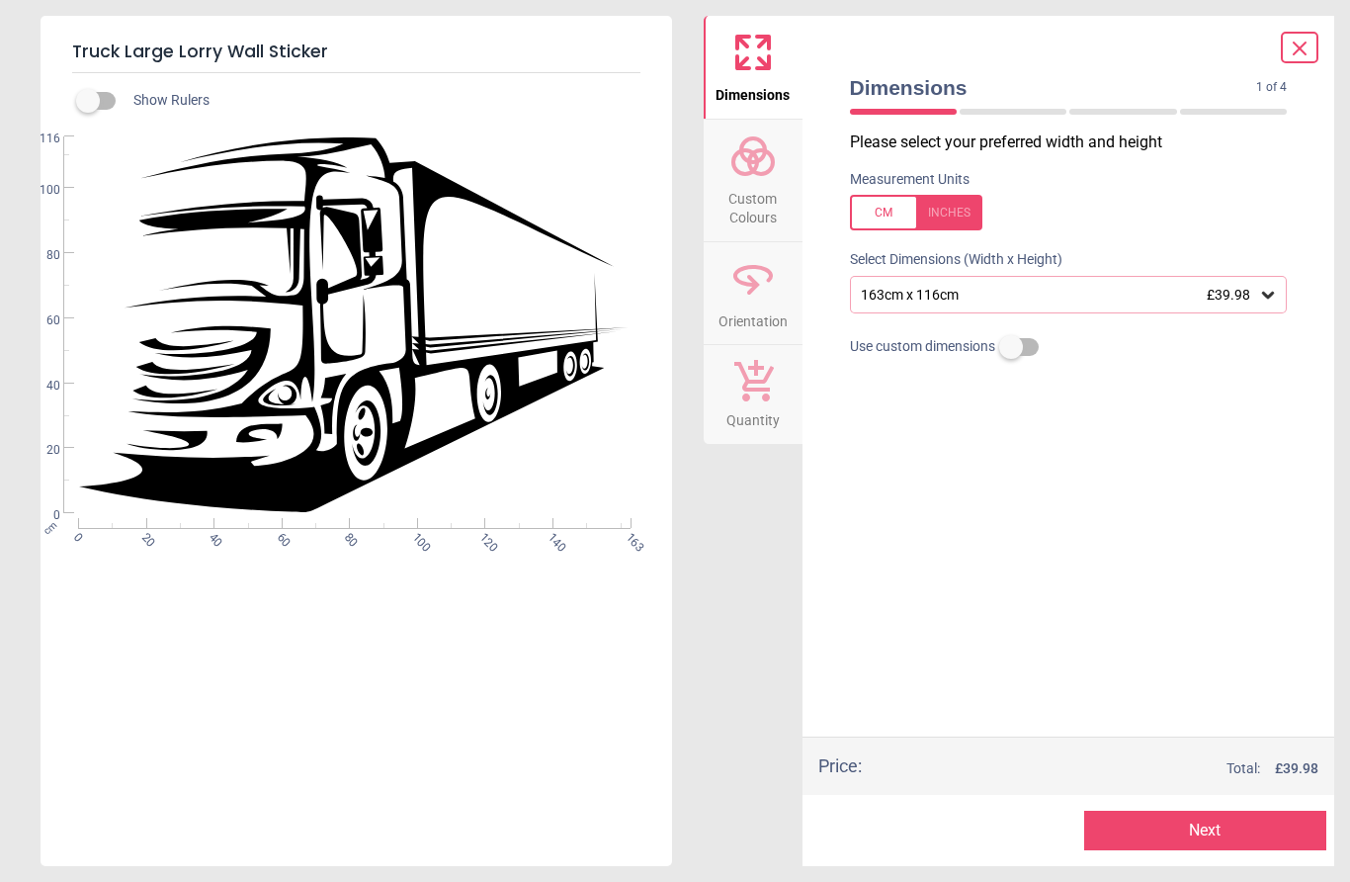
click at [1227, 831] on button "Next" at bounding box center [1205, 831] width 242 height 40
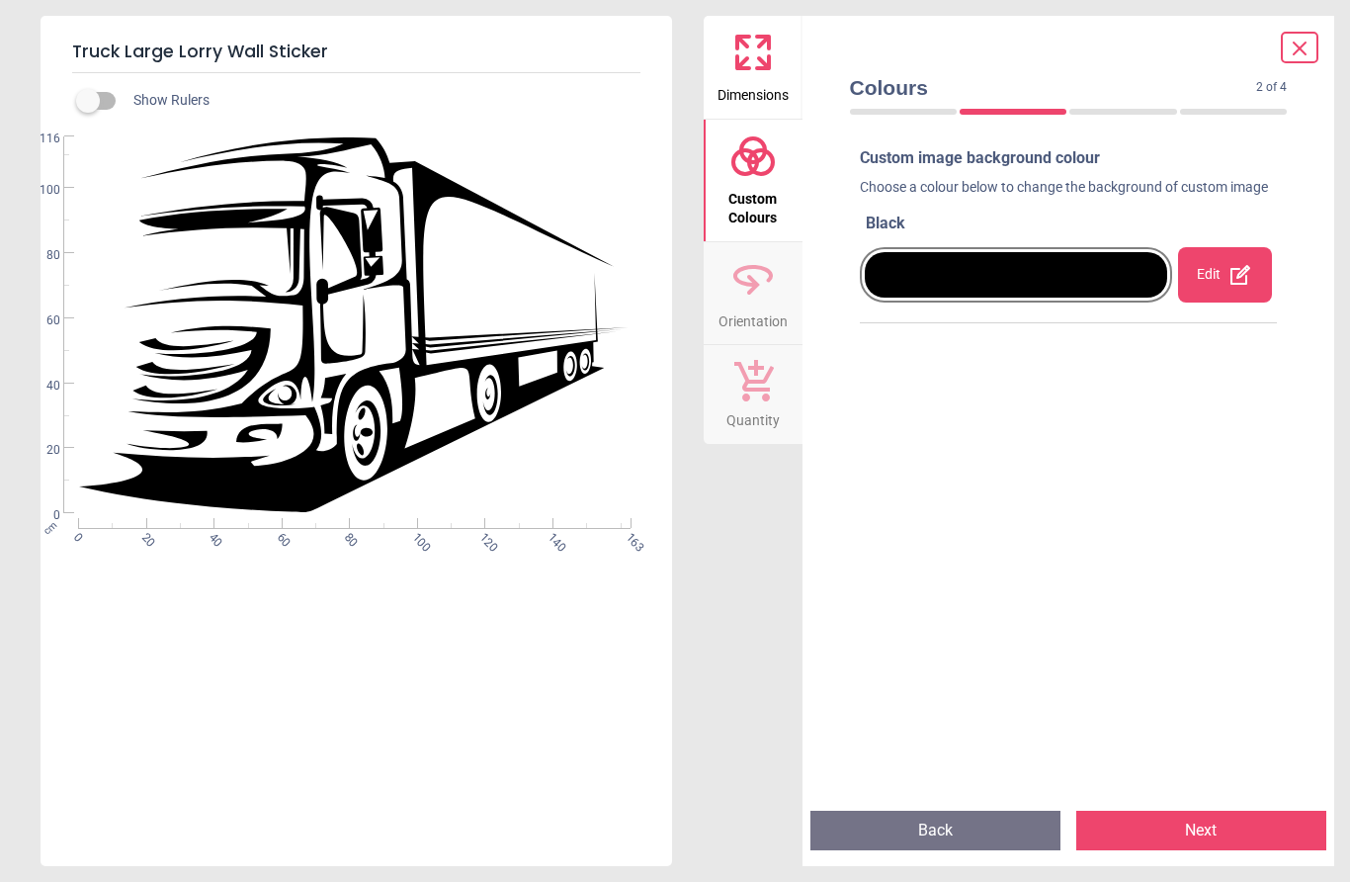
click at [1222, 290] on div "Edit" at bounding box center [1225, 274] width 94 height 55
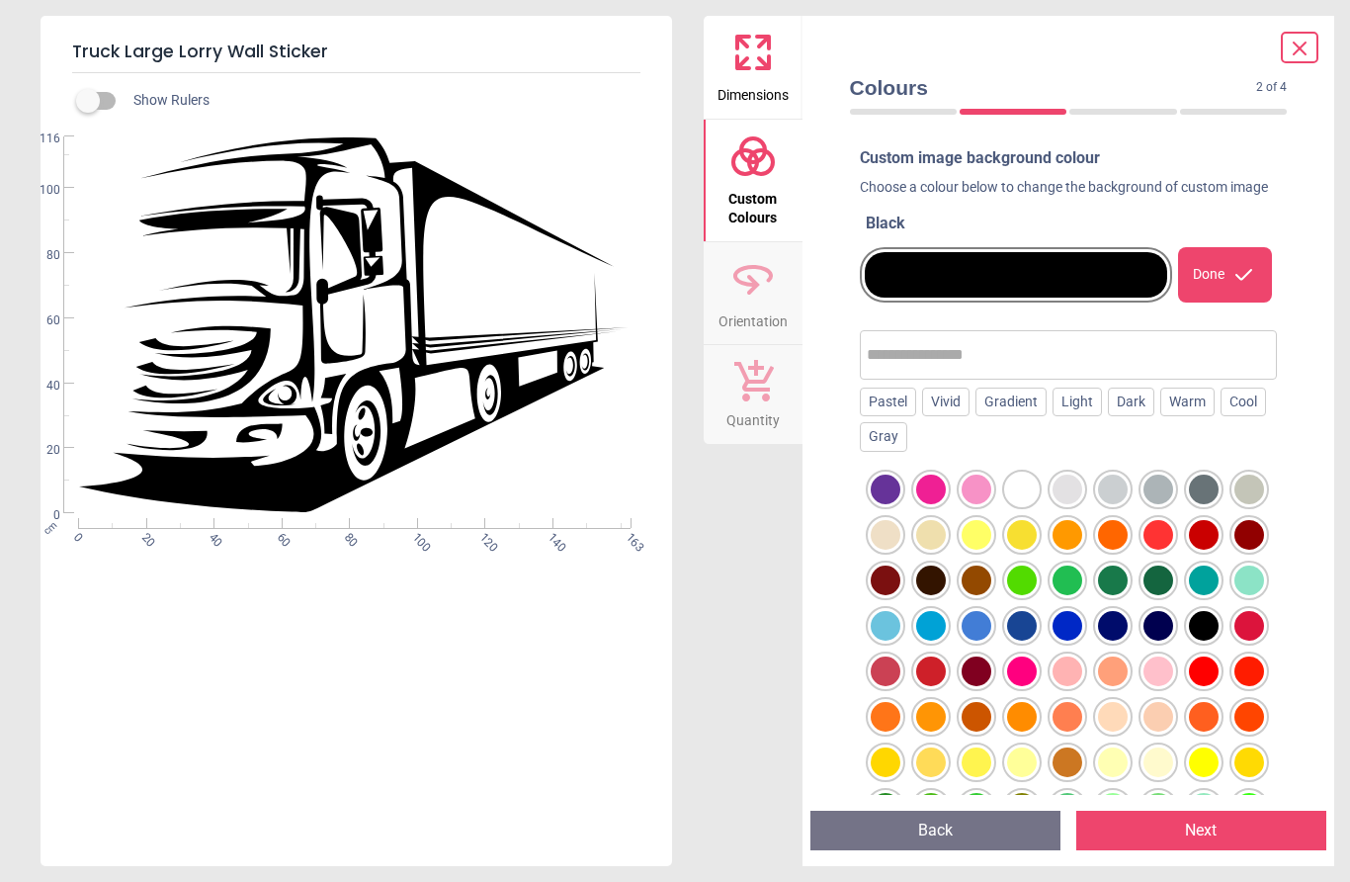
click at [1019, 641] on div at bounding box center [1022, 626] width 30 height 30
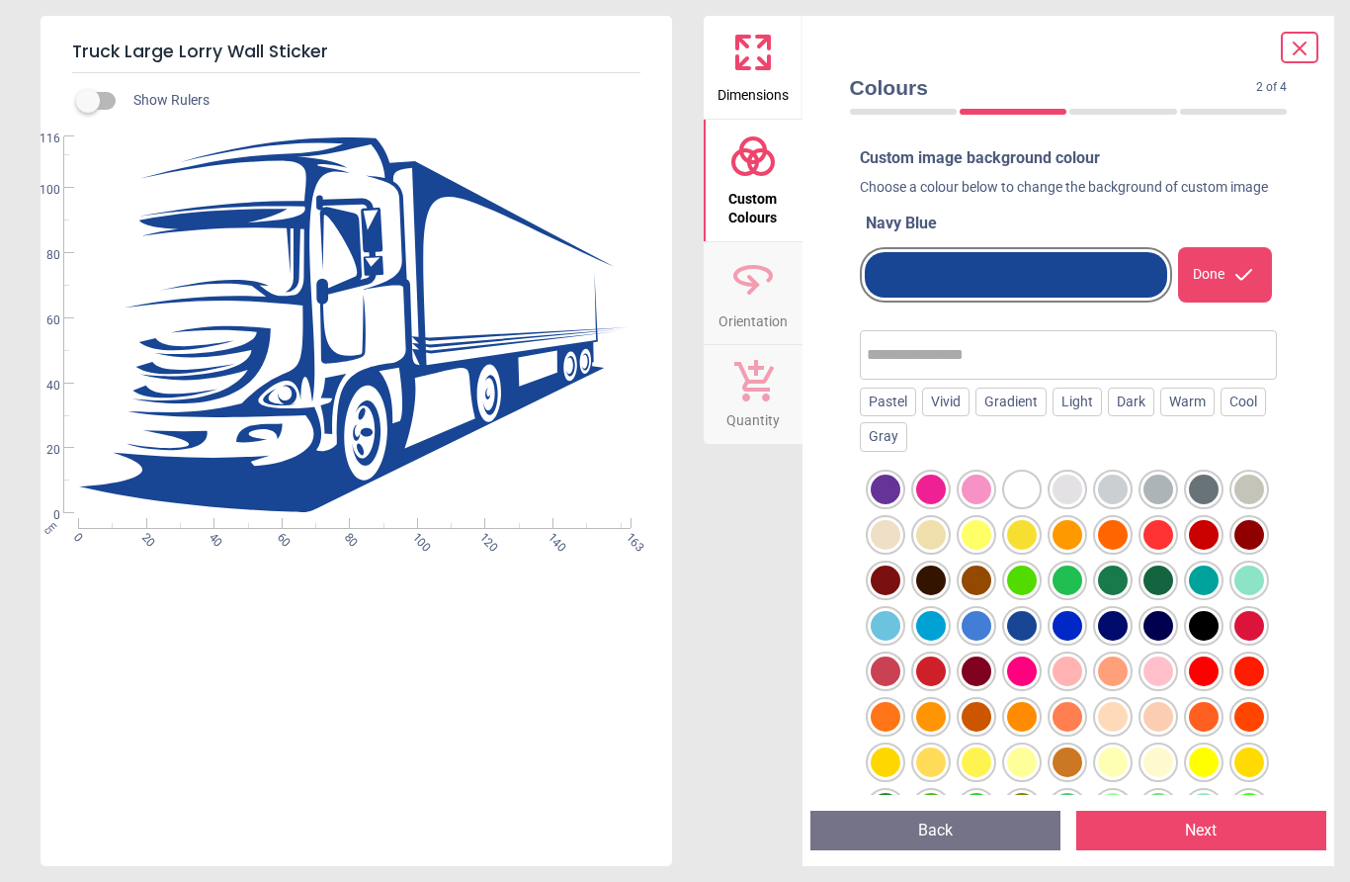
click at [1249, 550] on div at bounding box center [1250, 535] width 30 height 30
